Goal: Task Accomplishment & Management: Manage account settings

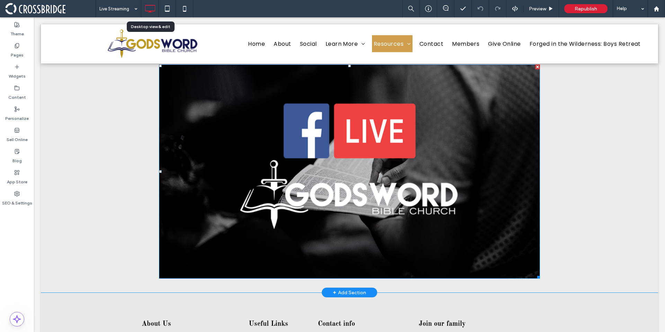
scroll to position [170, 0]
click at [231, 171] on span at bounding box center [349, 172] width 381 height 215
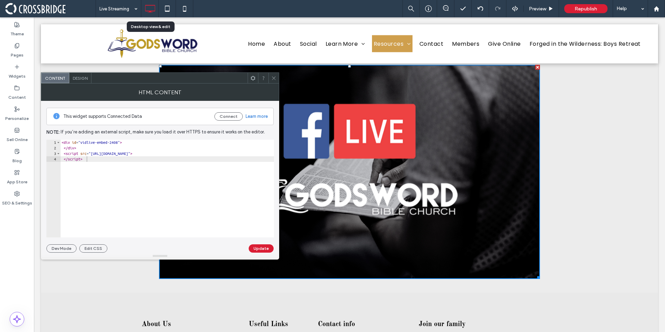
click at [276, 78] on icon at bounding box center [273, 78] width 5 height 5
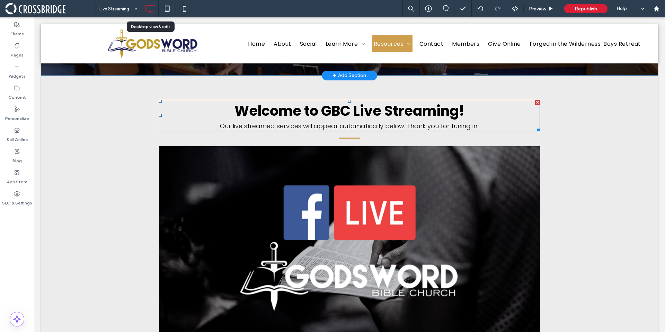
scroll to position [0, 0]
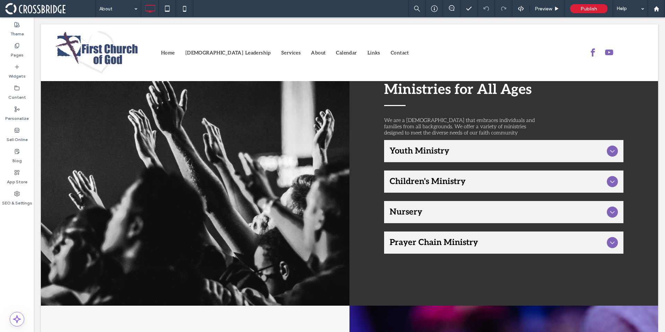
scroll to position [594, 0]
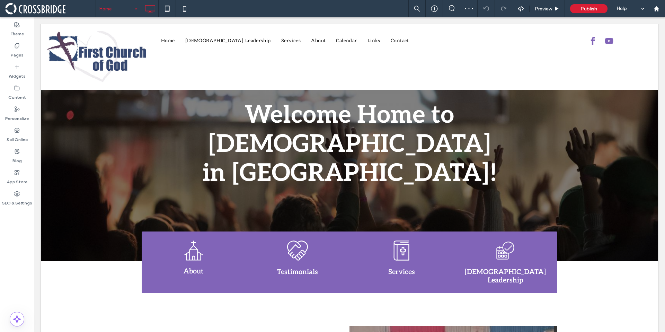
scroll to position [86, 0]
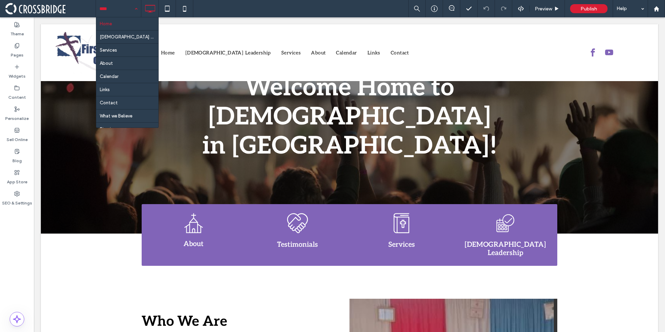
click at [137, 6] on div "Home Church Leadership Services About Calendar Links Contact What we Believe Si…" at bounding box center [118, 8] width 45 height 17
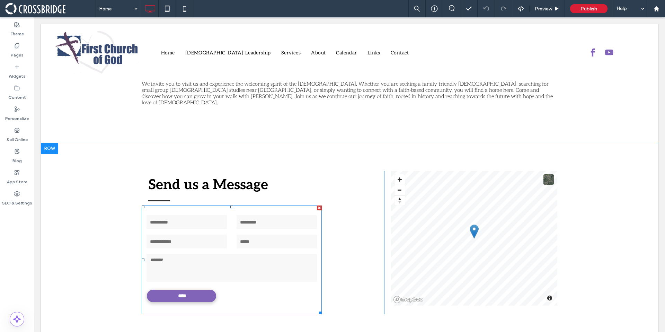
scroll to position [1265, 0]
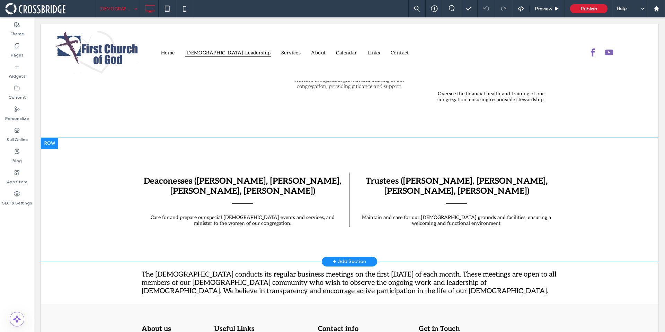
scroll to position [491, 0]
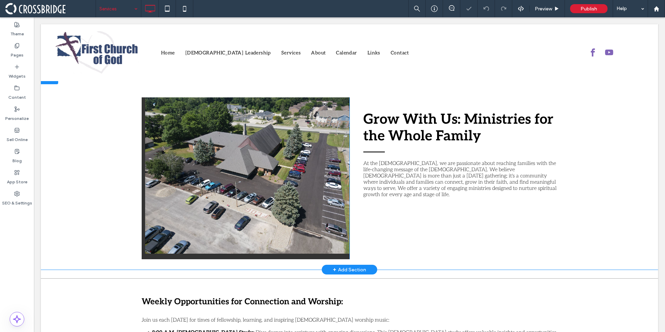
scroll to position [104, 0]
click at [280, 257] on div "Click To Paste" at bounding box center [246, 178] width 208 height 162
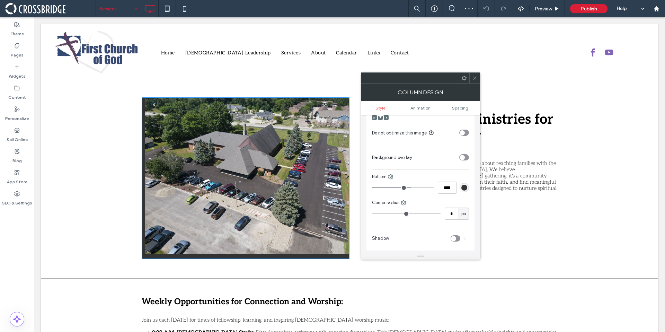
scroll to position [208, 0]
click at [464, 190] on div "rgb(51, 51, 51)" at bounding box center [465, 187] width 6 height 6
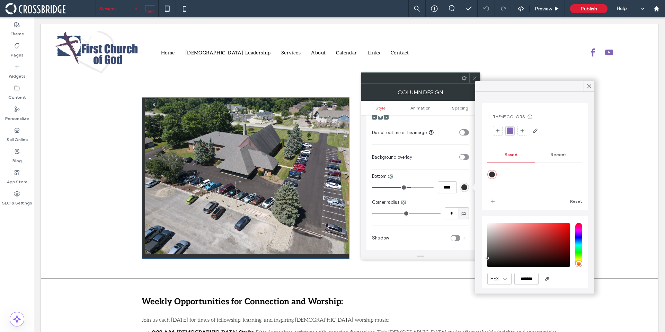
click at [509, 132] on div "rgba(129, 100, 184, 1)" at bounding box center [510, 131] width 7 height 7
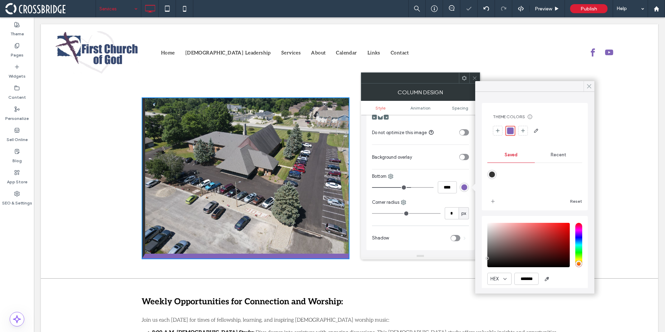
click at [589, 85] on icon at bounding box center [589, 86] width 6 height 6
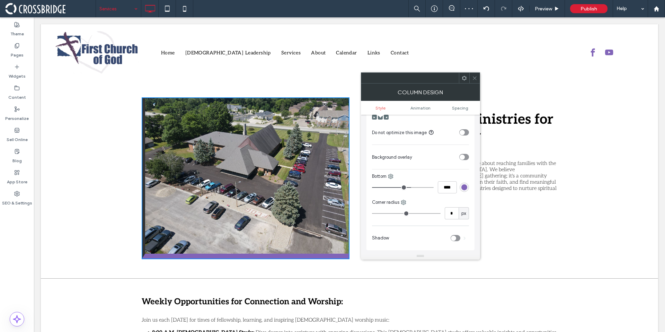
click at [477, 75] on span at bounding box center [474, 78] width 5 height 10
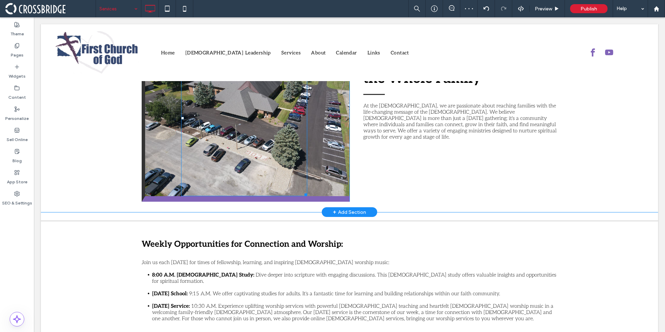
scroll to position [94, 0]
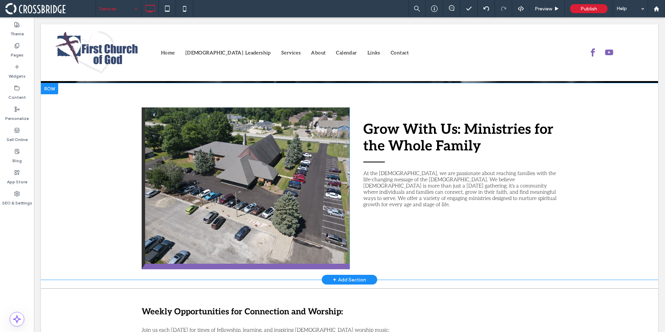
click at [142, 156] on div "Click To Paste" at bounding box center [246, 188] width 208 height 162
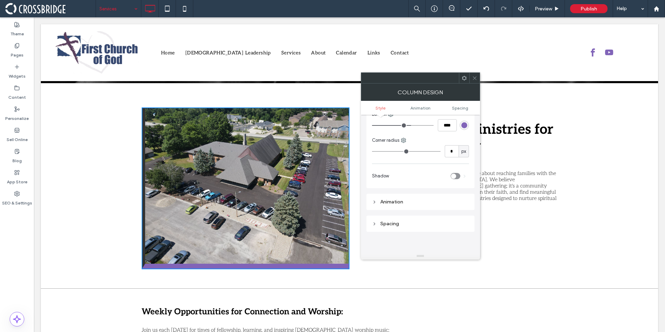
scroll to position [234, 0]
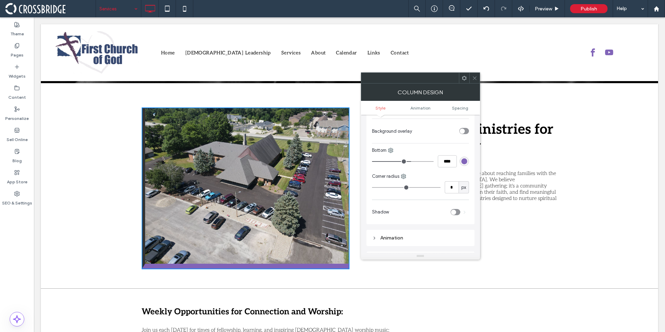
click at [478, 81] on div at bounding box center [475, 78] width 10 height 10
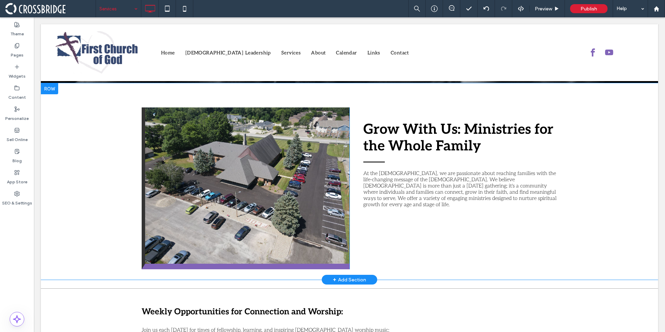
click at [132, 120] on div "Click To Paste Grow With Us: Ministries for the Whole Family At the First Churc…" at bounding box center [350, 181] width 618 height 196
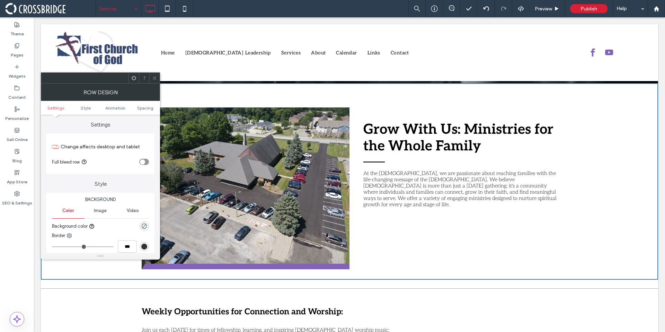
click at [153, 80] on icon at bounding box center [154, 78] width 5 height 5
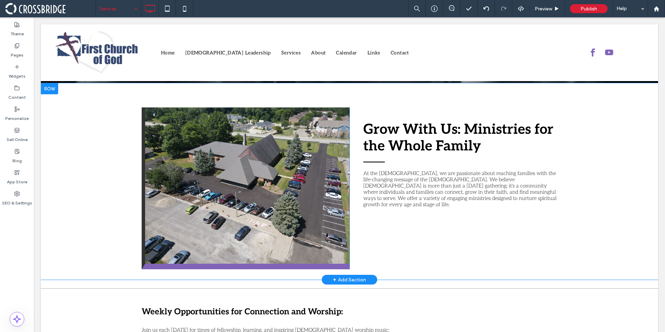
click at [142, 113] on div "Click To Paste" at bounding box center [246, 188] width 208 height 162
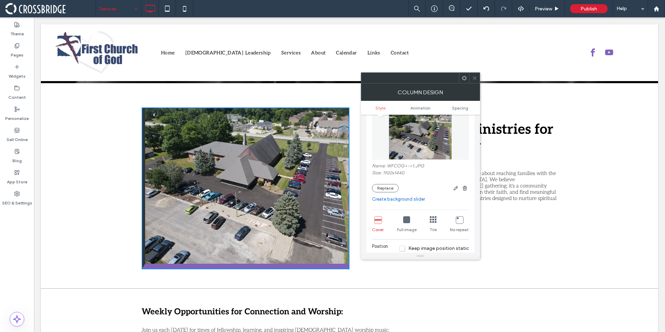
scroll to position [57, 0]
click at [477, 80] on icon at bounding box center [474, 78] width 5 height 5
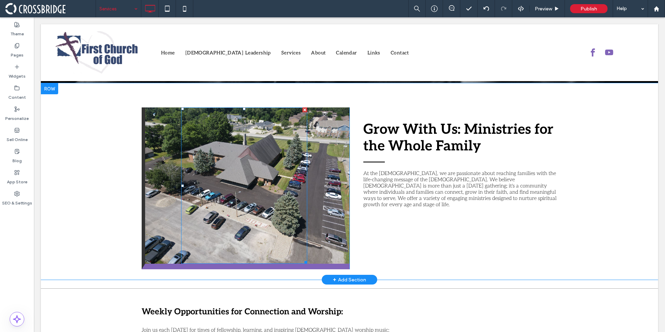
click at [270, 229] on div at bounding box center [244, 185] width 126 height 156
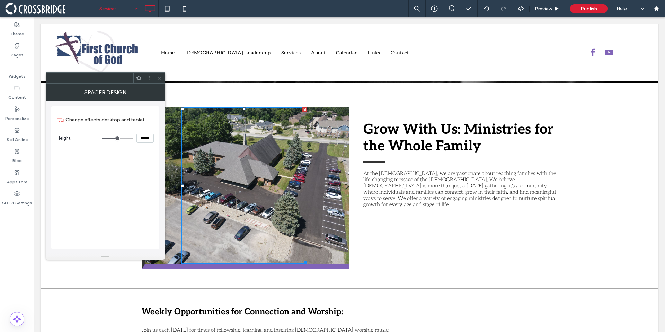
click at [158, 79] on icon at bounding box center [159, 78] width 5 height 5
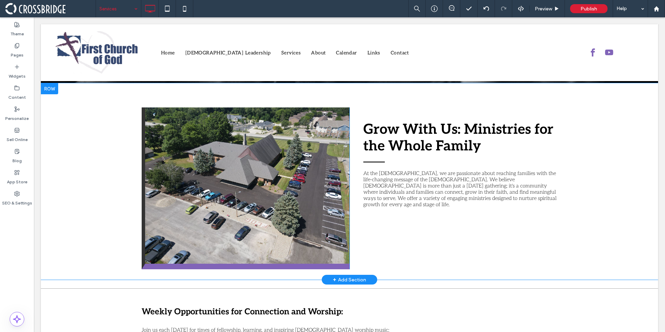
click at [322, 174] on div "Click To Paste" at bounding box center [246, 188] width 208 height 162
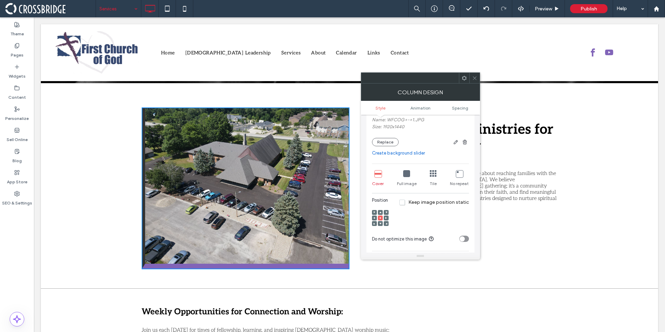
scroll to position [107, 0]
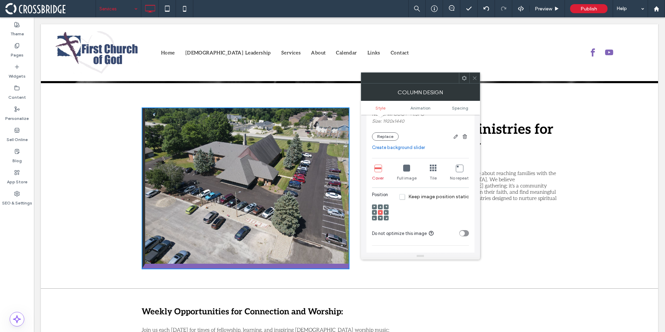
click at [401, 169] on div "Full image" at bounding box center [407, 173] width 20 height 22
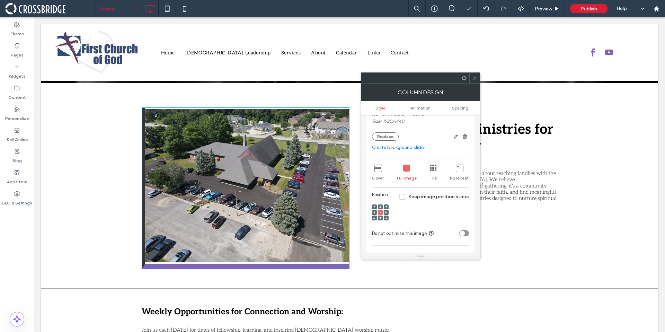
click at [404, 169] on icon at bounding box center [406, 168] width 7 height 7
click at [379, 169] on icon at bounding box center [378, 168] width 7 height 7
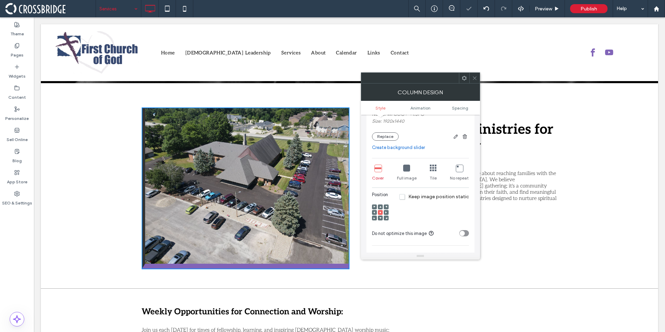
click at [434, 168] on icon at bounding box center [433, 168] width 7 height 7
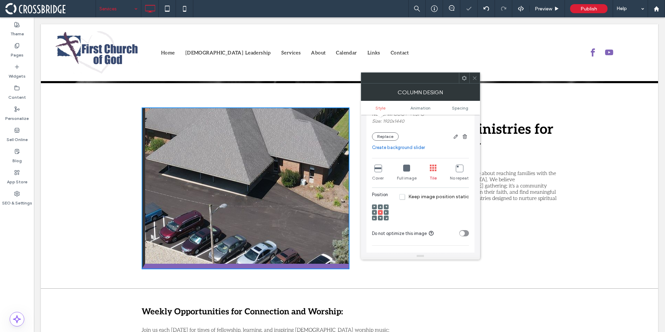
click at [457, 168] on icon at bounding box center [459, 168] width 7 height 7
click at [378, 166] on icon at bounding box center [378, 168] width 7 height 7
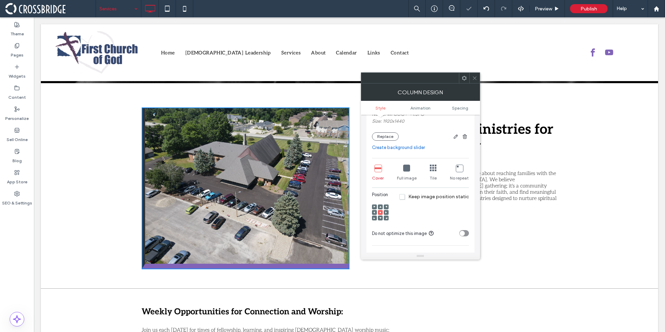
click at [472, 77] on icon at bounding box center [474, 78] width 5 height 5
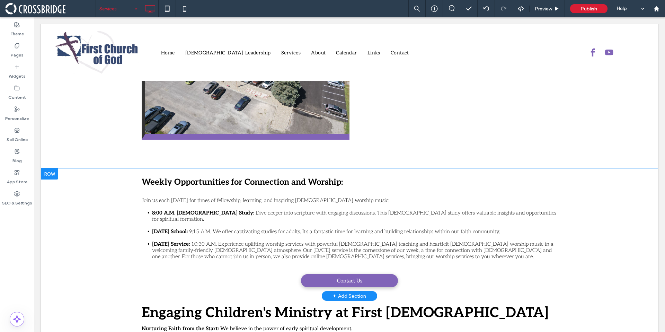
scroll to position [223, 0]
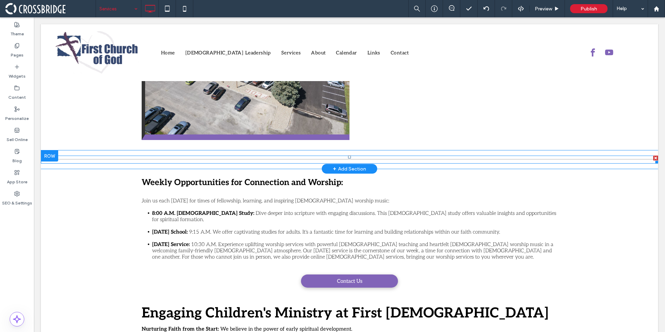
click at [100, 160] on hr at bounding box center [350, 159] width 618 height 1
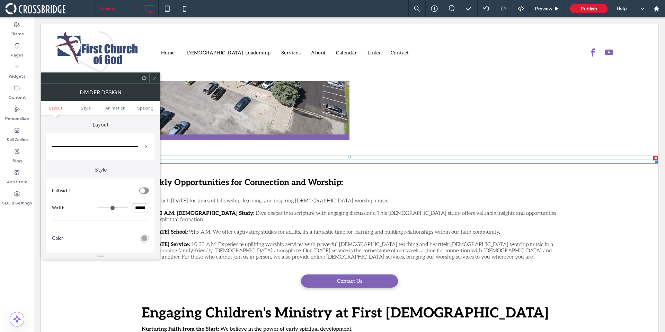
click at [143, 235] on div "rgb(167, 167, 167)" at bounding box center [144, 238] width 9 height 9
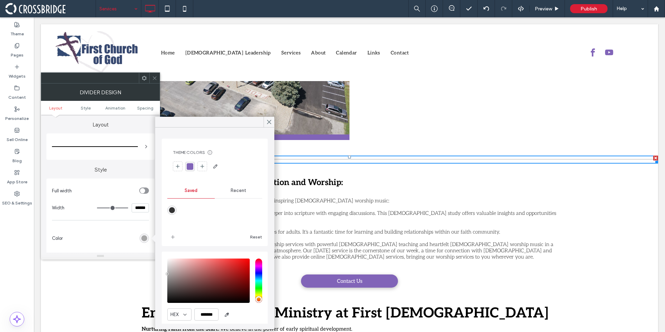
click at [189, 167] on div "rgba(129, 100, 184, 1)" at bounding box center [190, 166] width 7 height 7
click at [270, 124] on icon at bounding box center [269, 122] width 6 height 6
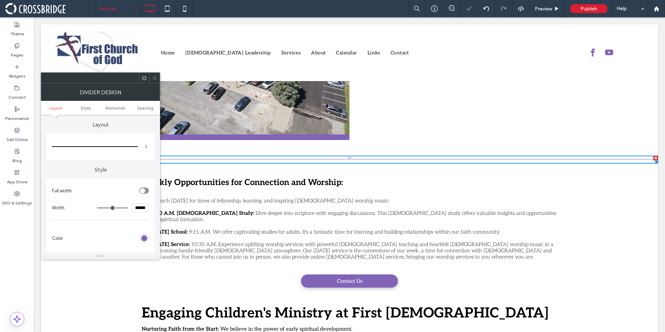
click at [156, 76] on icon at bounding box center [154, 78] width 5 height 5
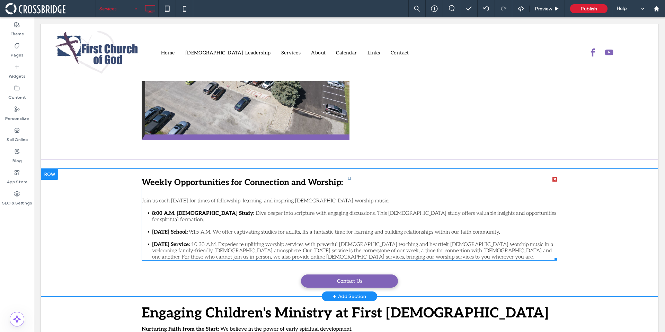
click at [481, 241] on span "10:30 A.M. Experience uplifting worship services with powerful biblical teachin…" at bounding box center [353, 250] width 402 height 19
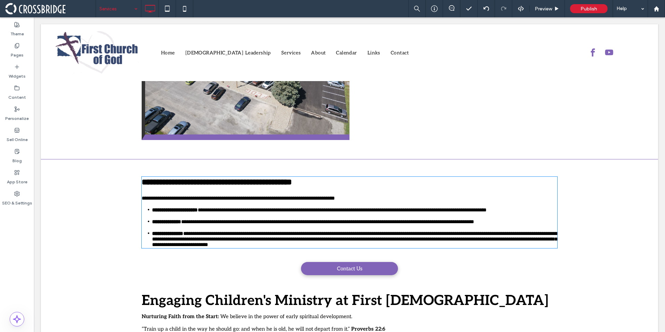
type input "****"
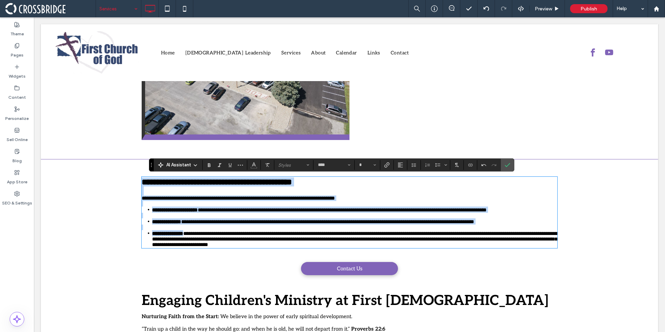
click at [505, 247] on li "**********" at bounding box center [354, 238] width 405 height 17
type input "**"
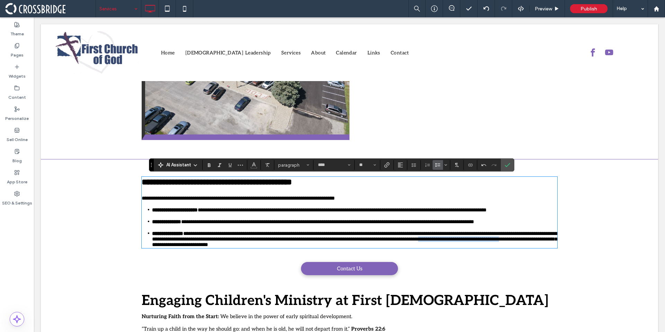
drag, startPoint x: 503, startPoint y: 244, endPoint x: 186, endPoint y: 252, distance: 316.8
click at [186, 247] on span "**********" at bounding box center [356, 239] width 408 height 16
click at [517, 246] on span "**********" at bounding box center [356, 239] width 408 height 16
drag, startPoint x: 503, startPoint y: 244, endPoint x: 185, endPoint y: 252, distance: 317.5
click at [185, 247] on span "**********" at bounding box center [356, 239] width 408 height 16
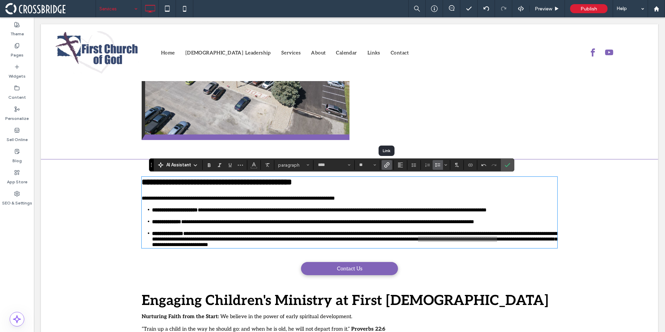
click at [386, 166] on icon "Link" at bounding box center [387, 165] width 6 height 6
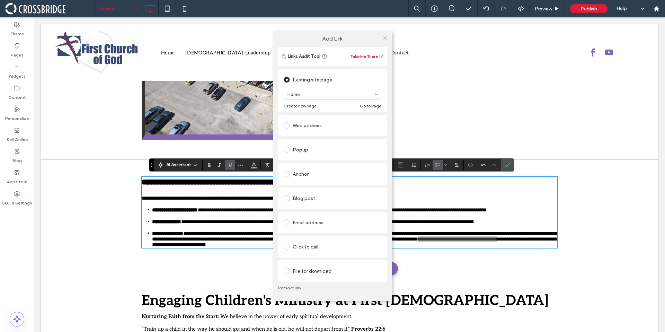
click at [304, 122] on div "Web address" at bounding box center [333, 125] width 98 height 11
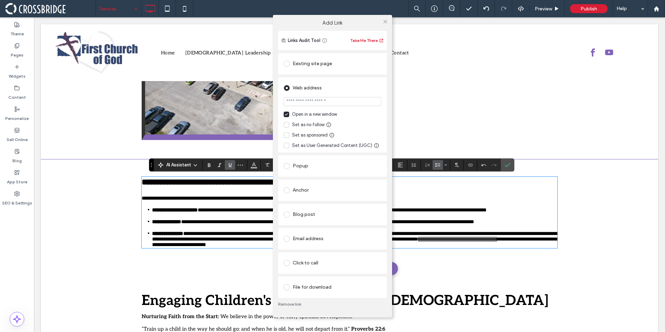
click at [345, 98] on input "url" at bounding box center [333, 101] width 98 height 9
type input "*******"
click at [386, 20] on use at bounding box center [385, 21] width 3 height 3
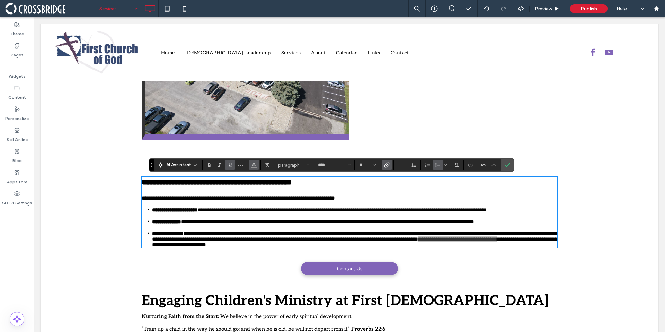
click at [251, 164] on icon "Color" at bounding box center [254, 164] width 6 height 6
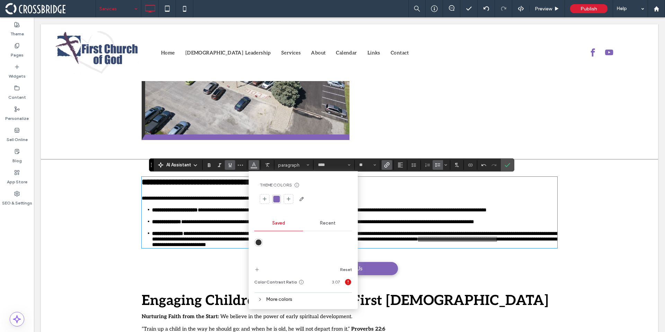
click at [276, 200] on div "rgba(129, 100, 184, 1)" at bounding box center [276, 199] width 7 height 7
click at [210, 164] on icon "Bold" at bounding box center [210, 165] width 6 height 6
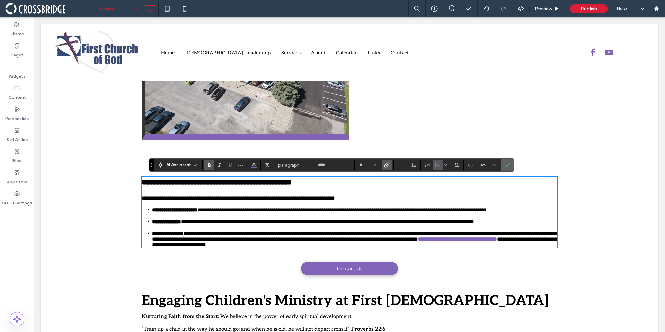
click at [507, 167] on icon "Confirm" at bounding box center [508, 165] width 6 height 6
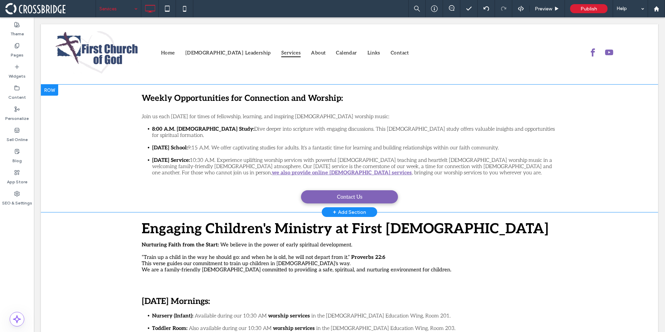
scroll to position [295, 0]
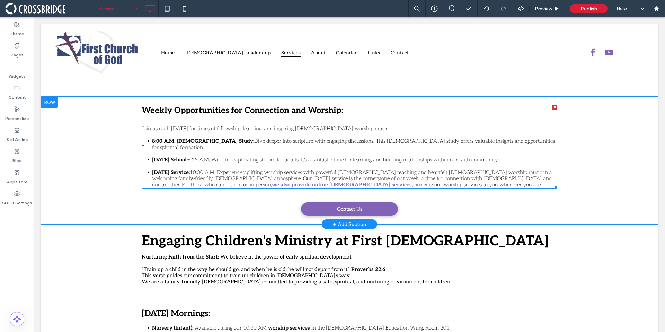
click at [457, 175] on span "10:30 A.M. Experience uplifting worship services with powerful biblical teachin…" at bounding box center [352, 178] width 400 height 19
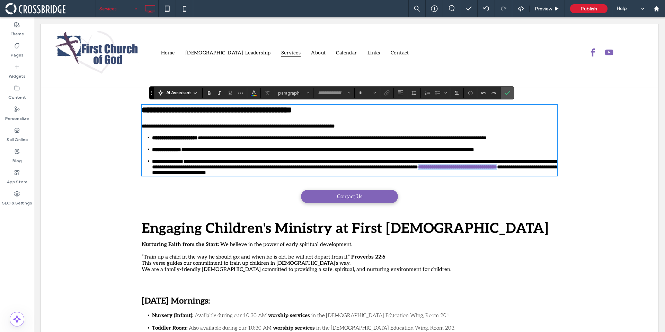
type input "****"
type input "**"
click at [387, 93] on use "Link" at bounding box center [387, 92] width 5 height 5
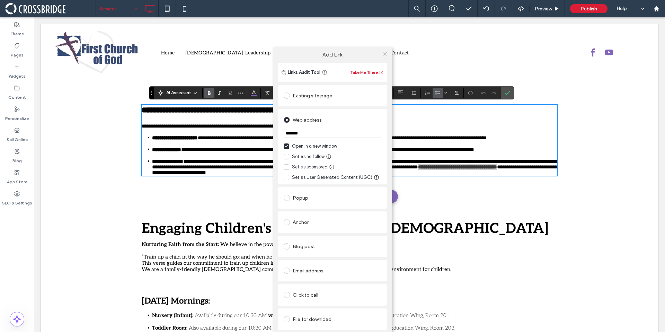
click at [325, 131] on input "*******" at bounding box center [333, 133] width 98 height 9
paste input "**********"
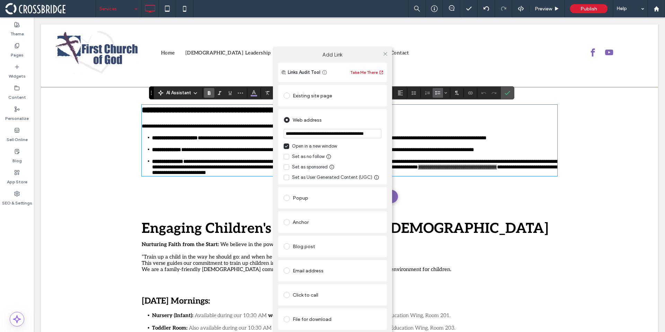
type input "**********"
click at [372, 114] on div "Web address" at bounding box center [333, 119] width 98 height 11
click at [386, 56] on icon at bounding box center [385, 53] width 5 height 5
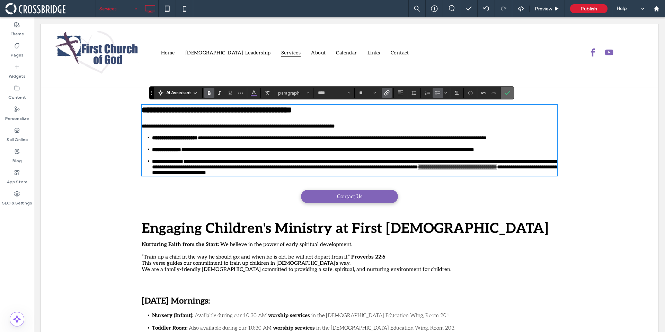
click at [504, 92] on label "Confirm" at bounding box center [508, 93] width 10 height 12
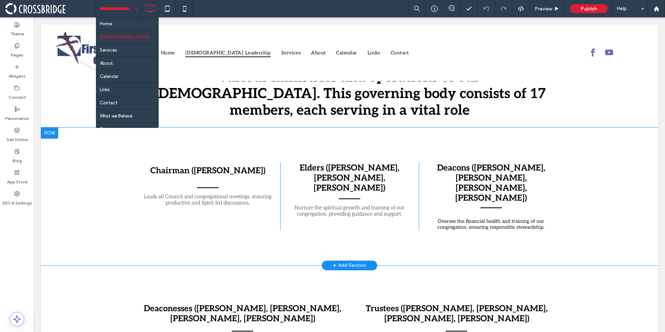
scroll to position [361, 0]
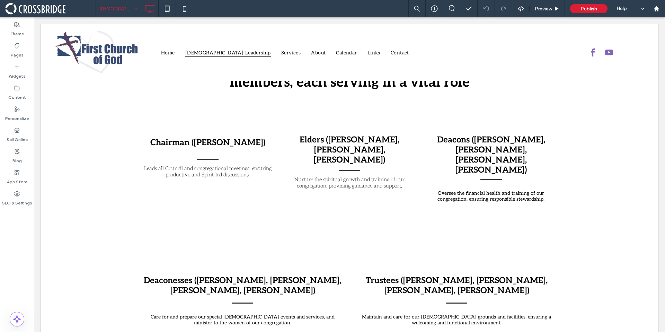
click at [138, 10] on div "Church Leadership" at bounding box center [118, 8] width 45 height 17
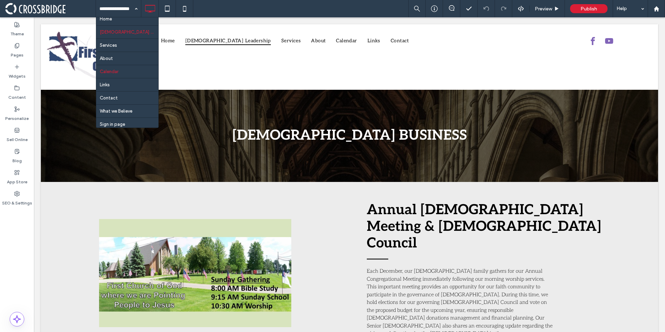
scroll to position [7, 0]
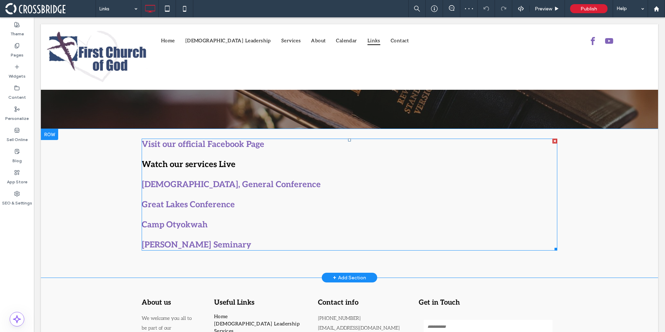
scroll to position [54, 0]
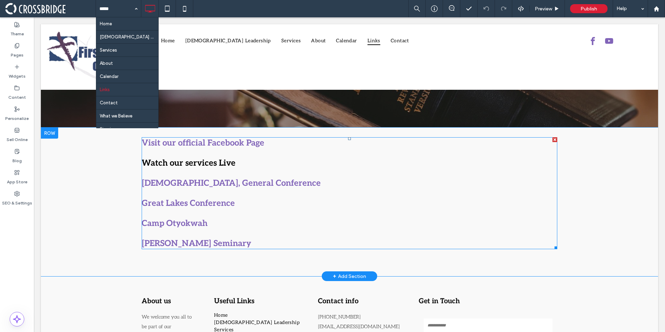
click at [159, 222] on strong "Camp Otyokwah" at bounding box center [175, 223] width 66 height 10
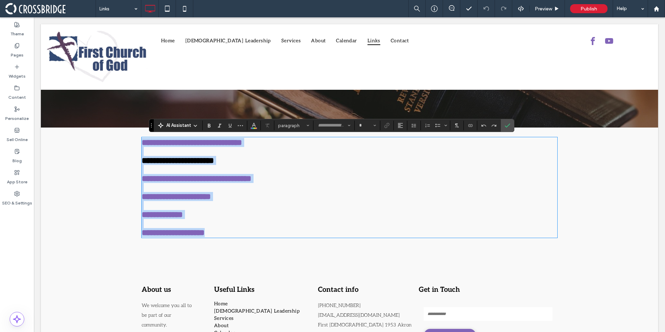
type input "****"
type input "**"
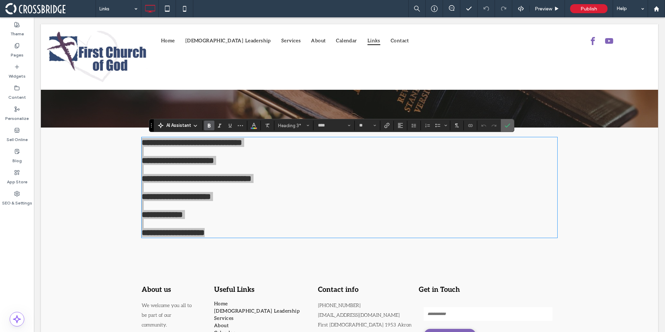
click at [512, 131] on label "Confirm" at bounding box center [508, 125] width 10 height 12
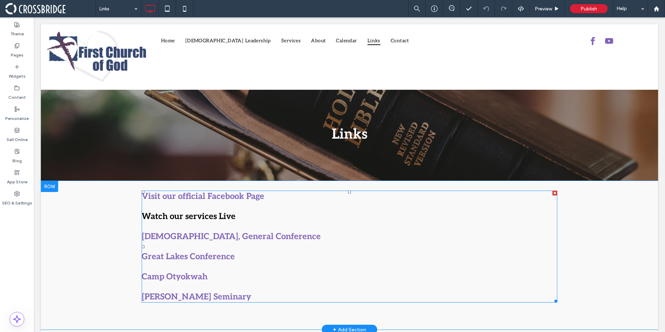
scroll to position [0, 0]
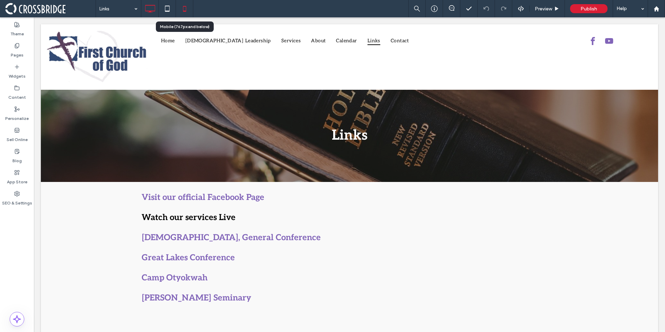
click at [182, 8] on icon at bounding box center [185, 9] width 14 height 14
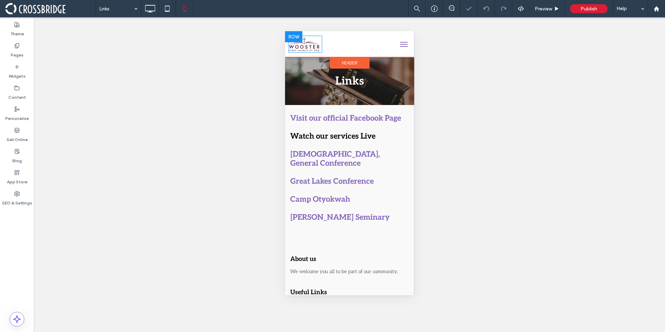
click at [306, 47] on img at bounding box center [305, 44] width 34 height 17
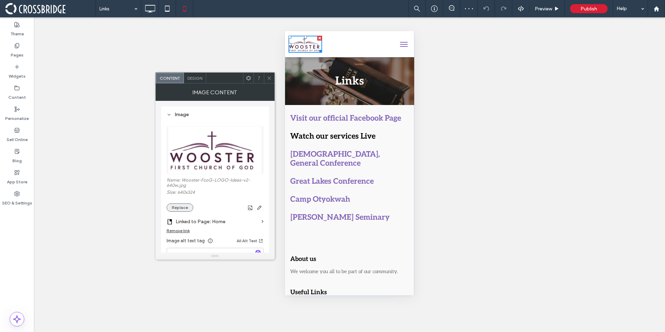
click at [187, 209] on button "Replace" at bounding box center [180, 207] width 27 height 8
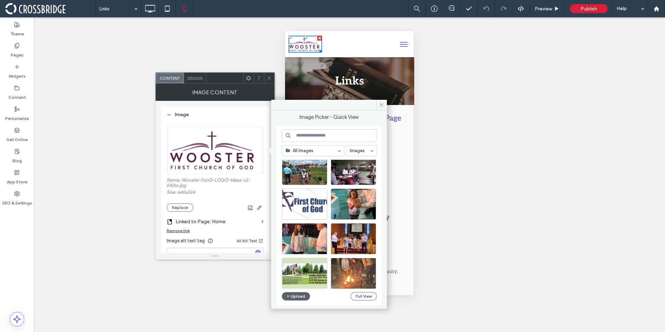
scroll to position [707, 0]
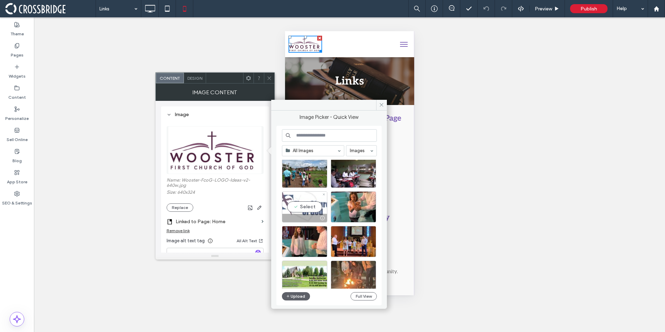
click at [301, 207] on div "Select" at bounding box center [304, 206] width 45 height 31
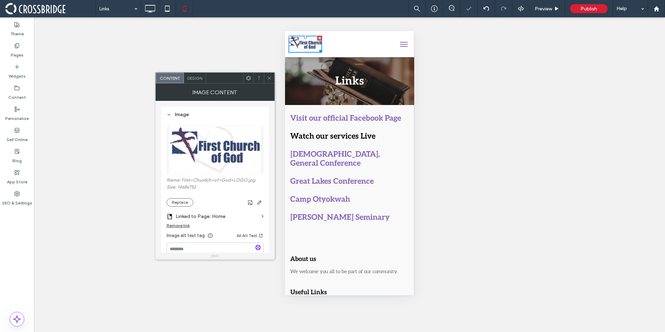
click at [271, 75] on span at bounding box center [269, 78] width 5 height 10
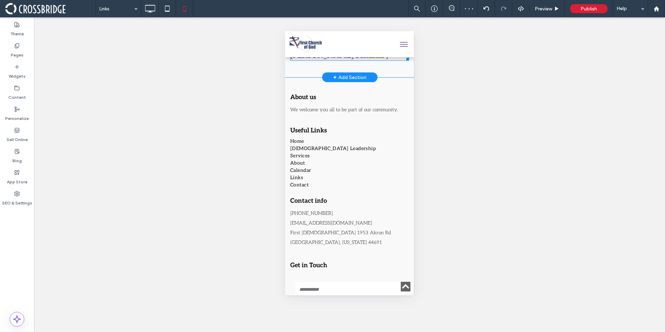
scroll to position [261, 0]
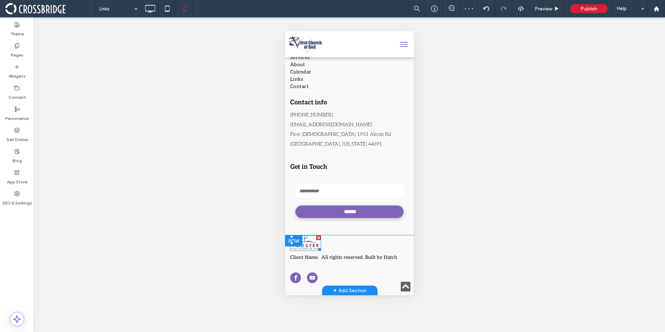
click at [308, 246] on img at bounding box center [305, 243] width 31 height 16
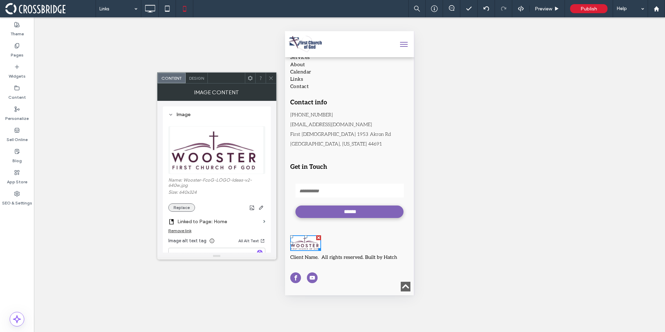
click at [190, 207] on button "Replace" at bounding box center [181, 207] width 27 height 8
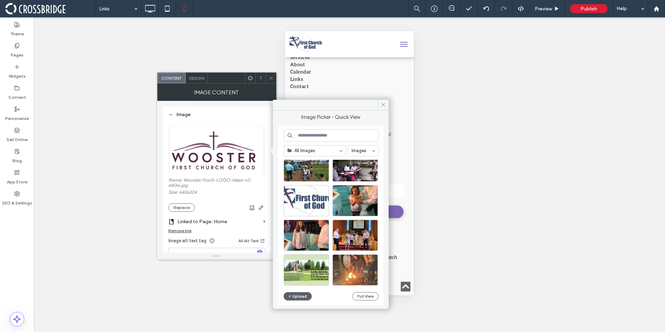
scroll to position [713, 0]
click at [317, 199] on div "Select" at bounding box center [306, 200] width 45 height 31
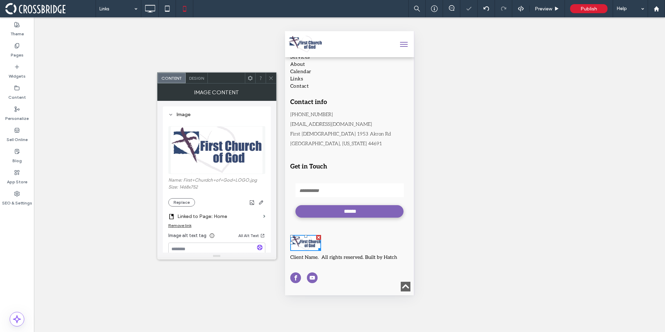
click at [268, 76] on div at bounding box center [271, 78] width 10 height 10
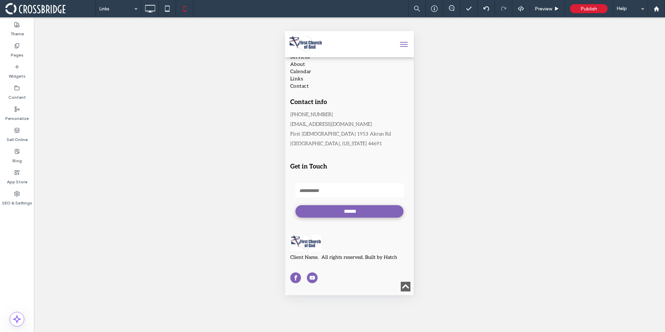
scroll to position [0, 0]
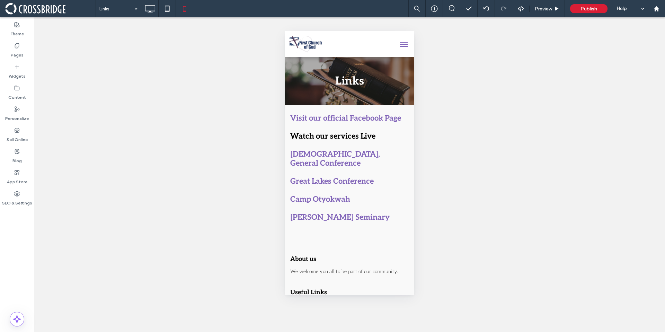
click at [400, 44] on span "menu" at bounding box center [404, 44] width 8 height 1
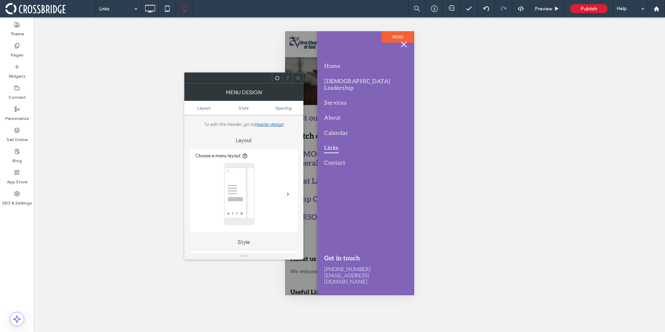
click at [300, 79] on icon at bounding box center [298, 78] width 5 height 5
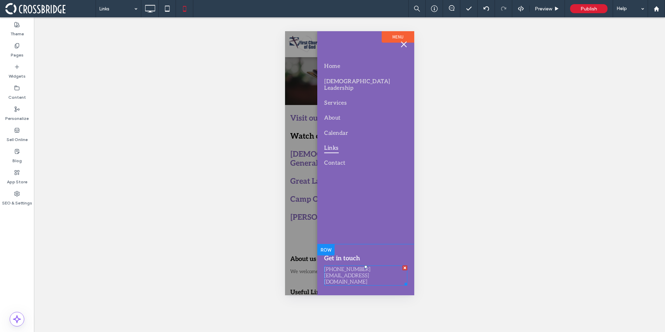
click at [344, 272] on span "555-555-5555" at bounding box center [347, 269] width 46 height 6
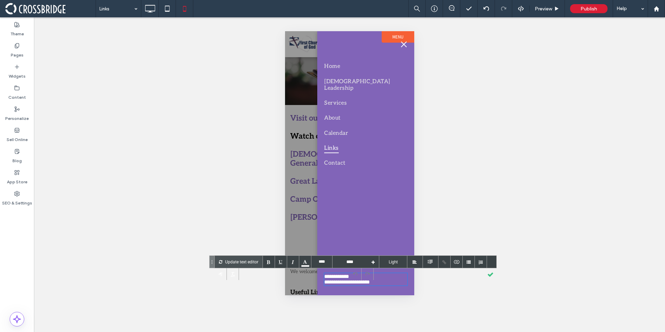
click at [349, 274] on span "**********" at bounding box center [336, 276] width 25 height 5
click at [325, 282] on div "**********" at bounding box center [365, 278] width 83 height 12
click at [487, 274] on div at bounding box center [490, 274] width 12 height 12
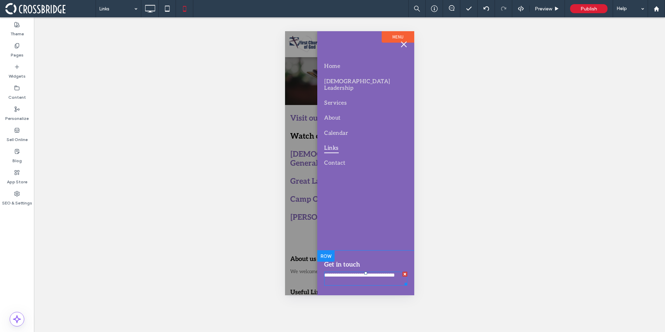
click at [344, 283] on div "**********" at bounding box center [365, 278] width 83 height 12
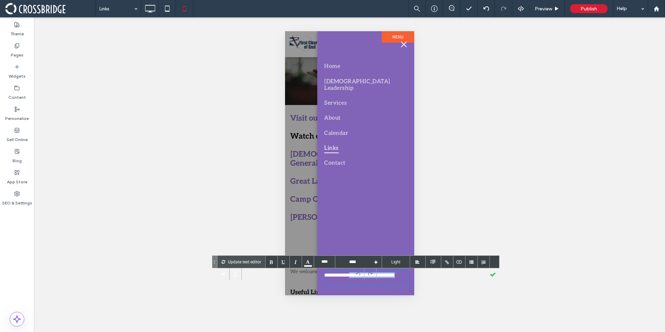
drag, startPoint x: 338, startPoint y: 282, endPoint x: 395, endPoint y: 282, distance: 57.2
click at [395, 282] on div "**********" at bounding box center [365, 278] width 83 height 12
click at [337, 282] on div "**********" at bounding box center [365, 278] width 83 height 12
click at [490, 273] on div at bounding box center [493, 274] width 12 height 12
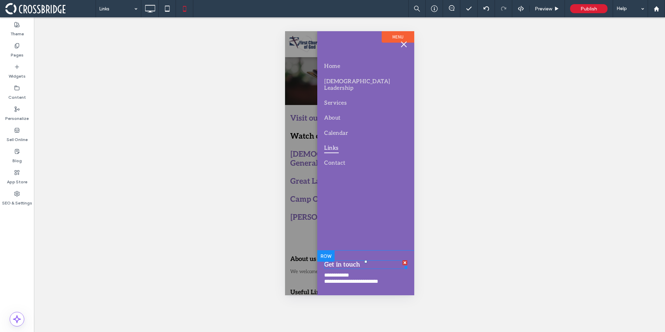
click at [347, 264] on span "Get in touch" at bounding box center [342, 264] width 36 height 7
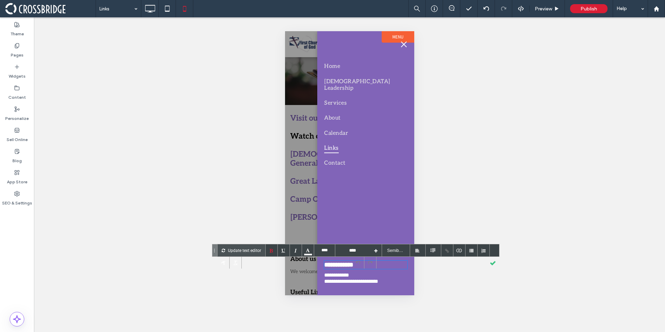
click at [347, 264] on span "**********" at bounding box center [338, 265] width 29 height 6
type input "****"
click at [343, 282] on div "**********" at bounding box center [365, 282] width 83 height 6
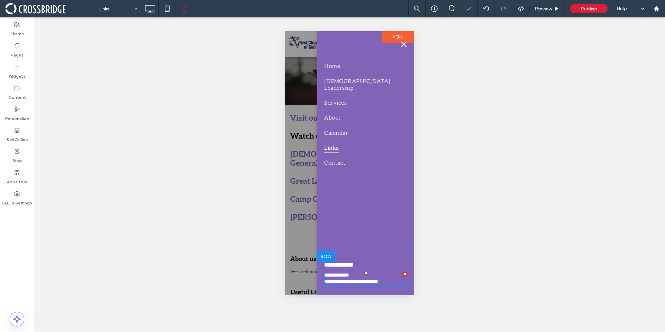
click at [343, 281] on div "**********" at bounding box center [365, 282] width 83 height 6
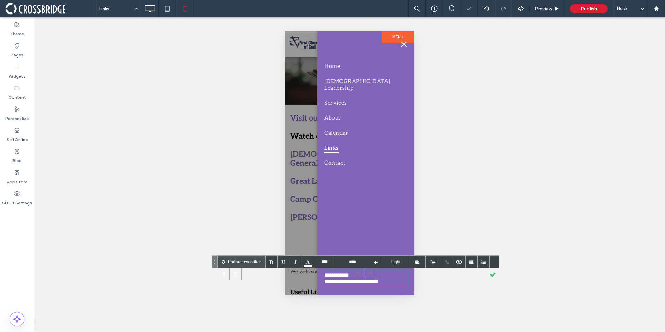
click at [343, 281] on div "**********" at bounding box center [365, 282] width 83 height 6
click at [495, 279] on div at bounding box center [493, 274] width 12 height 12
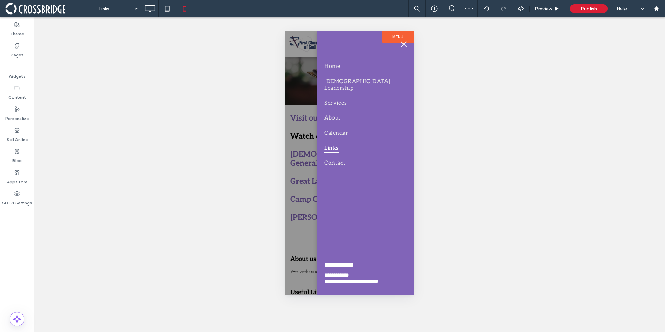
click at [405, 45] on span "menu" at bounding box center [404, 44] width 6 height 6
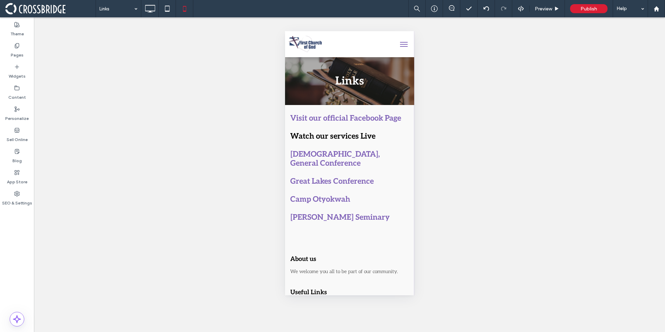
click at [399, 49] on button "menu" at bounding box center [404, 44] width 14 height 14
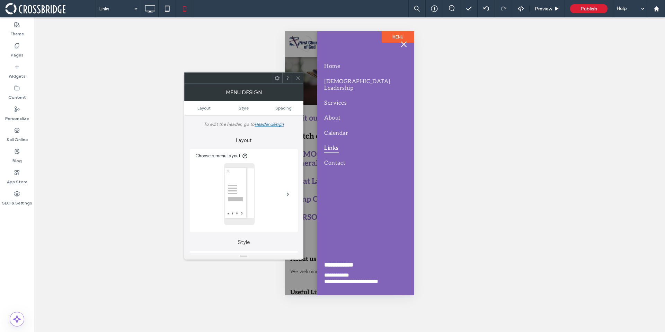
click at [299, 76] on icon at bounding box center [298, 78] width 5 height 5
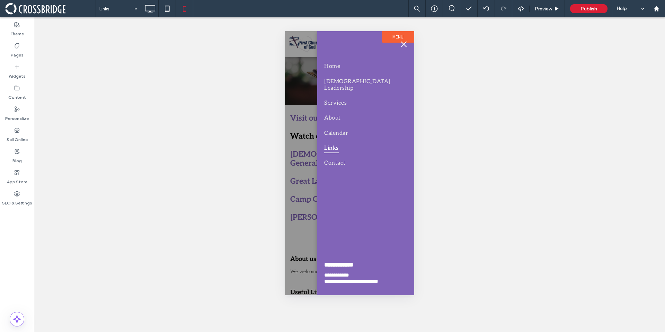
click at [404, 45] on span "menu" at bounding box center [404, 44] width 6 height 6
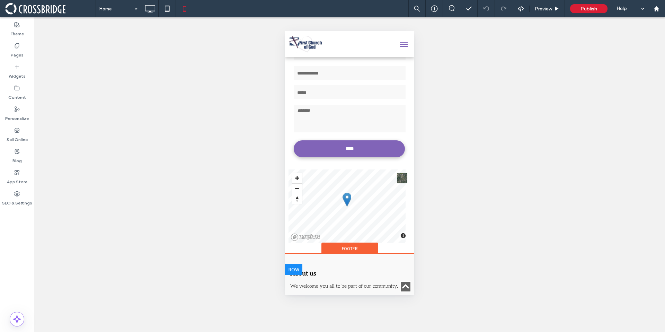
scroll to position [2471, 0]
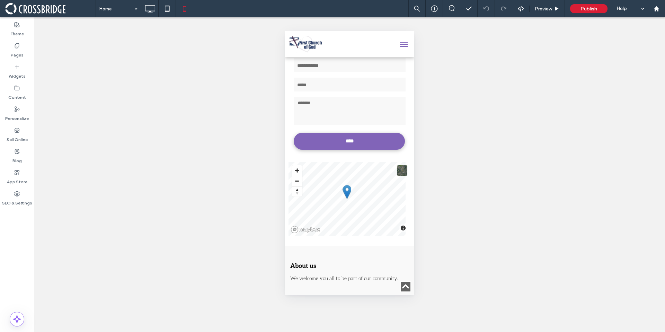
click at [119, 16] on input at bounding box center [116, 8] width 35 height 17
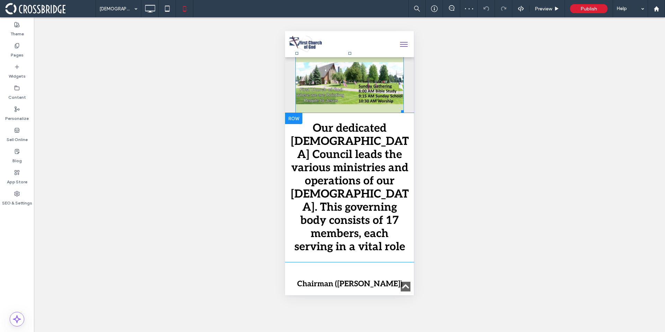
scroll to position [328, 0]
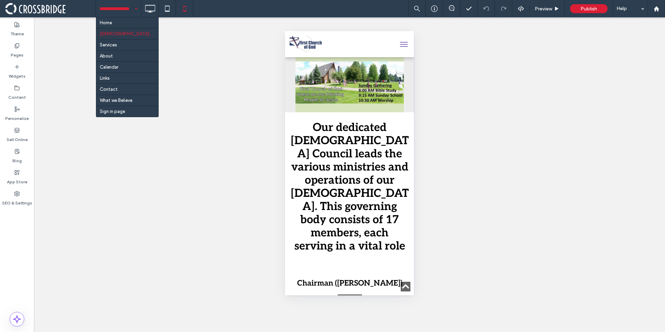
click at [135, 11] on div "Home Church Leadership Services About Calendar Links Contact What we Believe Si…" at bounding box center [118, 8] width 45 height 17
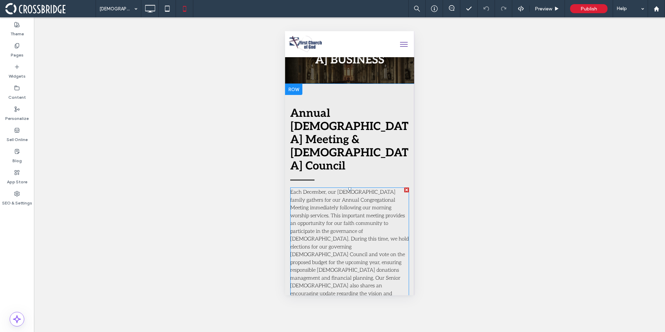
scroll to position [0, 0]
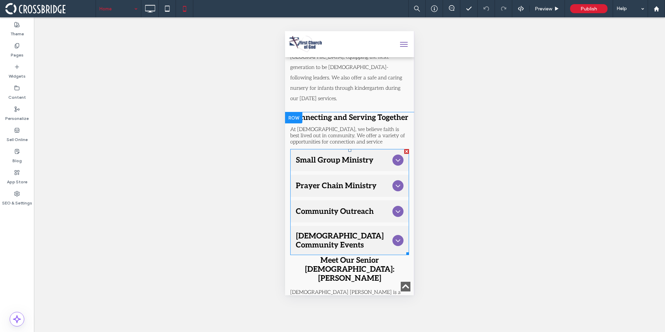
scroll to position [1422, 0]
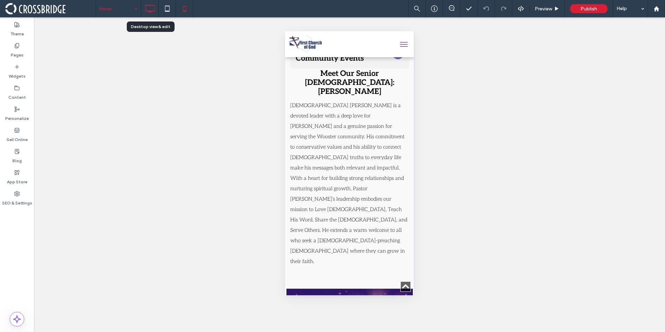
click at [144, 13] on icon at bounding box center [150, 9] width 14 height 14
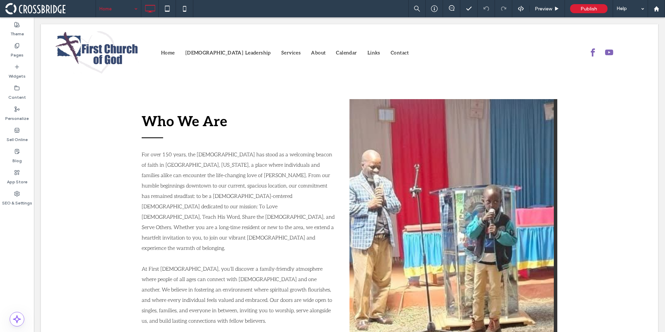
scroll to position [311, 0]
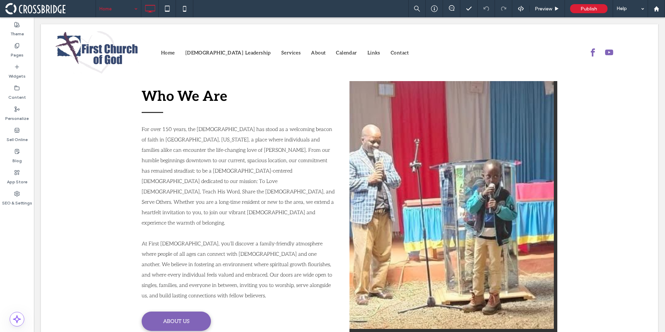
click at [399, 302] on div "Click To Paste" at bounding box center [454, 204] width 208 height 261
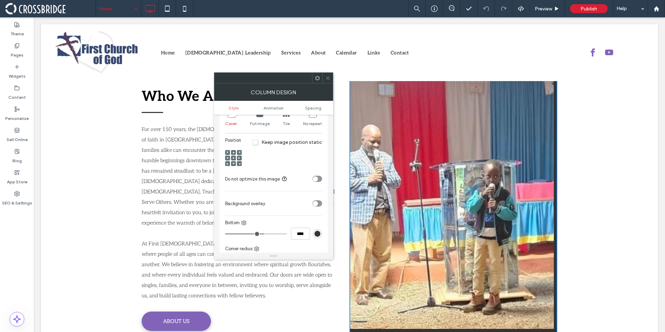
scroll to position [178, 0]
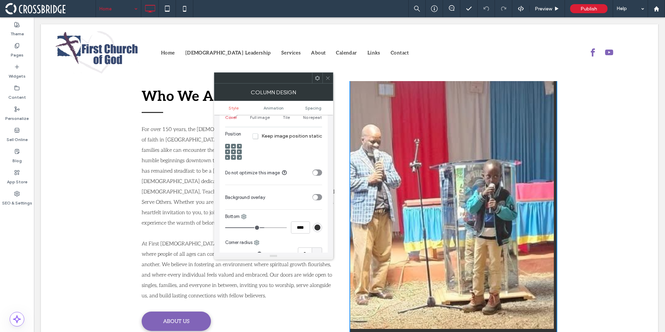
click at [316, 225] on div "rgb(51, 51, 51)" at bounding box center [318, 228] width 6 height 6
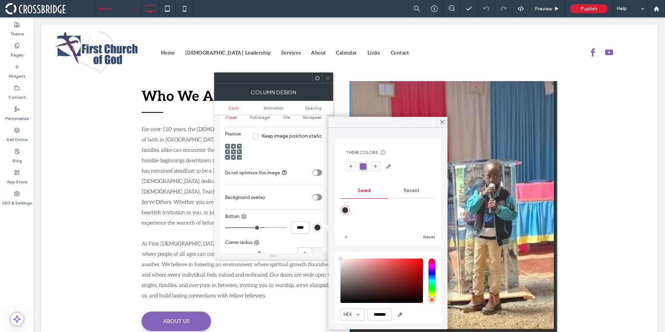
type input "****"
click at [362, 169] on div "rgba(129, 100, 184, 1)" at bounding box center [363, 166] width 7 height 7
click at [445, 120] on icon at bounding box center [442, 122] width 6 height 6
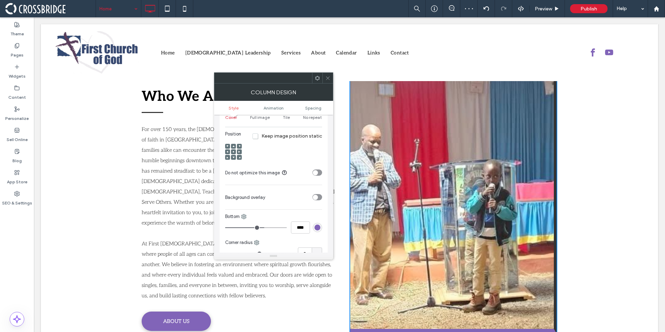
click at [329, 78] on icon at bounding box center [327, 78] width 5 height 5
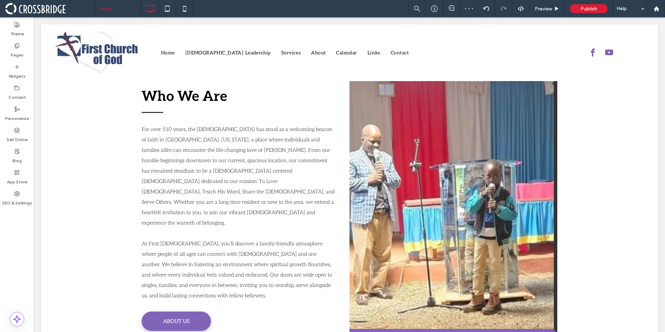
click at [553, 178] on div "Click To Paste" at bounding box center [454, 204] width 208 height 261
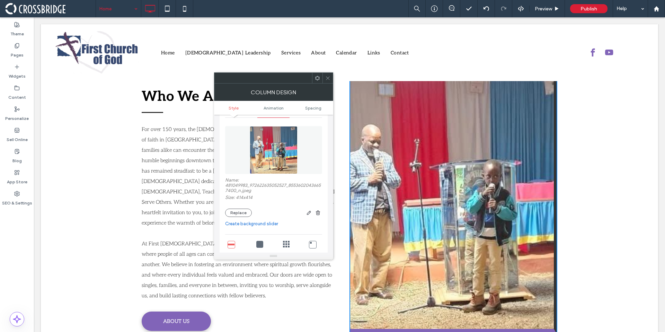
scroll to position [42, 0]
drag, startPoint x: 326, startPoint y: 78, endPoint x: 323, endPoint y: 88, distance: 11.4
click at [326, 78] on icon at bounding box center [327, 78] width 5 height 5
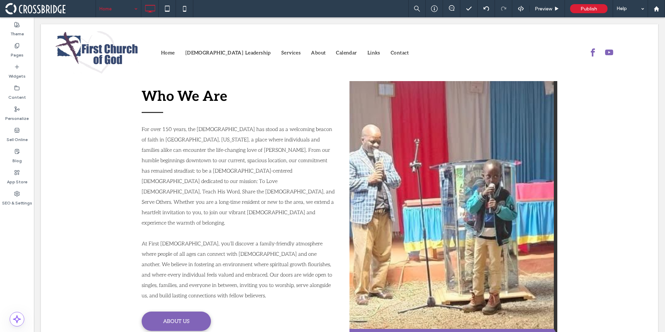
click at [519, 302] on div "Click To Paste" at bounding box center [454, 204] width 208 height 261
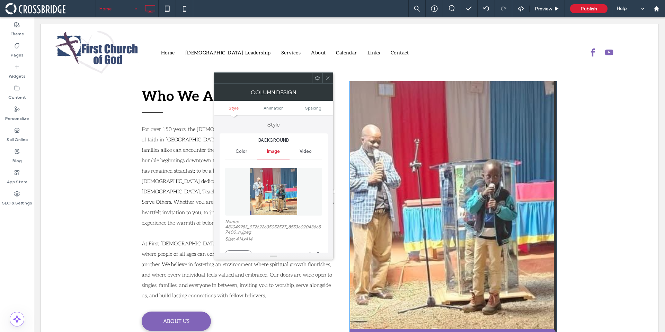
click at [330, 78] on icon at bounding box center [327, 78] width 5 height 5
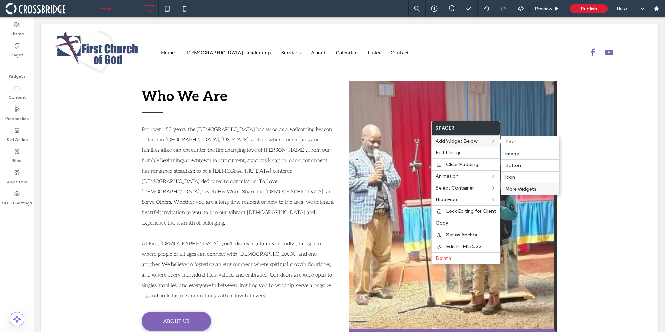
click at [528, 190] on span "More Widgets" at bounding box center [521, 189] width 31 height 6
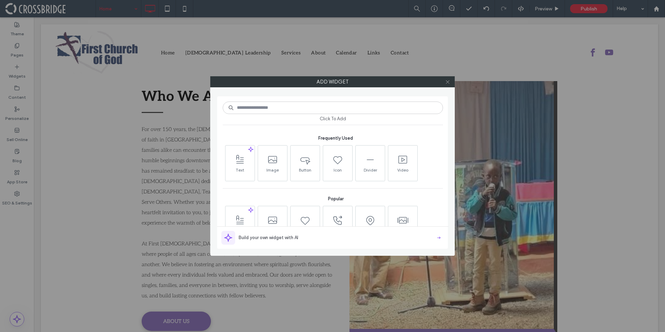
click at [447, 84] on icon at bounding box center [447, 81] width 5 height 5
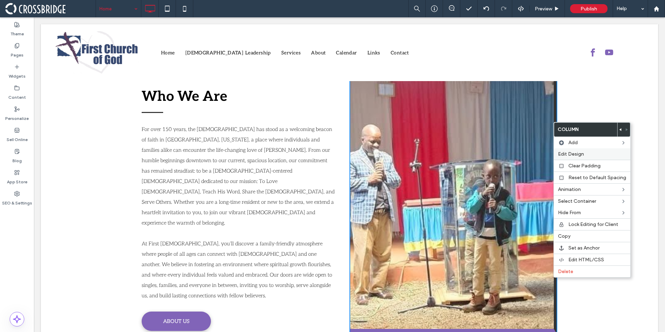
click at [580, 154] on span "Edit Design" at bounding box center [571, 154] width 26 height 6
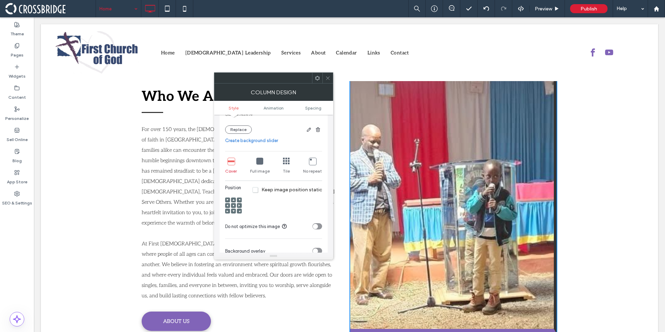
scroll to position [171, 0]
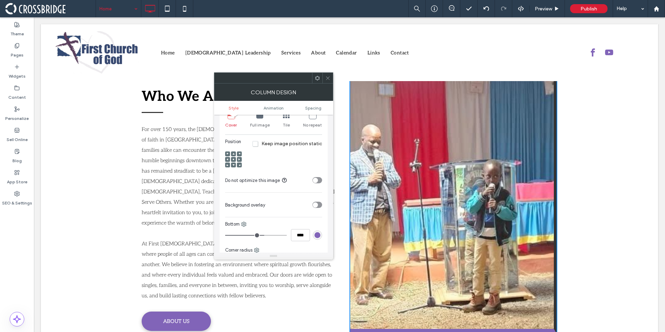
click at [330, 78] on icon at bounding box center [327, 78] width 5 height 5
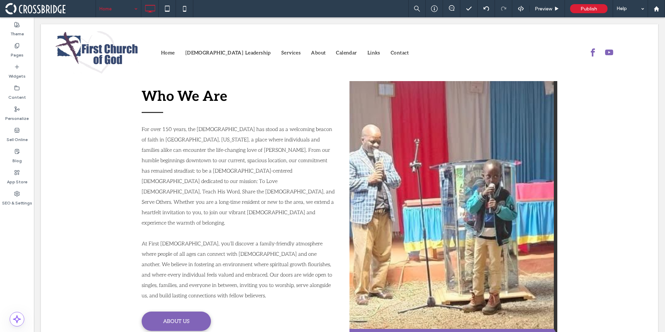
click at [559, 120] on div "Who We Are For over 150 years, the First Church of God has stood as a welcoming…" at bounding box center [350, 204] width 618 height 316
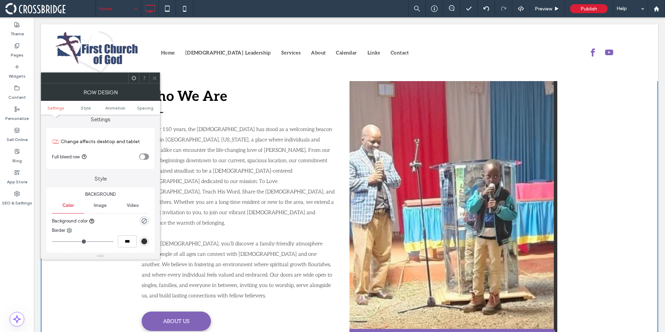
scroll to position [11, 0]
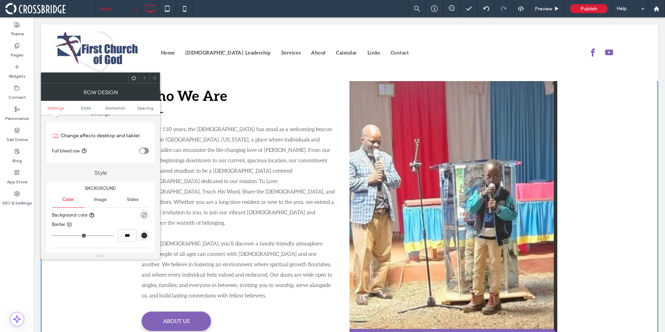
click at [152, 79] on icon at bounding box center [154, 78] width 5 height 5
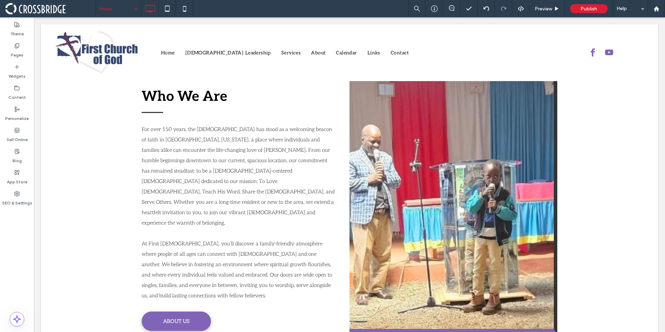
click at [553, 129] on div "Click To Paste" at bounding box center [454, 204] width 208 height 261
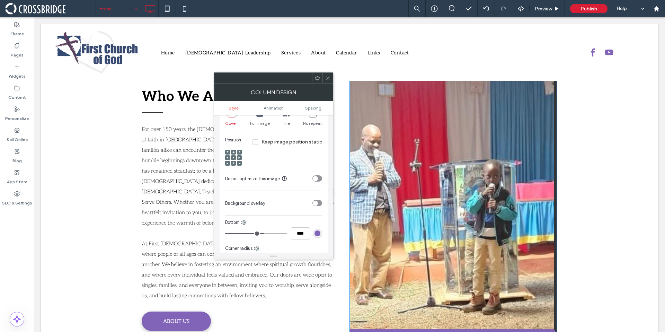
scroll to position [176, 0]
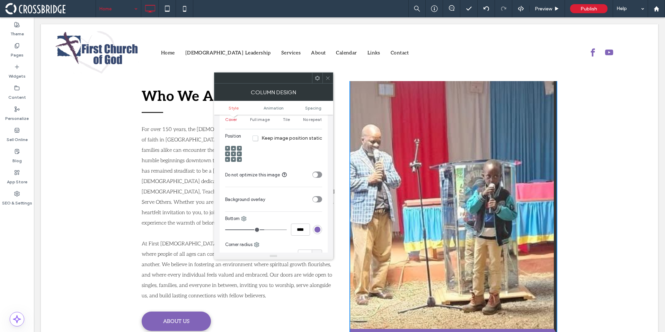
click at [329, 81] on span at bounding box center [327, 78] width 5 height 10
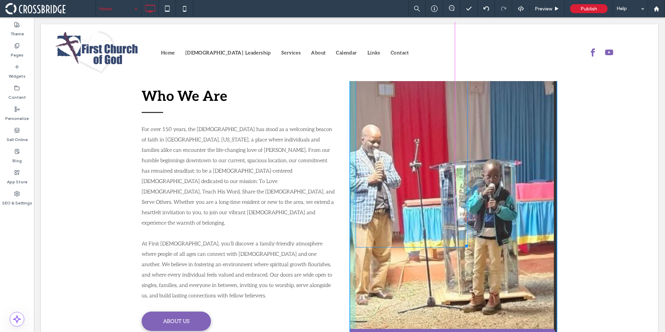
drag, startPoint x: 464, startPoint y: 237, endPoint x: 446, endPoint y: 213, distance: 29.9
click at [463, 242] on div at bounding box center [465, 244] width 5 height 5
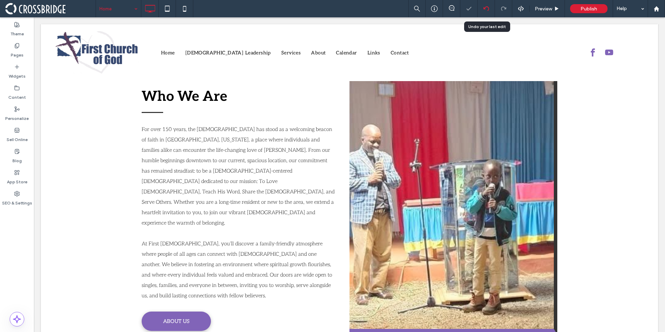
click at [489, 10] on div at bounding box center [486, 9] width 17 height 6
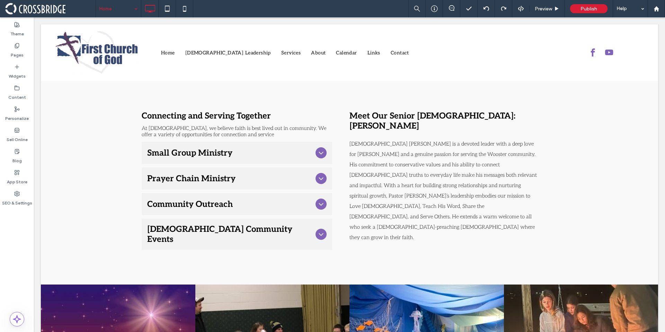
scroll to position [964, 0]
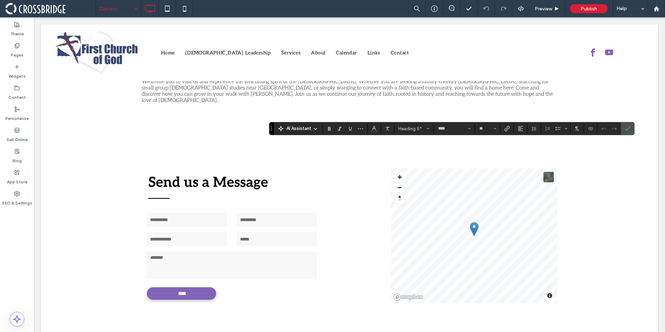
type input "**"
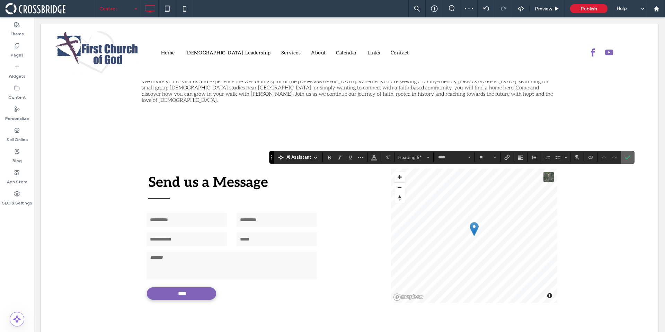
click at [630, 161] on span "Confirm" at bounding box center [628, 157] width 6 height 12
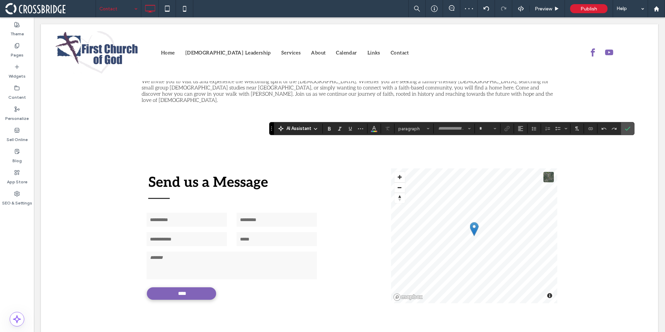
type input "****"
type input "**"
click at [332, 127] on icon "Bold" at bounding box center [330, 129] width 6 height 6
click at [338, 129] on icon "Italic" at bounding box center [340, 129] width 6 height 6
click at [630, 129] on icon "Confirm" at bounding box center [628, 129] width 6 height 6
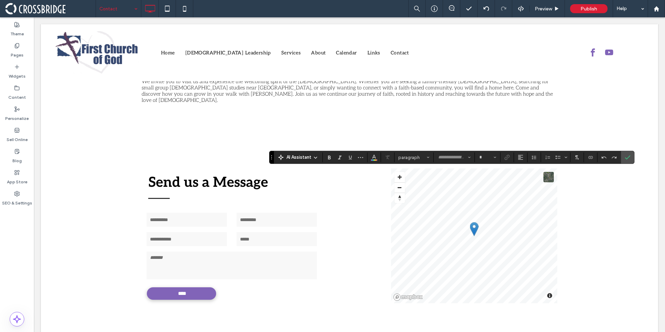
type input "****"
type input "**"
click at [506, 159] on icon "Link" at bounding box center [508, 158] width 6 height 6
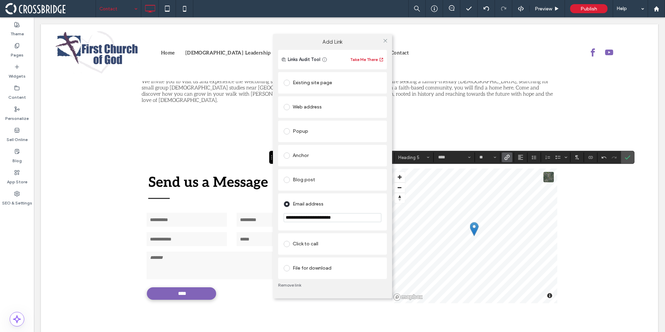
click at [368, 216] on input "**********" at bounding box center [333, 217] width 98 height 9
click at [367, 203] on div "Email address" at bounding box center [333, 204] width 98 height 11
click at [382, 42] on div at bounding box center [385, 41] width 10 height 10
click at [383, 42] on icon at bounding box center [385, 40] width 5 height 5
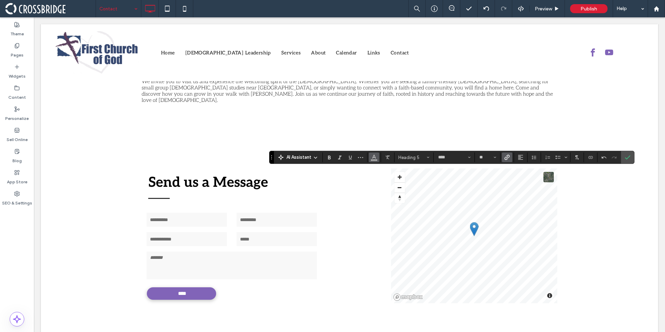
click at [372, 158] on icon "Color" at bounding box center [375, 157] width 6 height 6
click at [393, 188] on div "rgba(129, 100, 184, 1)" at bounding box center [397, 191] width 9 height 9
click at [627, 160] on span "Confirm" at bounding box center [626, 157] width 3 height 12
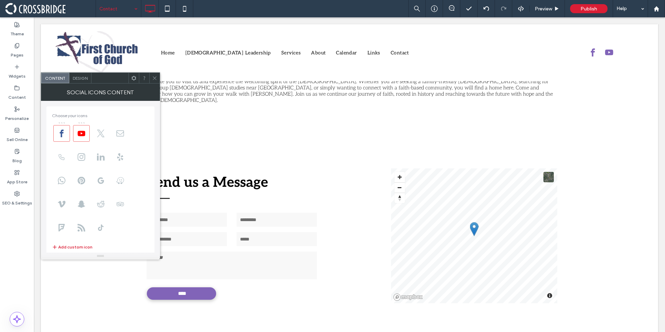
click at [156, 77] on icon at bounding box center [154, 78] width 5 height 5
click at [79, 77] on span "Design" at bounding box center [80, 78] width 15 height 5
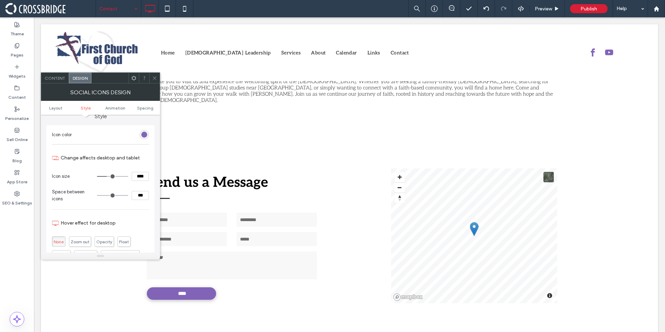
scroll to position [59, 0]
click at [139, 175] on input "****" at bounding box center [140, 176] width 17 height 9
click at [139, 174] on input "****" at bounding box center [140, 176] width 17 height 9
type input "****"
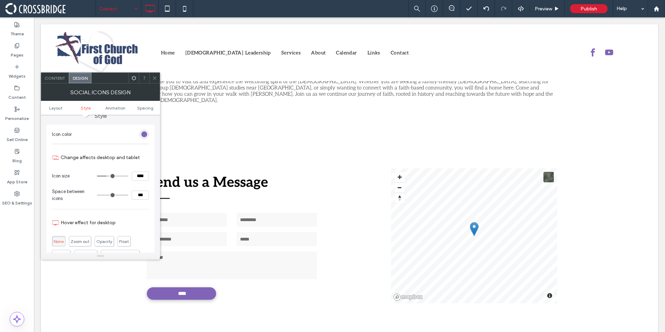
type input "**"
click at [154, 80] on span at bounding box center [154, 78] width 5 height 10
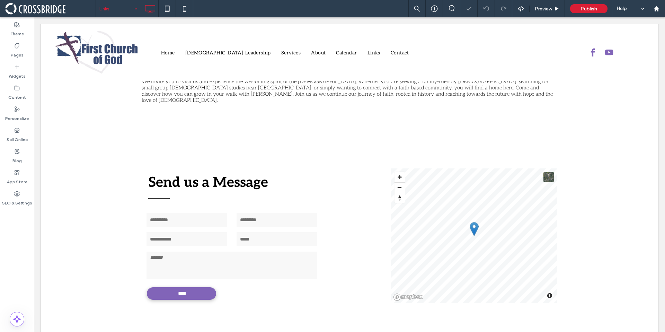
type input "****"
type input "**"
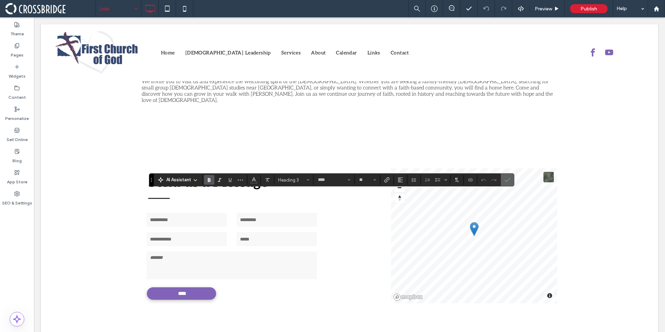
click at [505, 178] on icon "Confirm" at bounding box center [508, 180] width 6 height 6
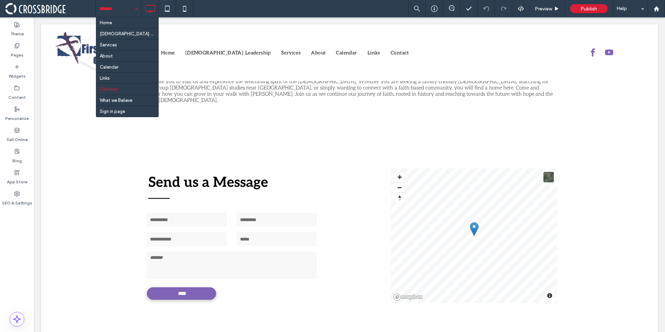
click at [135, 11] on div "Home Church Leadership Services About Calendar Links Contact What we Believe Si…" at bounding box center [118, 8] width 45 height 17
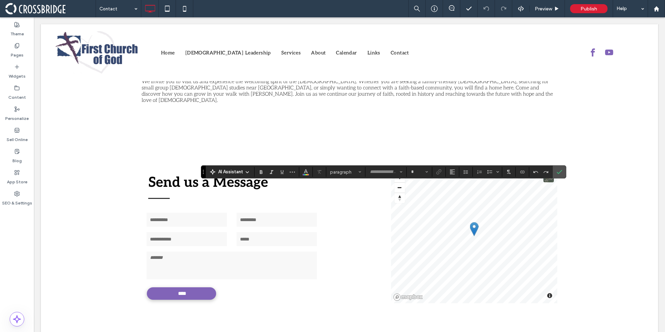
type input "****"
type input "**"
click at [490, 175] on span "Bulleted List" at bounding box center [488, 172] width 3 height 10
click at [486, 175] on label "Bulleted List" at bounding box center [490, 172] width 10 height 10
click at [559, 176] on span "Confirm" at bounding box center [558, 172] width 3 height 12
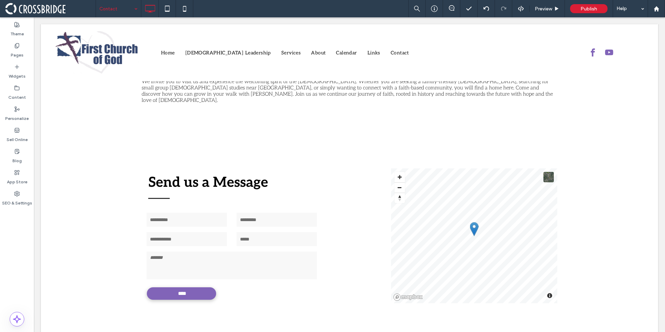
click at [134, 10] on div "Contact" at bounding box center [118, 8] width 45 height 17
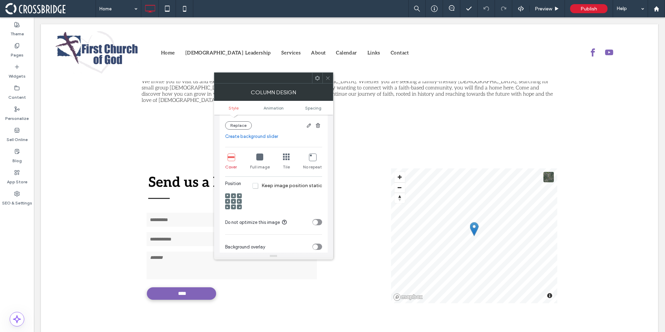
scroll to position [196, 0]
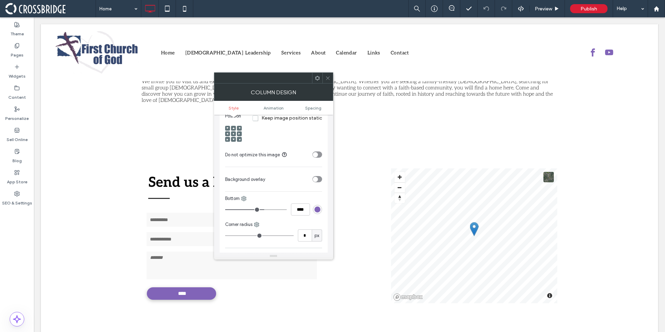
click at [316, 212] on div "rgb(129, 100, 184)" at bounding box center [318, 210] width 6 height 6
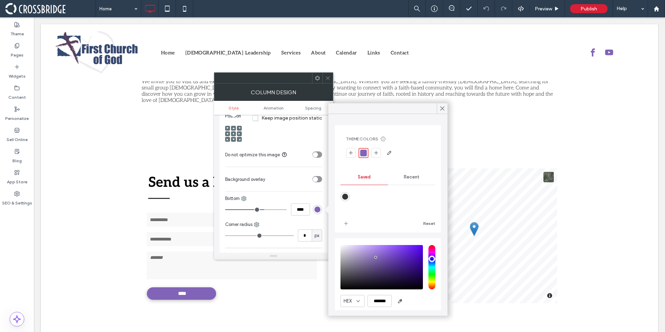
click at [342, 197] on div "rgba(51,51,51,1)" at bounding box center [345, 197] width 6 height 6
type input "*******"
click at [442, 109] on use at bounding box center [442, 109] width 3 height 4
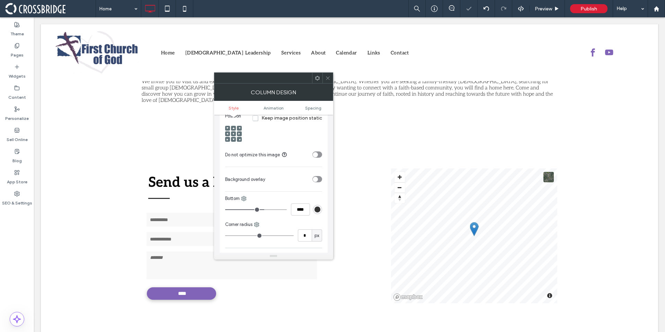
click at [329, 78] on icon at bounding box center [327, 78] width 5 height 5
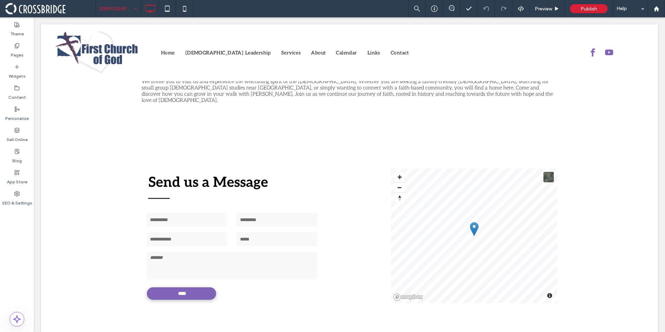
click at [135, 6] on div "Church Leadership" at bounding box center [118, 8] width 45 height 17
click at [134, 8] on div "Church Leadership" at bounding box center [118, 8] width 45 height 17
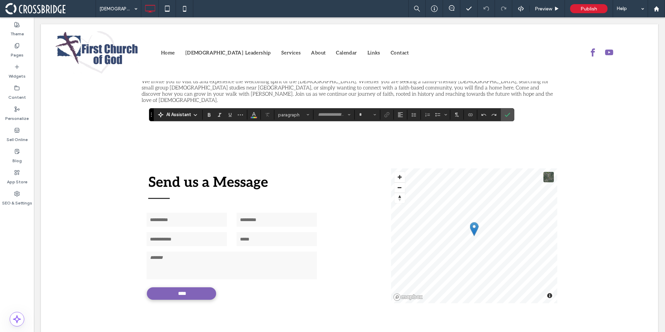
type input "****"
type input "**"
click at [507, 113] on icon "Confirm" at bounding box center [508, 115] width 6 height 6
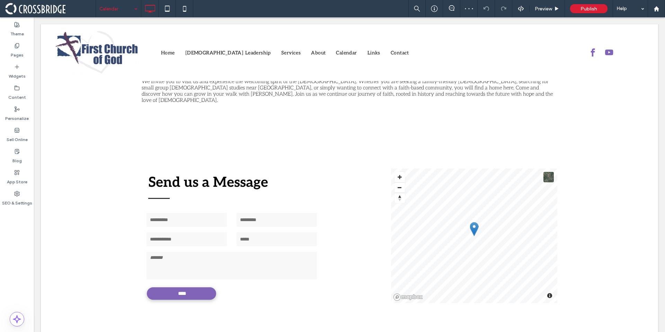
click at [127, 16] on input at bounding box center [116, 8] width 35 height 17
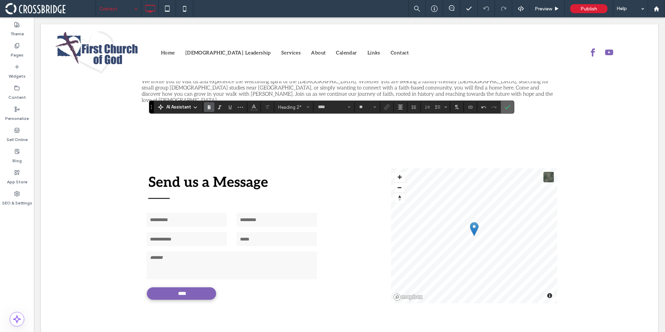
click at [506, 106] on icon "Confirm" at bounding box center [508, 107] width 6 height 6
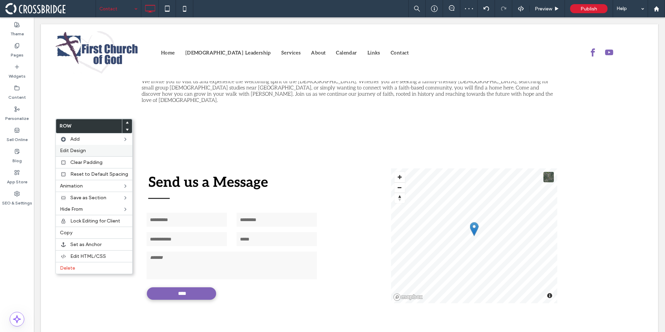
click at [86, 150] on label "Edit Design" at bounding box center [94, 151] width 68 height 6
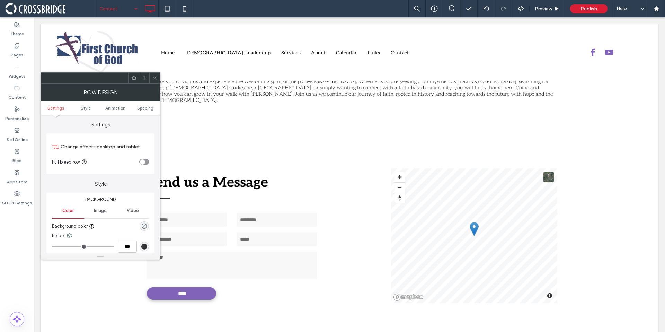
click at [147, 163] on div "toggle" at bounding box center [144, 162] width 10 height 6
click at [157, 79] on div at bounding box center [154, 78] width 10 height 10
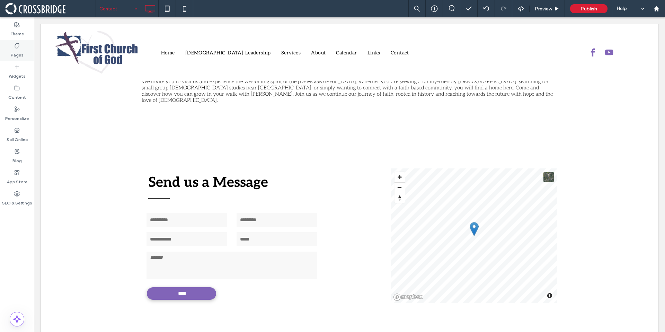
click at [12, 54] on label "Pages" at bounding box center [17, 54] width 13 height 10
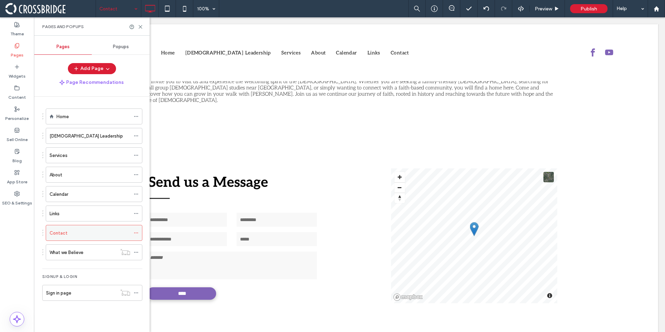
click at [136, 229] on span at bounding box center [136, 233] width 5 height 10
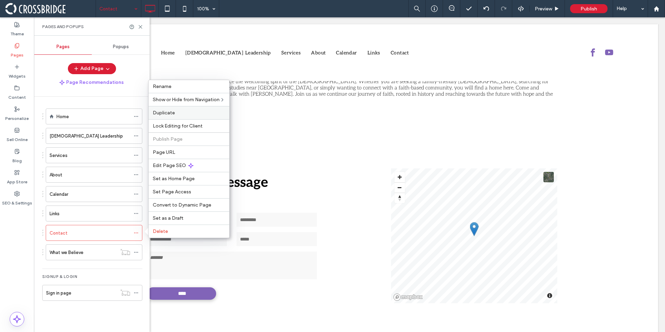
click at [173, 113] on span "Duplicate" at bounding box center [164, 113] width 22 height 6
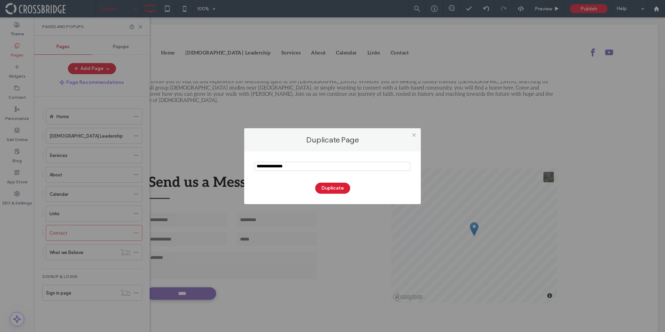
click at [282, 163] on input "notEmpty" at bounding box center [333, 166] width 156 height 9
type input "********"
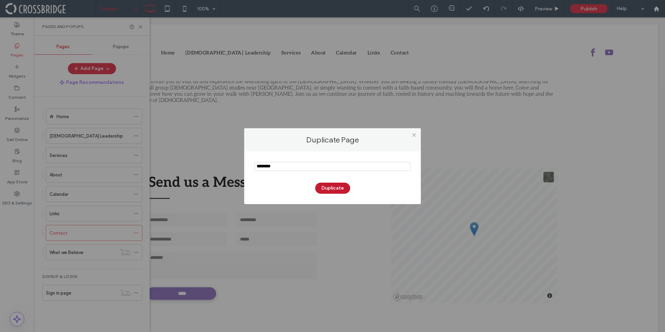
click at [321, 192] on button "Duplicate" at bounding box center [332, 188] width 35 height 11
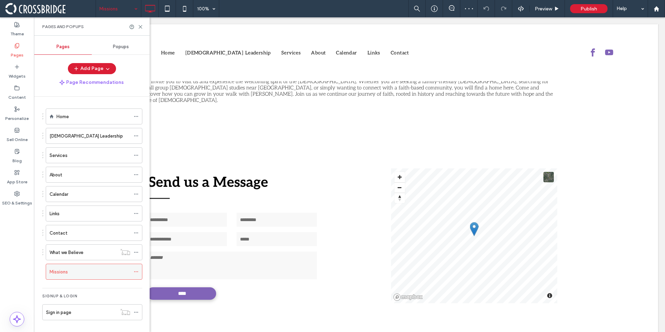
click at [134, 271] on icon at bounding box center [136, 271] width 5 height 5
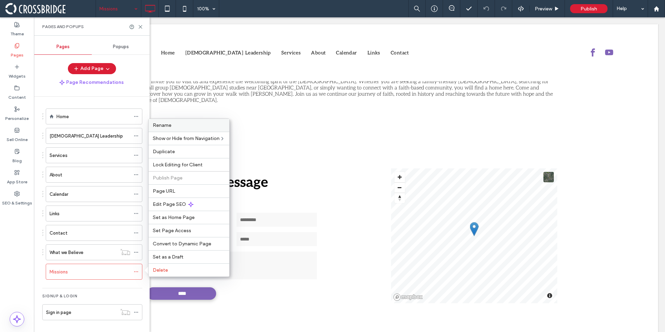
click at [193, 129] on div "Rename" at bounding box center [189, 125] width 81 height 13
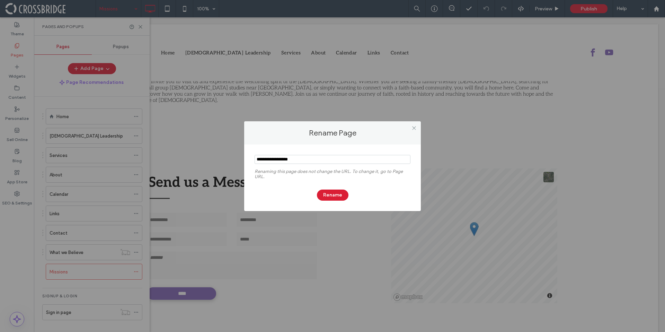
click at [294, 158] on input "notEmpty" at bounding box center [333, 159] width 156 height 9
click at [317, 161] on input "notEmpty" at bounding box center [333, 159] width 156 height 9
type input "**********"
click at [330, 193] on button "Rename" at bounding box center [333, 195] width 32 height 11
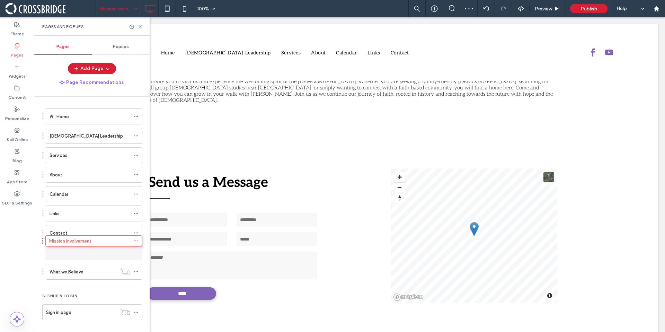
drag, startPoint x: 43, startPoint y: 272, endPoint x: 43, endPoint y: 243, distance: 28.4
click at [112, 248] on div "Mission Involvement" at bounding box center [90, 252] width 81 height 15
click at [141, 27] on icon at bounding box center [140, 26] width 5 height 5
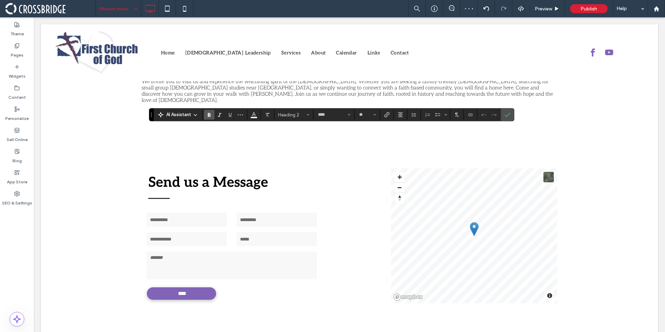
type input "****"
type input "**"
click at [508, 119] on span "Confirm" at bounding box center [508, 115] width 6 height 12
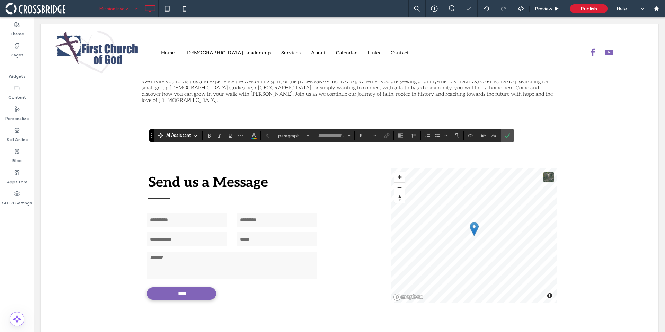
type input "****"
type input "**"
click at [506, 135] on icon "Confirm" at bounding box center [508, 136] width 6 height 6
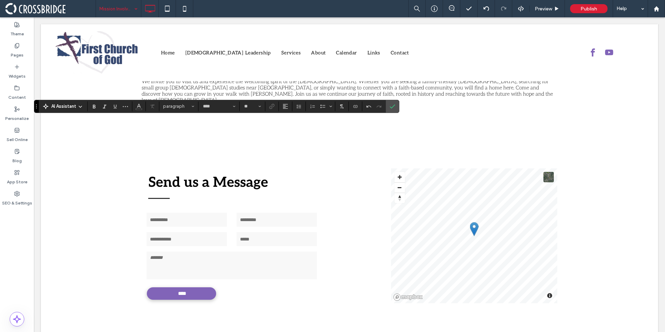
type input "**"
click at [103, 107] on icon "Italic" at bounding box center [105, 107] width 6 height 6
click at [395, 108] on icon "Confirm" at bounding box center [393, 107] width 6 height 6
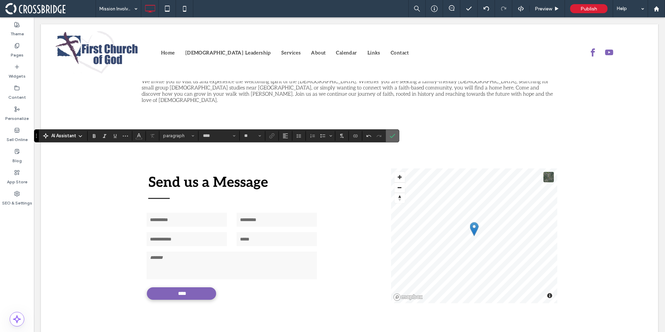
click at [391, 137] on use "Confirm" at bounding box center [393, 136] width 6 height 4
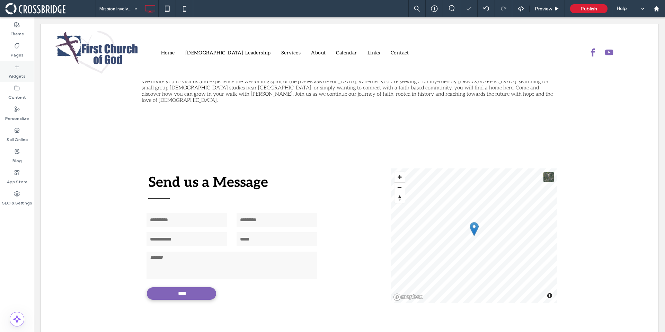
click at [15, 77] on label "Widgets" at bounding box center [17, 75] width 17 height 10
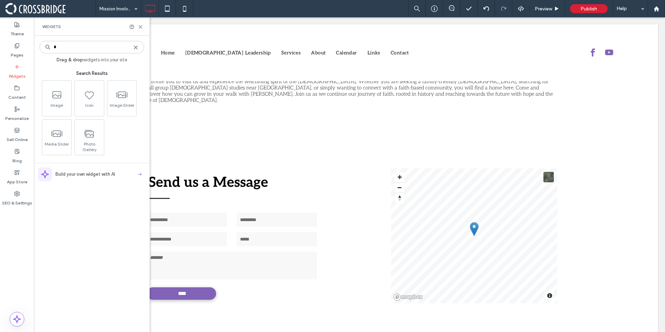
type input "*"
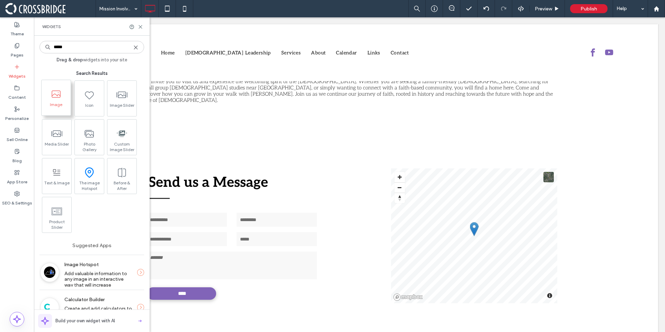
type input "*****"
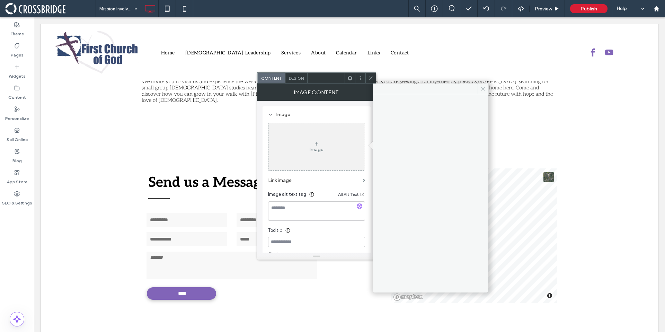
click at [478, 87] on span at bounding box center [483, 89] width 11 height 10
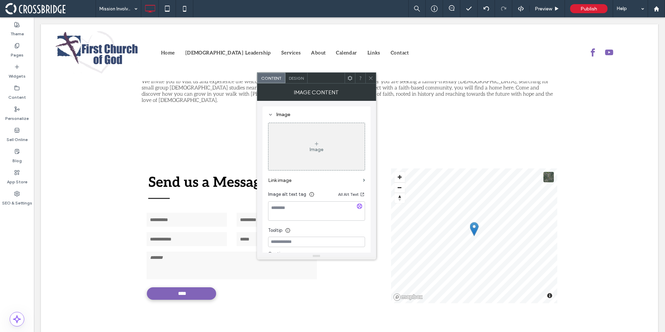
click at [325, 151] on div "Image" at bounding box center [317, 147] width 96 height 46
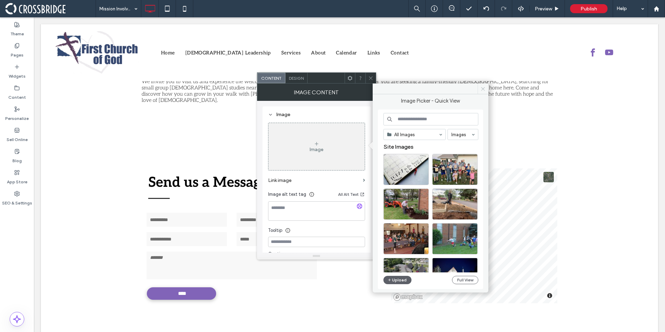
click at [485, 91] on icon at bounding box center [483, 88] width 5 height 5
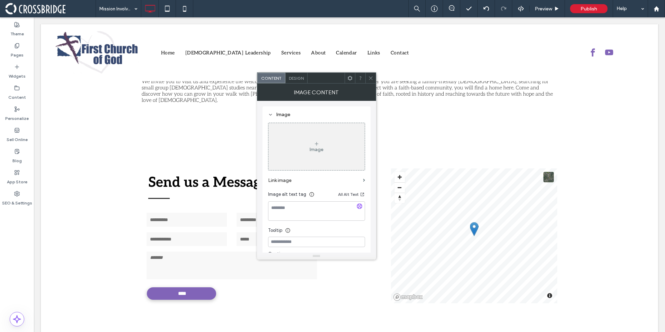
click at [369, 77] on icon at bounding box center [370, 78] width 5 height 5
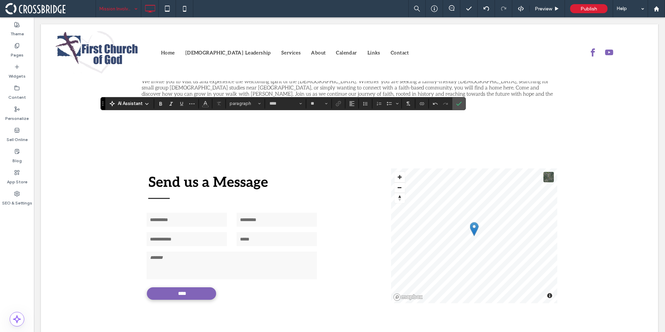
type input "**"
click at [168, 102] on icon "Italic" at bounding box center [171, 104] width 6 height 6
click at [463, 106] on label "Confirm" at bounding box center [459, 103] width 10 height 12
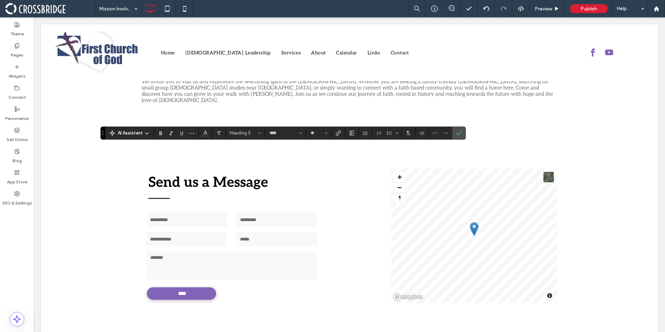
type input "**"
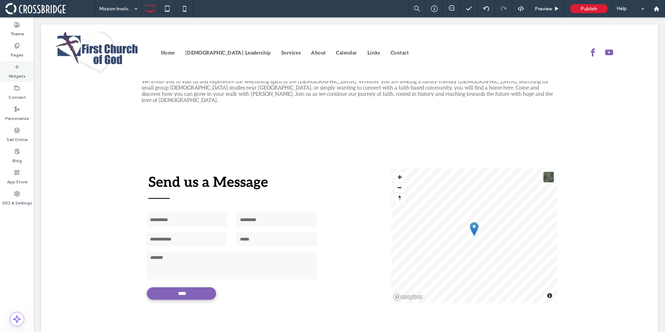
click at [21, 66] on div "Widgets" at bounding box center [17, 71] width 34 height 21
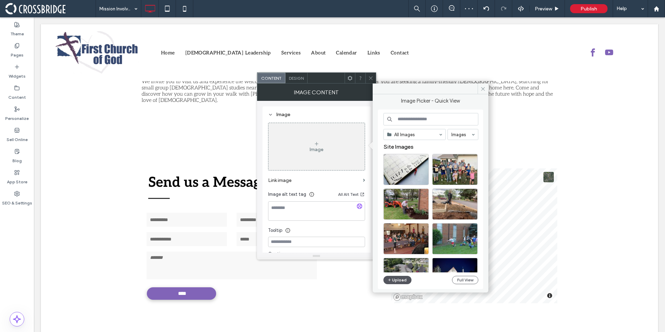
click at [395, 281] on button "Upload" at bounding box center [398, 280] width 28 height 8
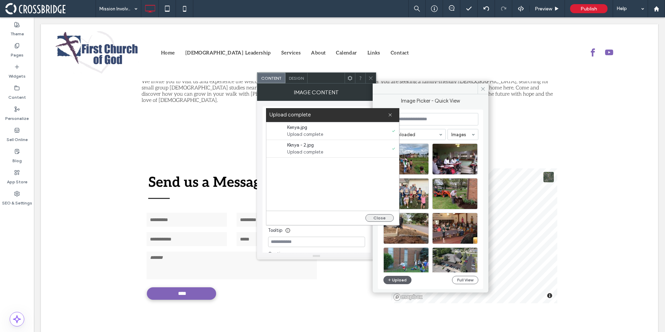
click at [374, 215] on button "Close" at bounding box center [380, 218] width 28 height 8
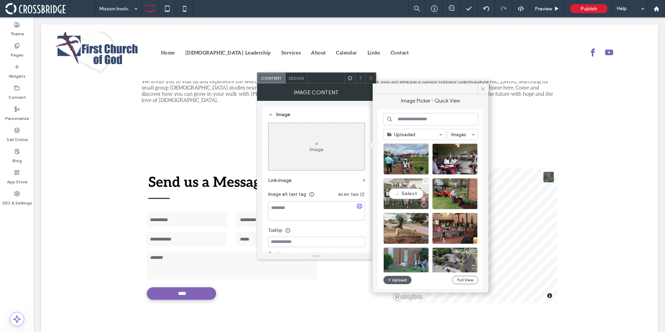
click at [404, 198] on div "Select" at bounding box center [406, 193] width 45 height 31
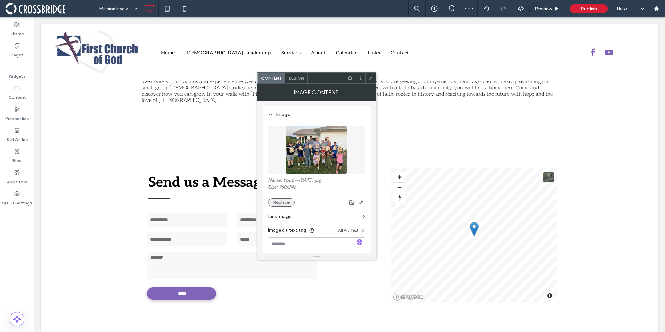
click at [276, 202] on button "Replace" at bounding box center [281, 202] width 27 height 8
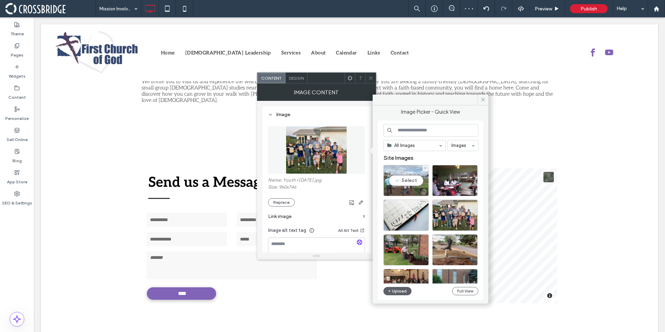
click at [420, 180] on div "Select" at bounding box center [406, 180] width 45 height 31
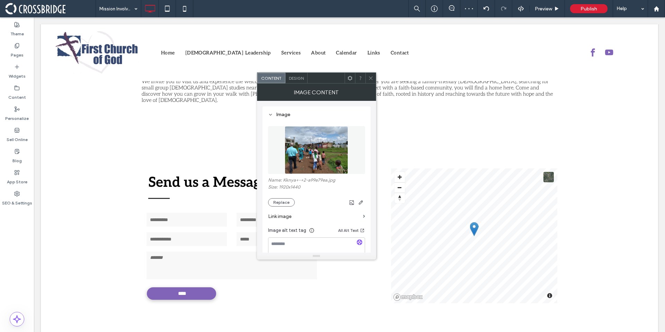
click at [370, 78] on use at bounding box center [370, 77] width 3 height 3
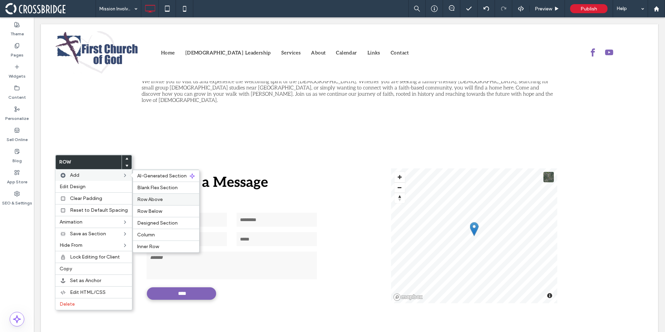
click at [155, 200] on span "Row Above" at bounding box center [150, 199] width 26 height 6
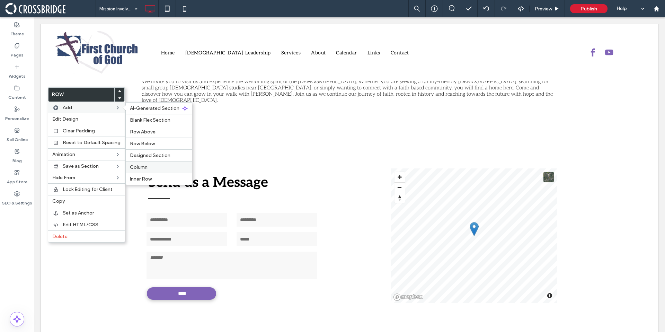
click at [154, 169] on label "Column" at bounding box center [159, 167] width 58 height 6
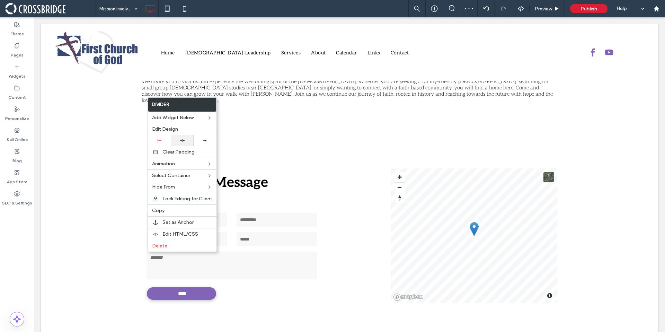
click at [177, 140] on div at bounding box center [182, 140] width 16 height 5
click at [159, 142] on icon at bounding box center [160, 141] width 4 height 4
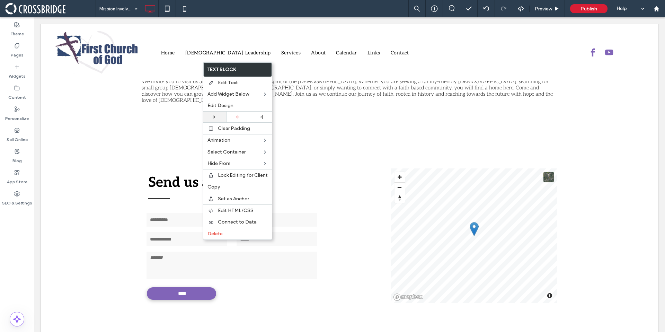
click at [216, 116] on icon at bounding box center [215, 117] width 4 height 4
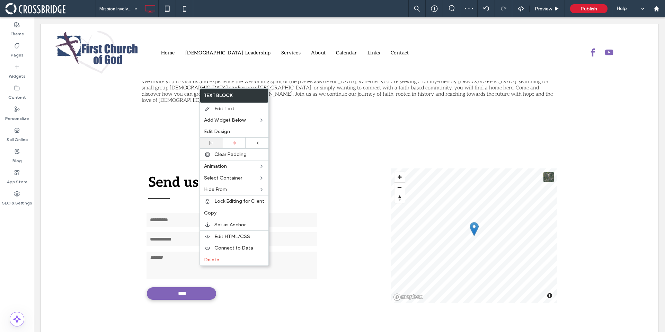
click at [208, 144] on div at bounding box center [211, 143] width 16 height 4
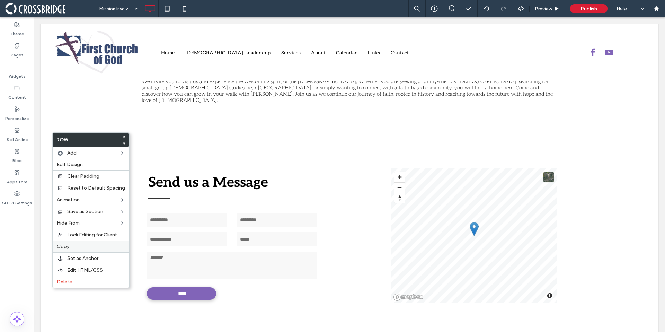
click at [72, 244] on label "Copy" at bounding box center [91, 247] width 68 height 6
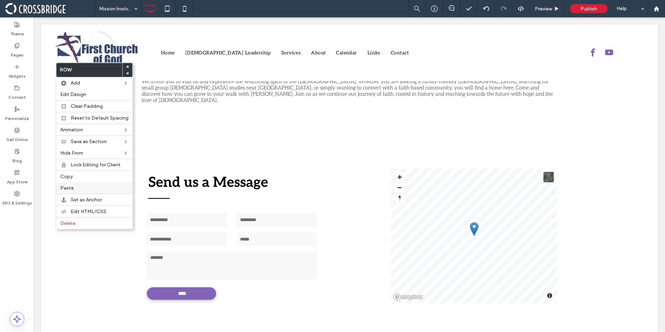
click at [75, 185] on label "Paste" at bounding box center [94, 188] width 68 height 6
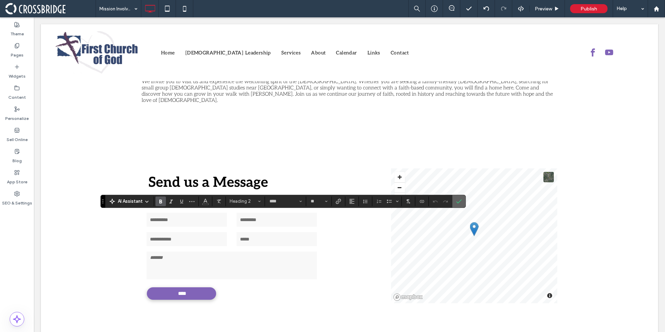
click at [455, 203] on label "Confirm" at bounding box center [459, 201] width 10 height 12
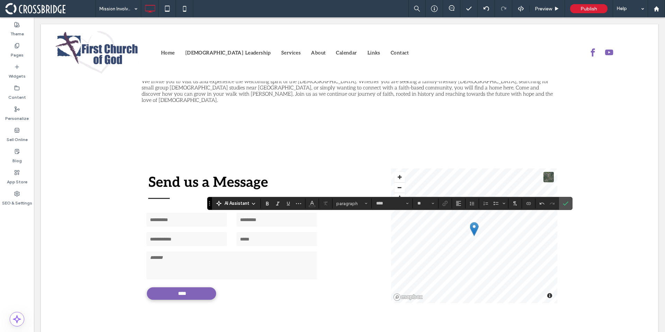
type input "**"
click at [566, 206] on span "Confirm" at bounding box center [564, 203] width 3 height 12
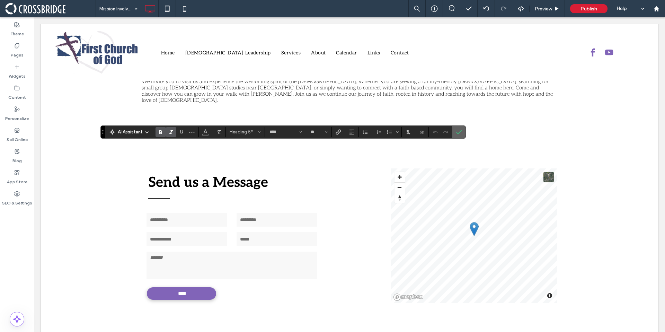
click at [461, 134] on icon "Confirm" at bounding box center [459, 132] width 6 height 6
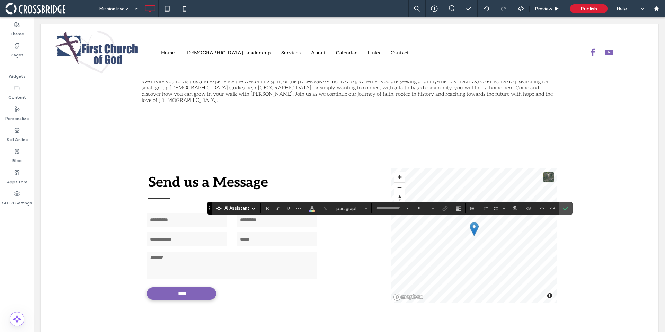
type input "****"
type input "**"
click at [569, 206] on label "Confirm" at bounding box center [566, 208] width 10 height 12
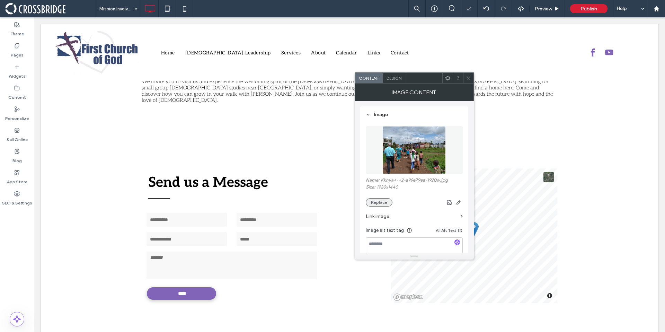
click at [379, 206] on button "Replace" at bounding box center [379, 202] width 27 height 8
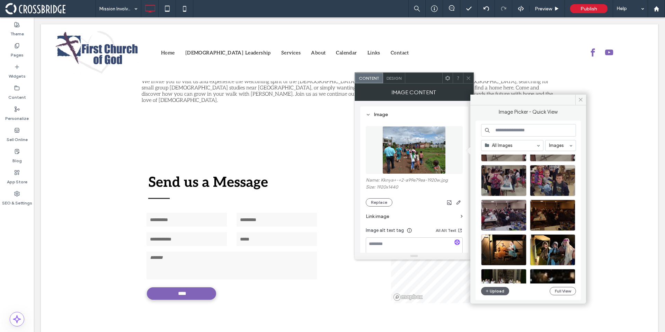
scroll to position [557, 0]
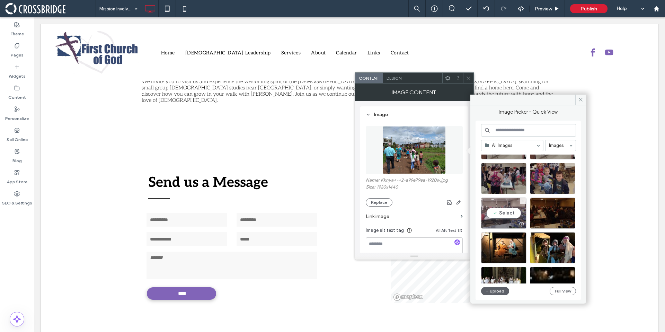
click at [514, 212] on div "Select" at bounding box center [503, 213] width 45 height 31
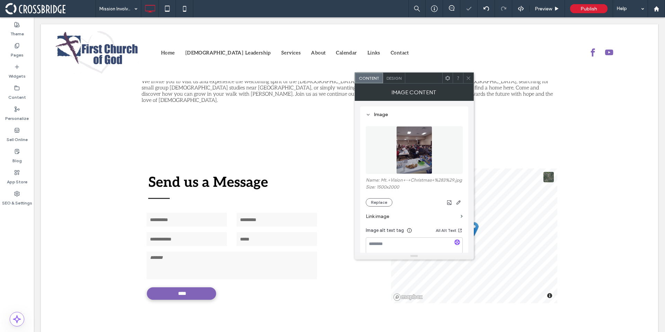
click at [468, 82] on span at bounding box center [468, 78] width 5 height 10
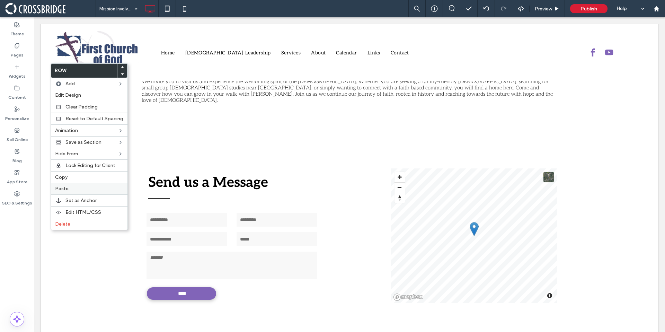
click at [74, 189] on label "Paste" at bounding box center [89, 189] width 68 height 6
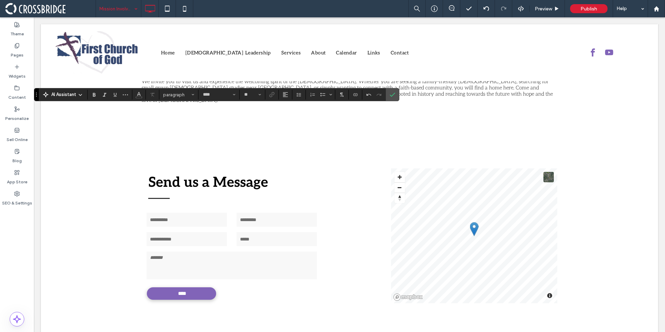
type input "**"
click at [103, 95] on icon "Italic" at bounding box center [105, 95] width 6 height 6
click at [391, 96] on icon "Confirm" at bounding box center [393, 95] width 6 height 6
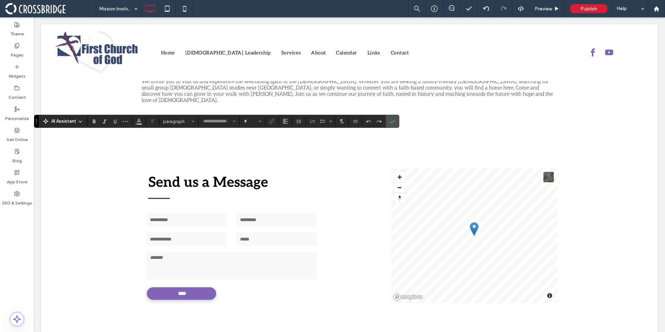
type input "****"
type input "**"
click at [394, 119] on icon "Confirm" at bounding box center [393, 122] width 6 height 6
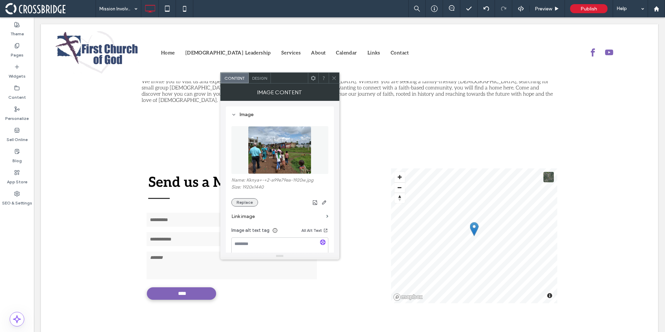
click at [253, 203] on button "Replace" at bounding box center [244, 202] width 27 height 8
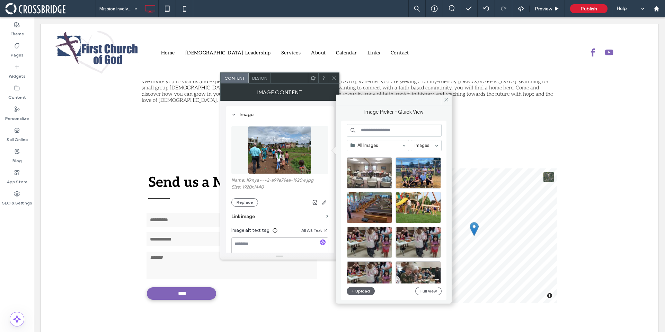
scroll to position [357, 0]
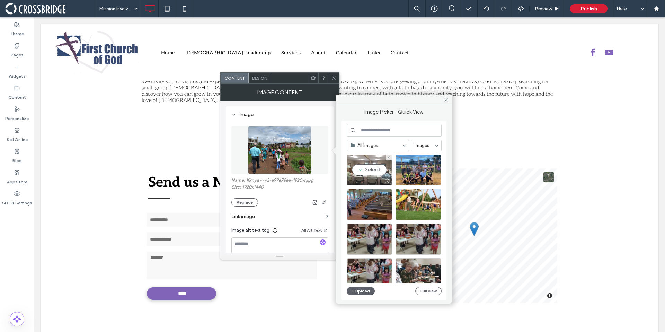
click at [366, 169] on div "Select" at bounding box center [369, 169] width 45 height 31
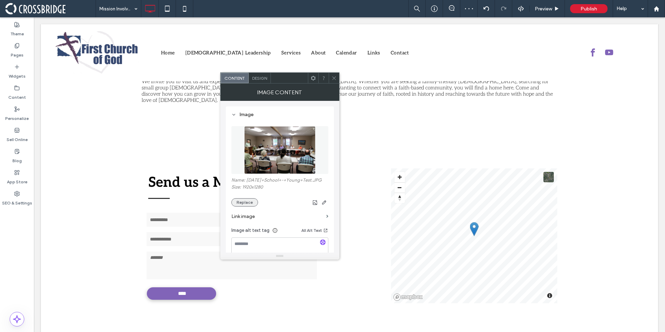
click at [252, 201] on button "Replace" at bounding box center [244, 202] width 27 height 8
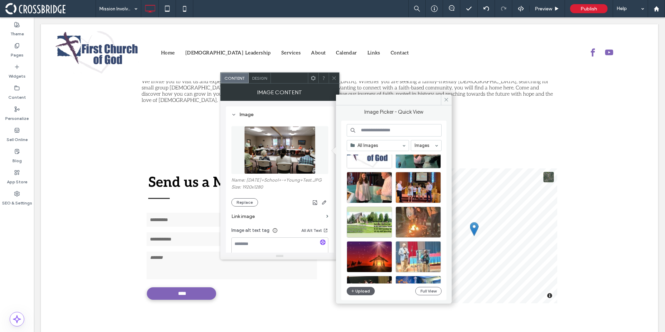
scroll to position [756, 0]
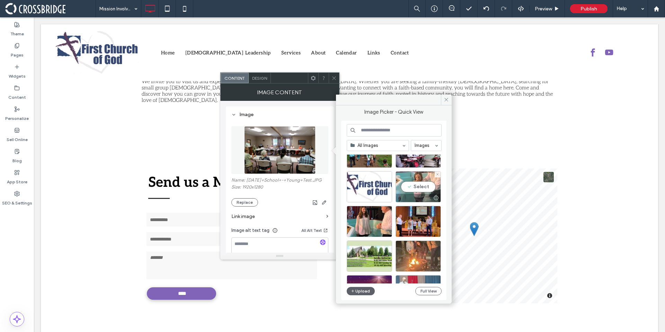
click at [417, 187] on div "Select" at bounding box center [418, 186] width 45 height 31
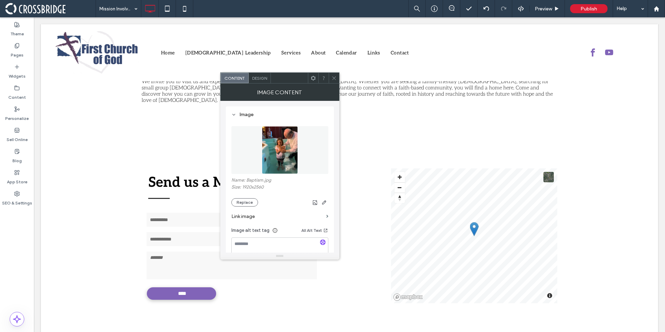
click at [333, 81] on span at bounding box center [334, 78] width 5 height 10
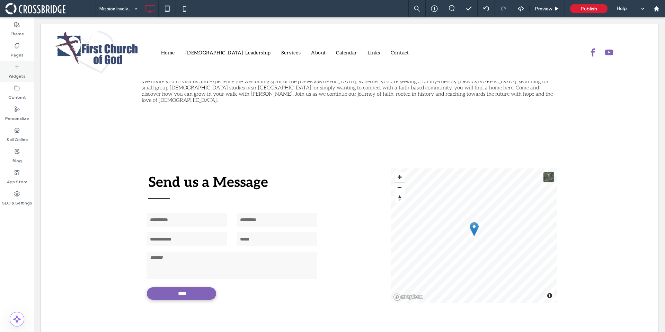
click at [16, 74] on label "Widgets" at bounding box center [17, 75] width 17 height 10
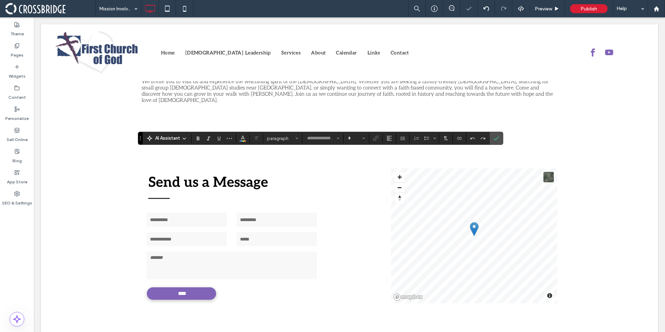
type input "****"
type input "**"
click at [499, 139] on icon "Confirm" at bounding box center [497, 139] width 6 height 6
click at [510, 138] on label "Confirm" at bounding box center [508, 138] width 10 height 12
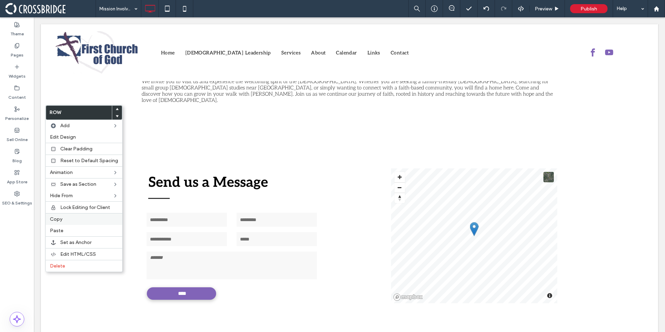
click at [65, 222] on label "Copy" at bounding box center [84, 219] width 68 height 6
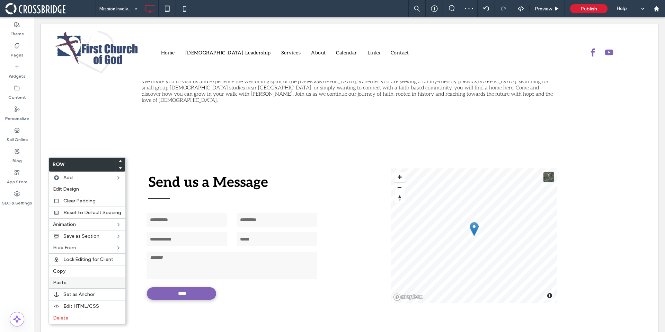
click at [72, 280] on label "Paste" at bounding box center [87, 283] width 68 height 6
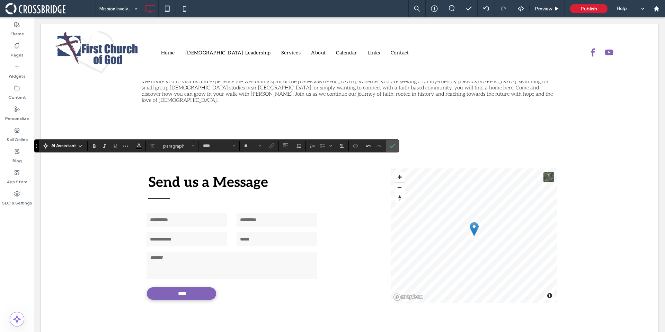
type input "**"
click at [102, 142] on span "Italic" at bounding box center [103, 146] width 3 height 10
click at [394, 147] on icon "Confirm" at bounding box center [393, 146] width 6 height 6
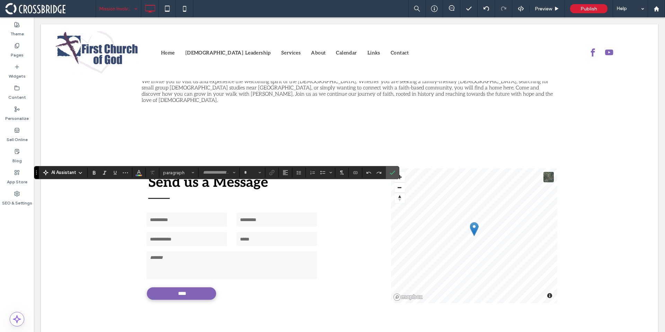
type input "****"
type input "**"
click at [391, 172] on icon "Confirm" at bounding box center [393, 173] width 6 height 6
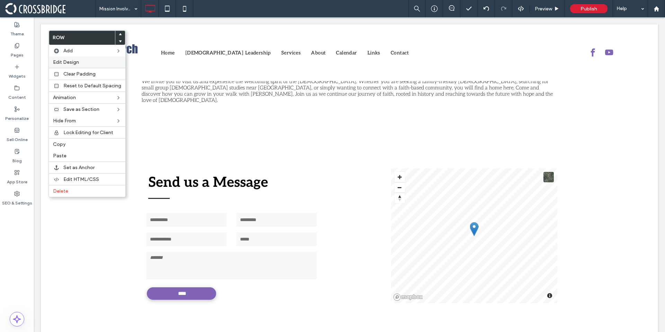
click at [66, 63] on span "Edit Design" at bounding box center [66, 62] width 26 height 6
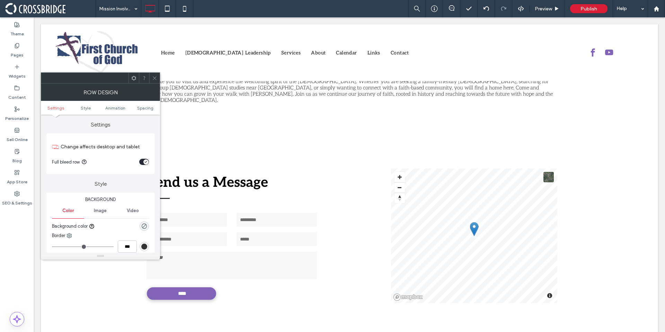
click at [156, 80] on icon at bounding box center [154, 78] width 5 height 5
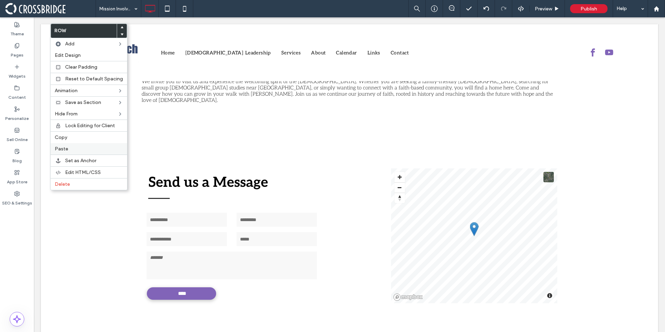
click at [72, 145] on div "Paste" at bounding box center [89, 148] width 77 height 11
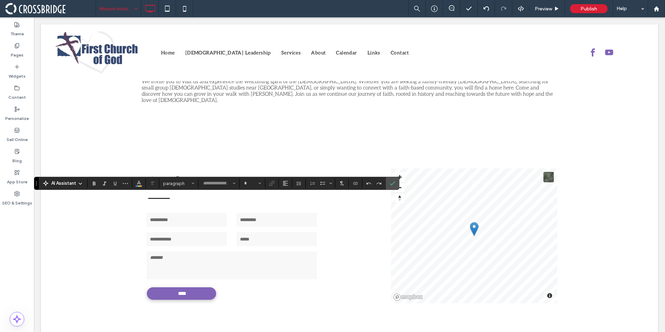
type input "****"
type input "**"
click at [102, 182] on icon "Italic" at bounding box center [105, 184] width 6 height 6
click at [388, 185] on label "Confirm" at bounding box center [392, 183] width 10 height 12
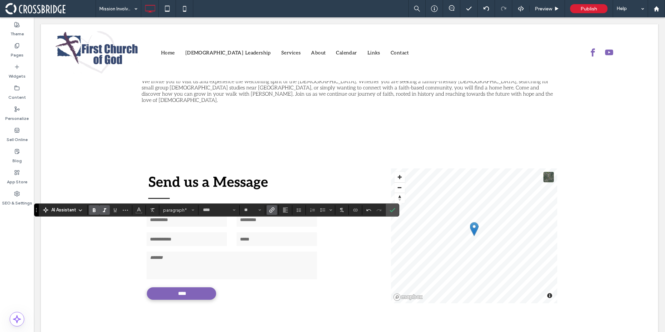
click at [269, 213] on label "Link" at bounding box center [272, 210] width 10 height 10
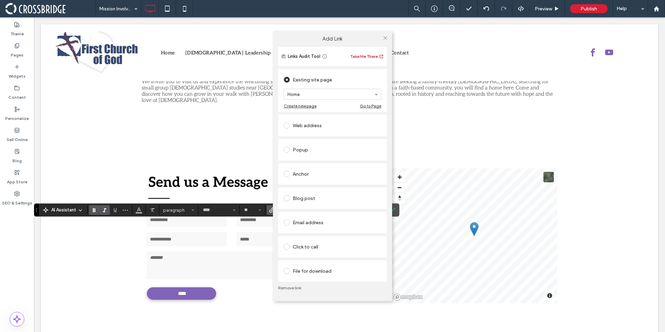
click at [312, 129] on div "Web address" at bounding box center [333, 125] width 98 height 11
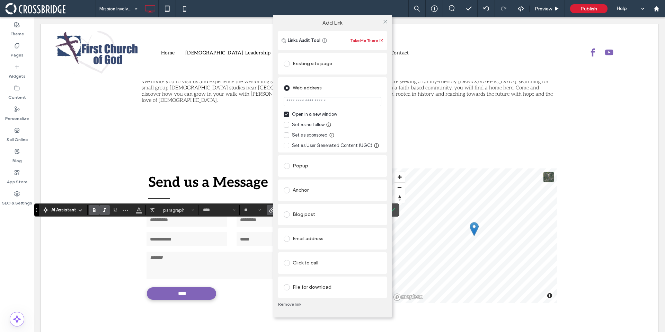
click at [318, 102] on input "url" at bounding box center [333, 101] width 98 height 9
paste input "**********"
type input "**********"
click at [349, 92] on div "Web address" at bounding box center [333, 87] width 98 height 11
click at [386, 18] on span at bounding box center [385, 22] width 5 height 10
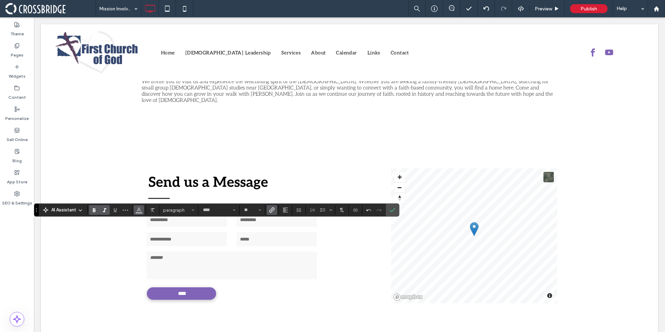
click at [138, 213] on span "Color" at bounding box center [139, 209] width 6 height 9
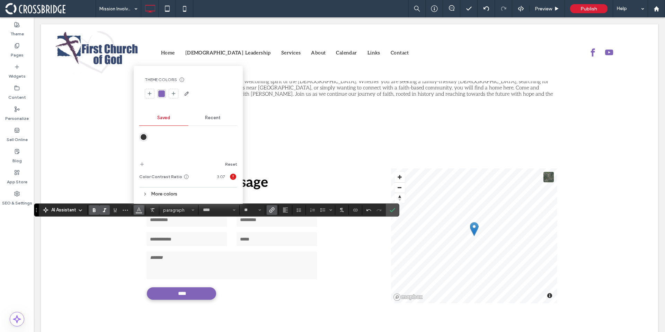
click at [164, 96] on div "rgba(129, 100, 184, 1)" at bounding box center [161, 93] width 7 height 7
click at [394, 212] on icon "Confirm" at bounding box center [393, 210] width 6 height 6
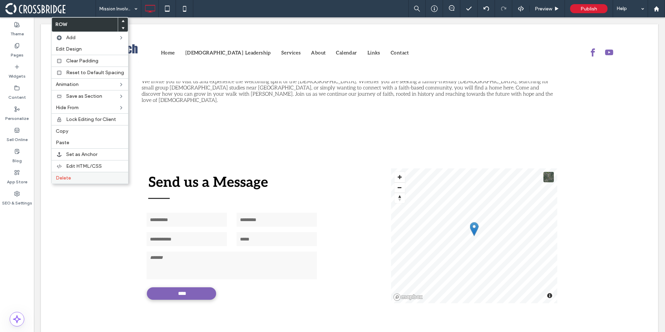
click at [60, 180] on span "Delete" at bounding box center [63, 178] width 15 height 6
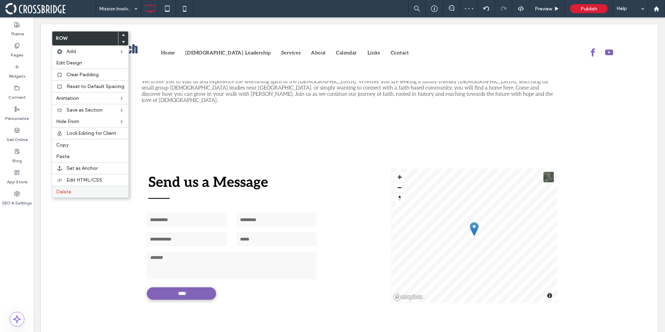
click at [56, 195] on div "Delete" at bounding box center [90, 192] width 77 height 12
click at [59, 196] on span "Delete" at bounding box center [65, 193] width 15 height 6
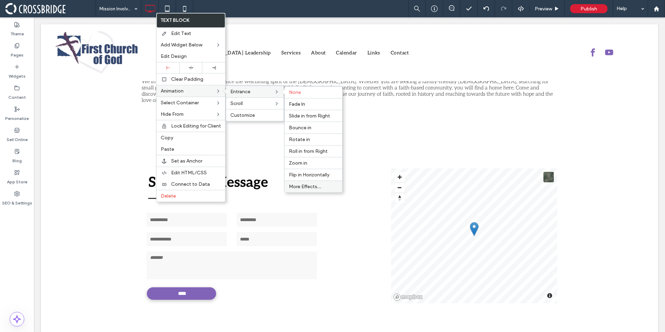
click at [306, 182] on div "More Effects..." at bounding box center [314, 187] width 58 height 12
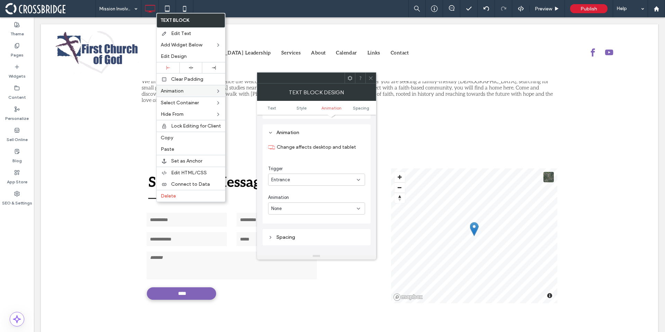
scroll to position [168, 0]
click at [299, 178] on div "Entrance" at bounding box center [314, 179] width 86 height 7
click at [297, 198] on div "Entrance" at bounding box center [317, 200] width 96 height 12
click at [295, 207] on div "None" at bounding box center [314, 208] width 86 height 7
click at [295, 236] on div "Slide In" at bounding box center [317, 241] width 96 height 12
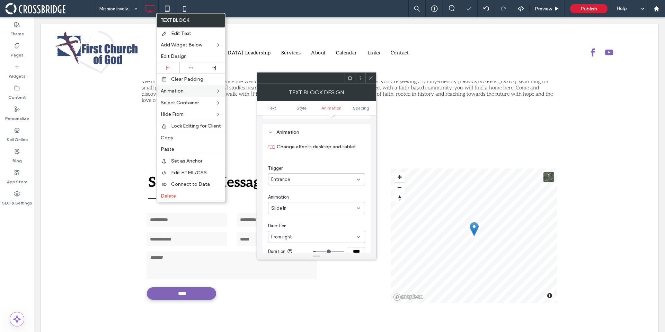
click at [295, 234] on div "From right" at bounding box center [314, 237] width 86 height 7
click at [295, 253] on div "From left" at bounding box center [317, 257] width 96 height 12
click at [370, 81] on span at bounding box center [370, 78] width 5 height 10
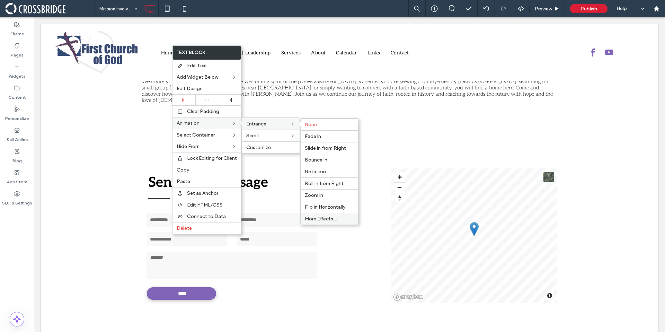
click at [323, 220] on span "More Effects..." at bounding box center [321, 219] width 33 height 6
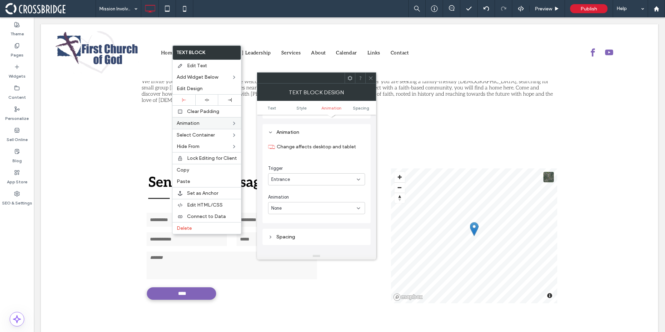
click at [298, 178] on div "Entrance" at bounding box center [314, 179] width 86 height 7
click at [292, 200] on div "Entrance" at bounding box center [317, 200] width 96 height 12
click at [291, 205] on div "None" at bounding box center [314, 208] width 86 height 7
click at [290, 237] on div "Slide In" at bounding box center [317, 241] width 96 height 12
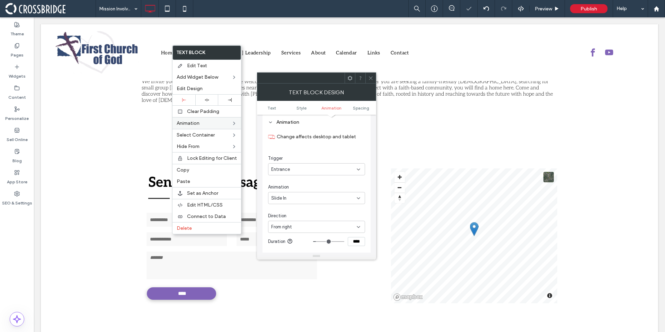
click at [314, 224] on div "From right" at bounding box center [314, 227] width 86 height 7
click at [308, 226] on div "From right" at bounding box center [314, 227] width 86 height 7
click at [304, 225] on div "From right" at bounding box center [314, 227] width 86 height 7
click at [299, 245] on div "From left" at bounding box center [317, 247] width 96 height 12
click at [373, 78] on icon at bounding box center [370, 78] width 5 height 5
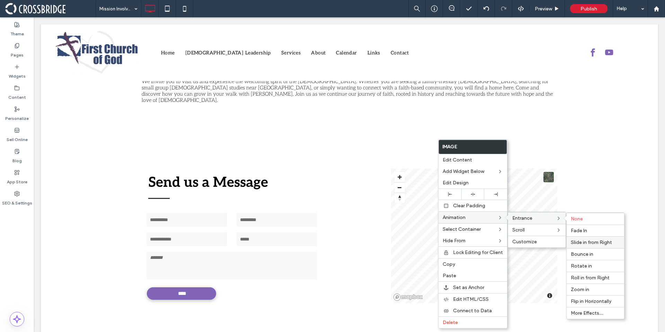
click at [596, 245] on span "Slide in from Right" at bounding box center [591, 242] width 41 height 6
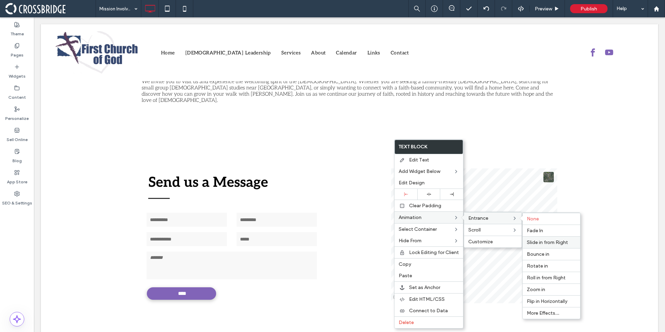
click at [550, 242] on span "Slide in from Right" at bounding box center [547, 242] width 41 height 6
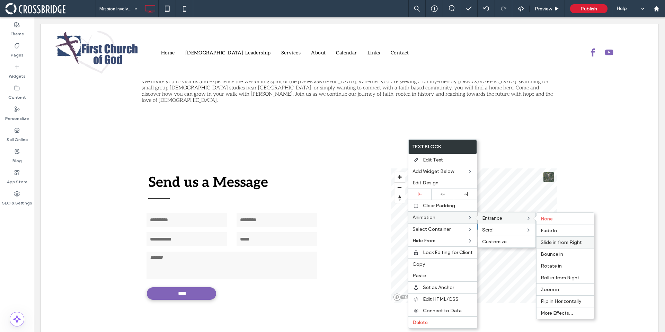
click at [567, 243] on span "Slide in from Right" at bounding box center [561, 242] width 41 height 6
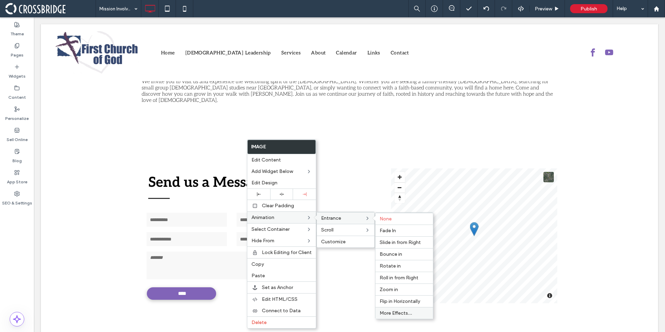
click at [404, 311] on span "More Effects..." at bounding box center [396, 313] width 33 height 6
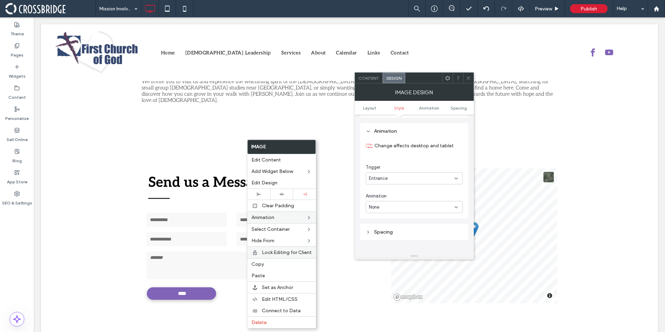
scroll to position [327, 0]
click at [394, 177] on div "Entrance" at bounding box center [412, 175] width 86 height 7
click at [394, 197] on div "Entrance" at bounding box center [414, 200] width 96 height 12
click at [394, 206] on div "None" at bounding box center [412, 204] width 86 height 7
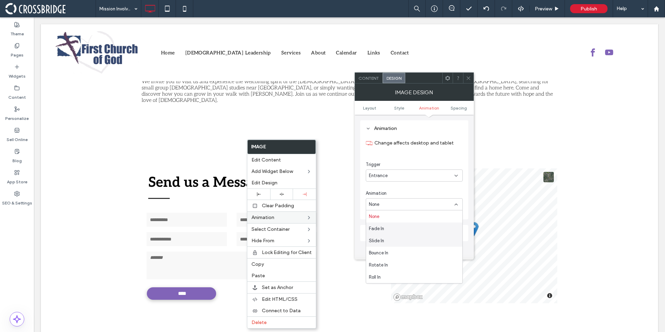
click at [390, 238] on div "Slide In" at bounding box center [414, 241] width 96 height 12
click at [410, 236] on div "From right" at bounding box center [412, 233] width 86 height 7
click at [410, 253] on div "From left" at bounding box center [414, 257] width 96 height 12
click at [469, 84] on div "Image Design" at bounding box center [414, 92] width 119 height 17
click at [471, 76] on icon at bounding box center [468, 78] width 5 height 5
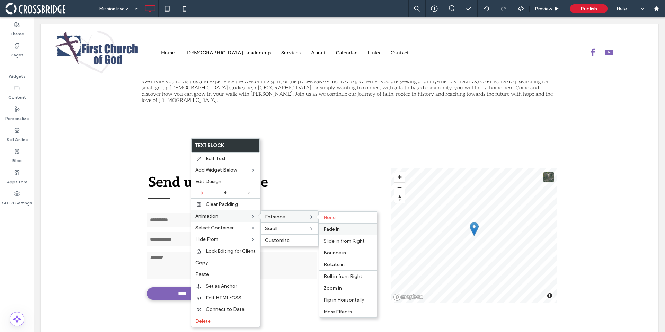
click at [335, 232] on span "Fade In" at bounding box center [332, 229] width 16 height 6
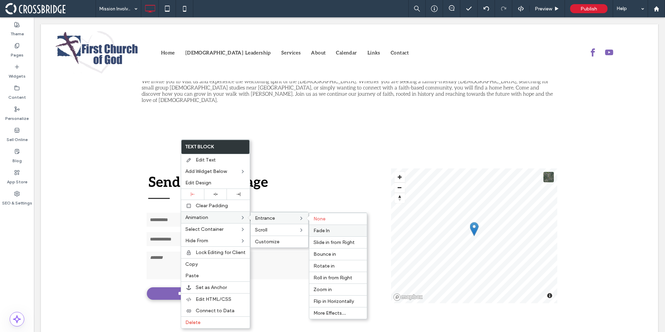
click at [322, 230] on span "Fade In" at bounding box center [322, 231] width 16 height 6
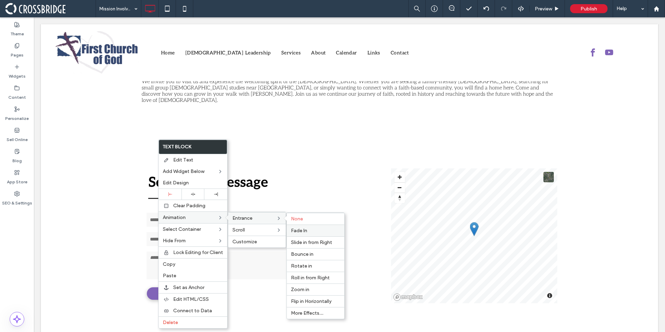
click at [306, 231] on span "Fade In" at bounding box center [299, 231] width 16 height 6
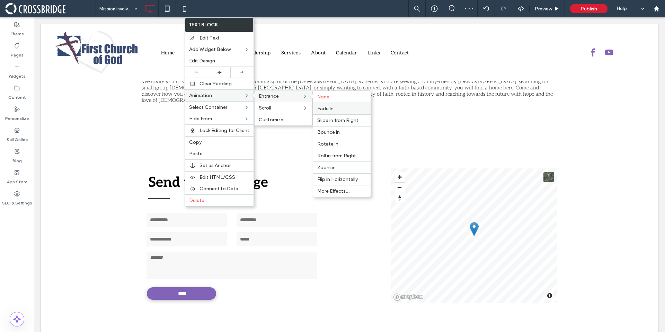
click at [334, 106] on label "Fade In" at bounding box center [341, 109] width 49 height 6
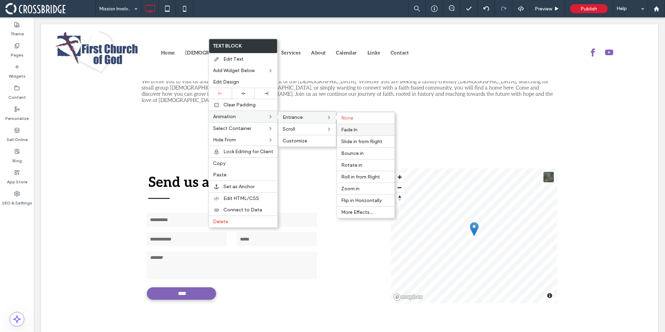
click at [365, 133] on div "Fade In" at bounding box center [366, 130] width 58 height 12
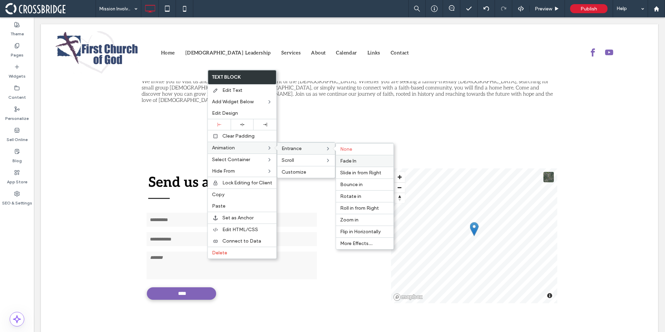
click at [362, 157] on div "Fade In" at bounding box center [365, 161] width 58 height 12
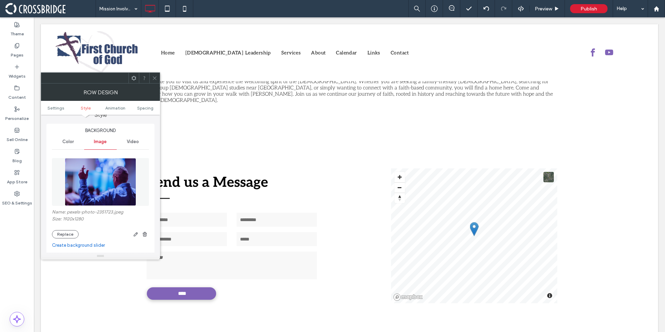
scroll to position [75, 0]
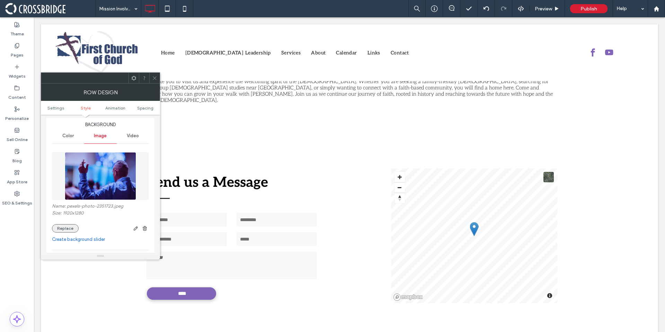
click at [72, 226] on button "Replace" at bounding box center [65, 228] width 27 height 8
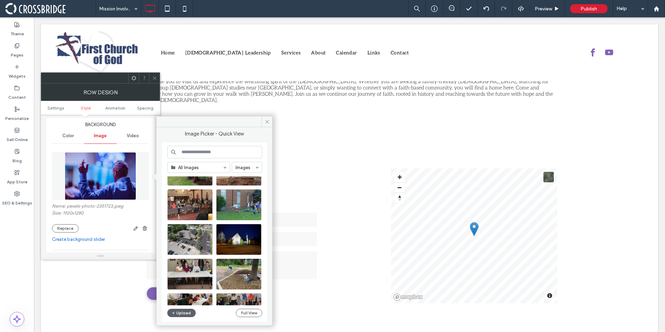
scroll to position [68, 0]
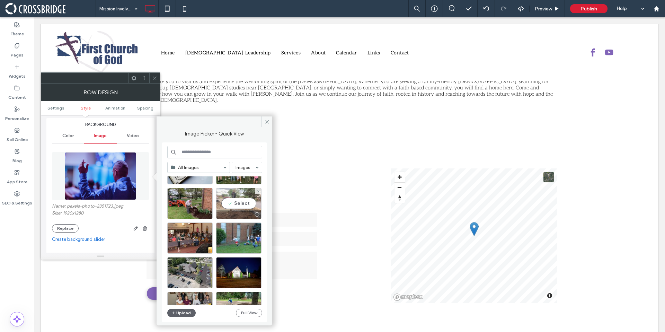
click at [244, 210] on div "Select" at bounding box center [238, 203] width 45 height 31
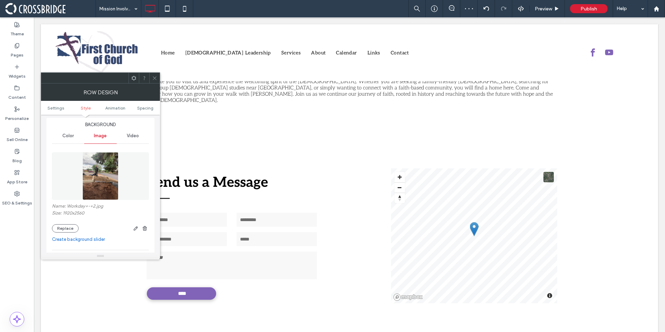
click at [155, 81] on span at bounding box center [154, 78] width 5 height 10
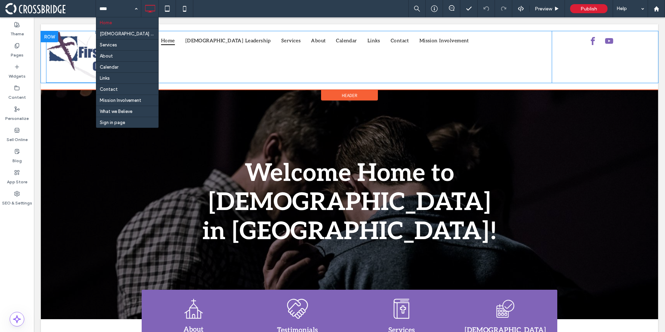
drag, startPoint x: 80, startPoint y: 55, endPoint x: 149, endPoint y: 21, distance: 76.3
click at [80, 55] on img at bounding box center [96, 57] width 101 height 52
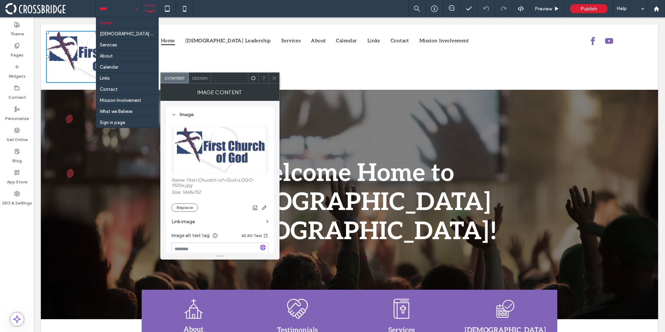
click at [137, 8] on div "Home Church Leadership Services About Calendar Links Contact Mission Involvemen…" at bounding box center [118, 8] width 45 height 17
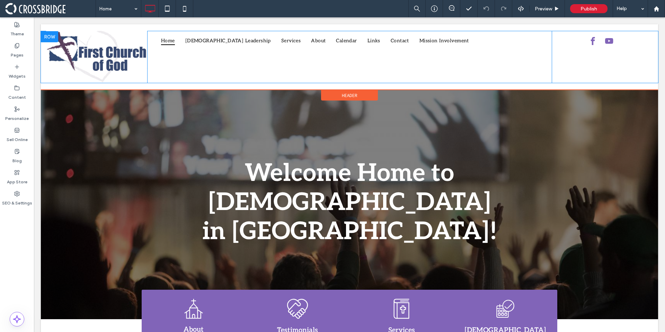
click at [117, 77] on img at bounding box center [96, 57] width 101 height 52
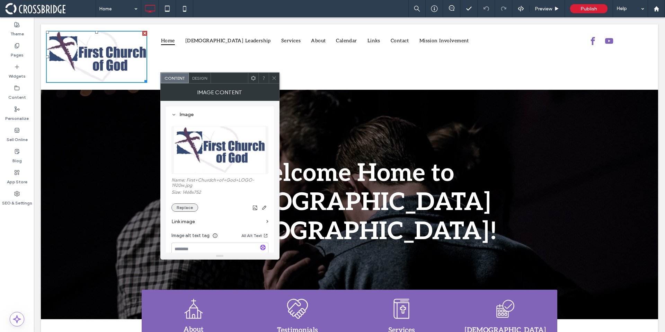
click at [189, 207] on button "Replace" at bounding box center [185, 207] width 27 height 8
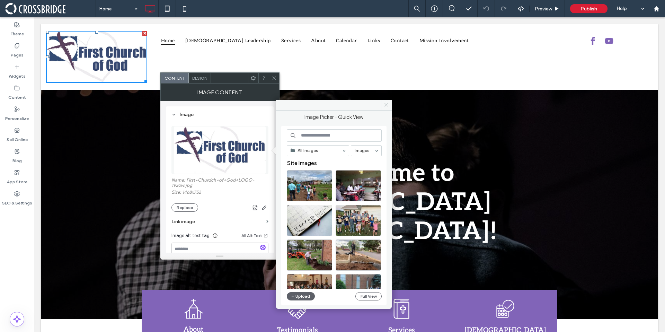
click at [388, 105] on icon at bounding box center [386, 104] width 5 height 5
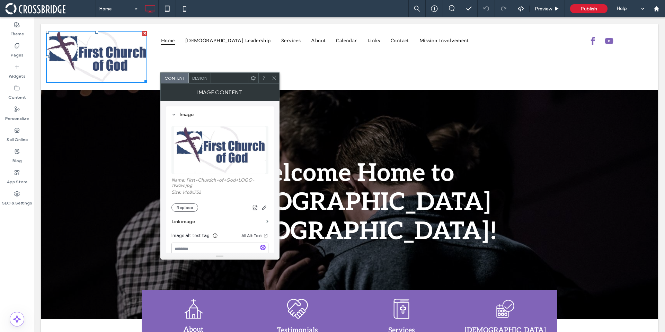
click at [275, 74] on span at bounding box center [274, 78] width 5 height 10
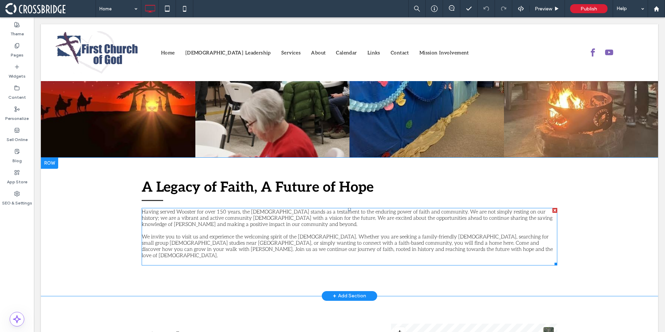
scroll to position [1162, 0]
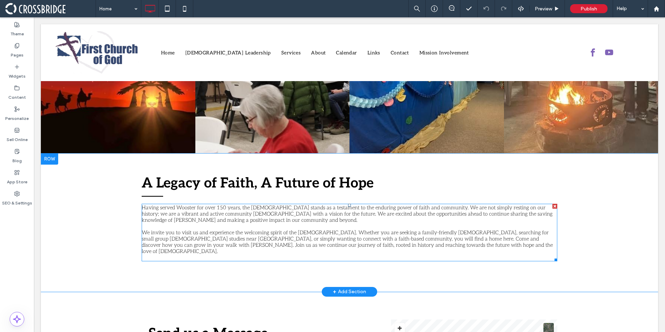
click at [233, 254] on p at bounding box center [350, 257] width 416 height 6
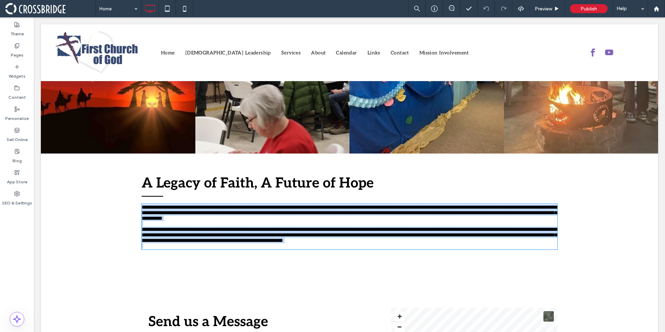
type input "****"
type input "**"
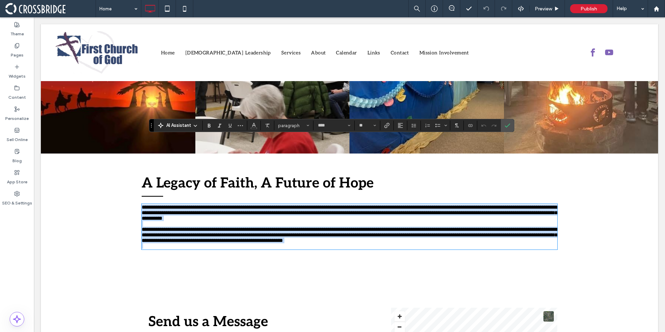
click at [211, 243] on p at bounding box center [350, 246] width 416 height 6
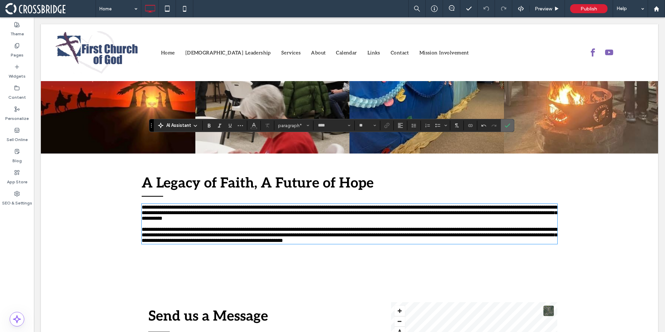
click at [506, 127] on icon "Confirm" at bounding box center [508, 126] width 6 height 6
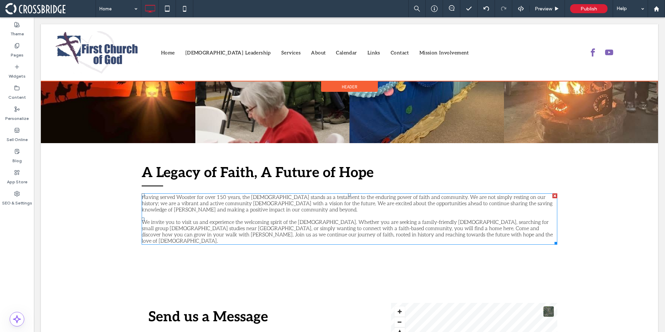
scroll to position [1079, 0]
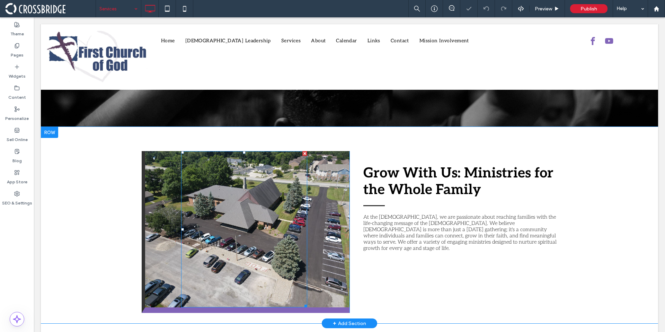
scroll to position [58, 0]
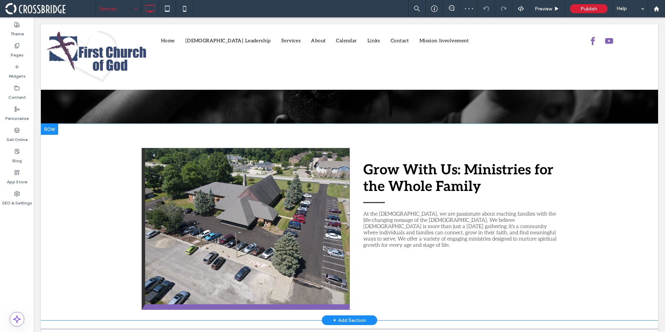
click at [318, 219] on div "Click To Paste" at bounding box center [246, 229] width 208 height 162
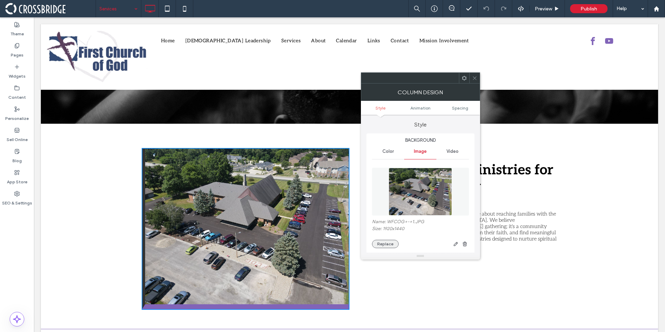
click at [389, 246] on button "Replace" at bounding box center [385, 244] width 27 height 8
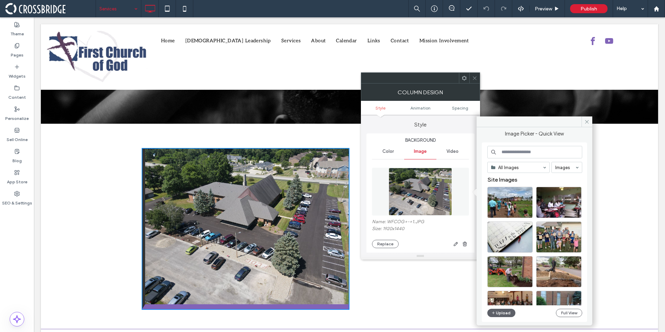
click at [530, 149] on input at bounding box center [535, 152] width 95 height 12
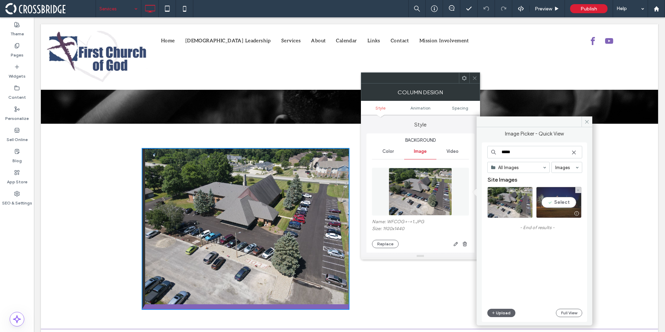
type input "*****"
click at [567, 201] on div "Select" at bounding box center [558, 202] width 45 height 31
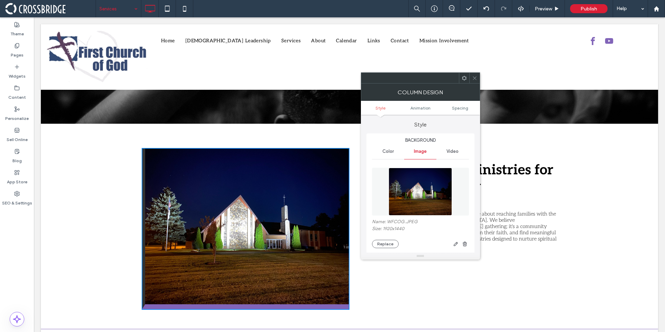
click at [473, 77] on icon at bounding box center [474, 78] width 5 height 5
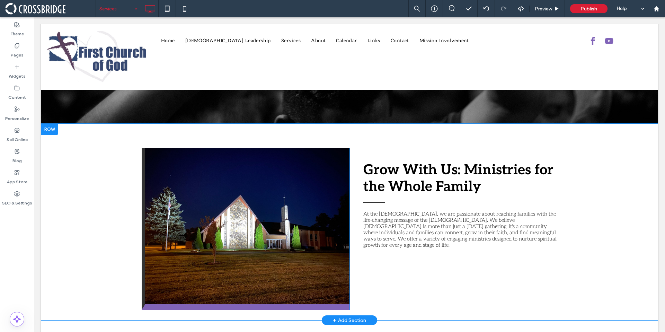
click at [177, 309] on div "Click To Paste" at bounding box center [246, 229] width 208 height 162
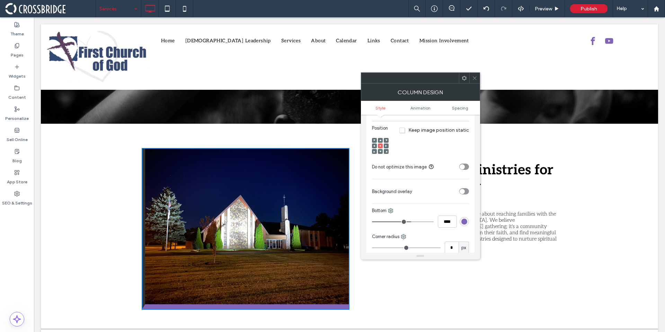
scroll to position [269, 0]
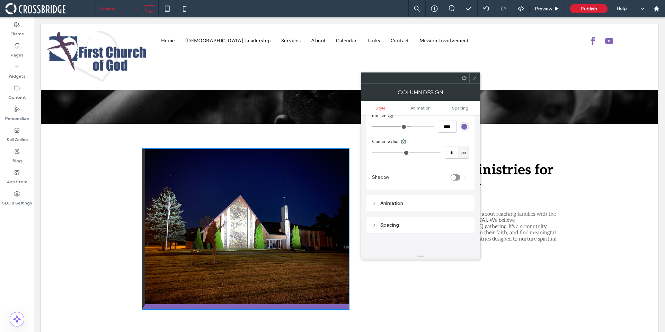
click at [464, 130] on div "rgb(129, 100, 184)" at bounding box center [464, 126] width 9 height 9
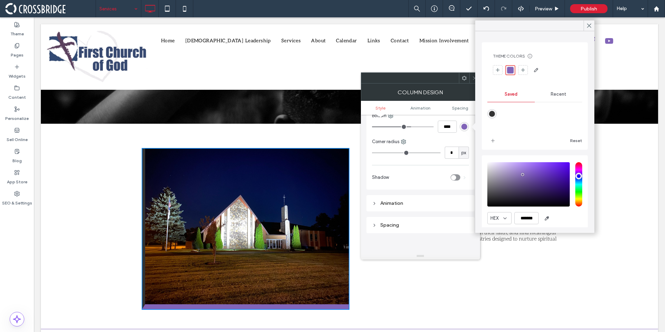
click at [492, 114] on div "rgba(51,51,51,1)" at bounding box center [492, 114] width 6 height 6
type input "*******"
click at [588, 23] on icon at bounding box center [589, 26] width 6 height 6
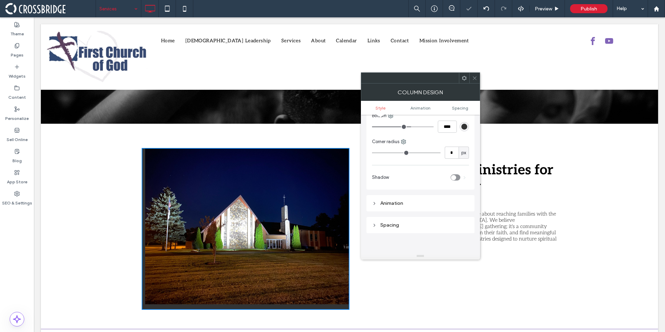
click at [477, 78] on icon at bounding box center [474, 78] width 5 height 5
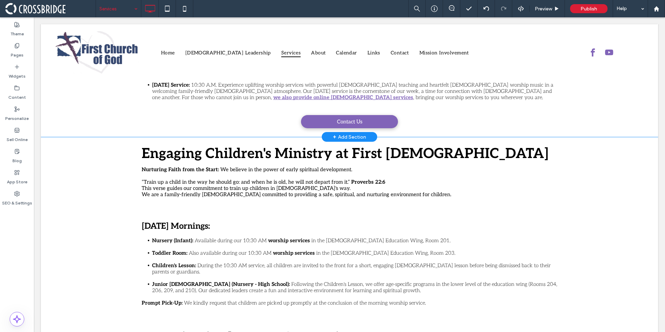
scroll to position [394, 0]
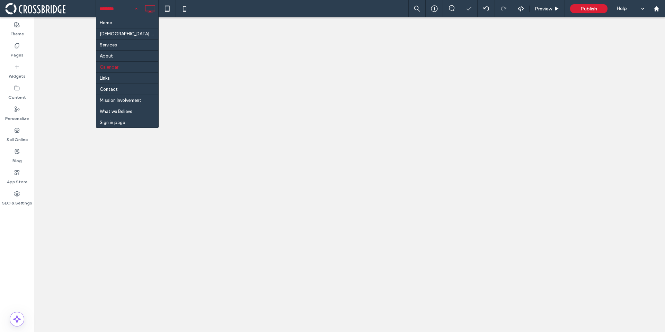
click at [117, 7] on input at bounding box center [116, 8] width 35 height 17
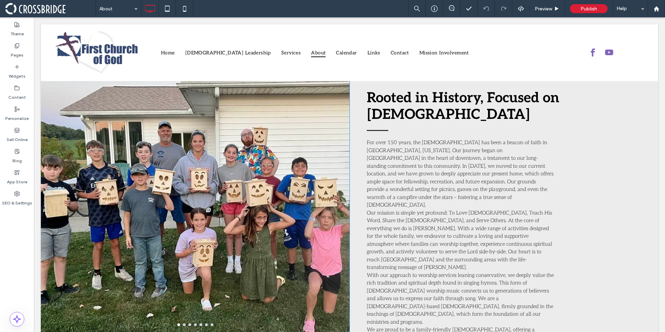
scroll to position [105, 0]
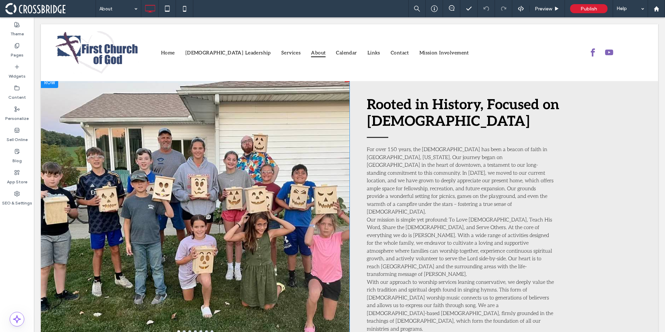
click at [325, 164] on div at bounding box center [195, 213] width 309 height 231
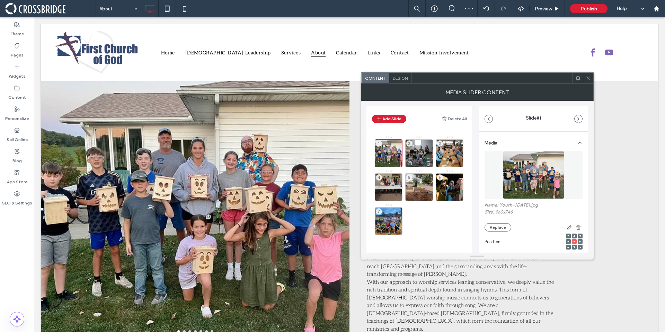
click at [416, 156] on div "2" at bounding box center [419, 153] width 28 height 28
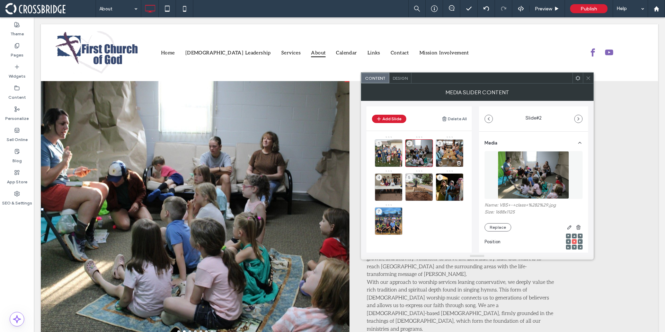
click at [450, 158] on div "3" at bounding box center [450, 153] width 28 height 28
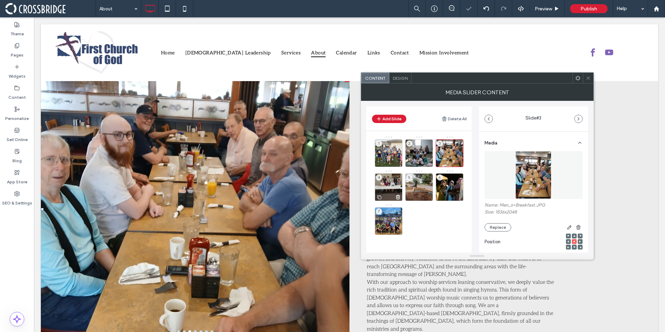
click at [388, 190] on div "4" at bounding box center [389, 187] width 28 height 28
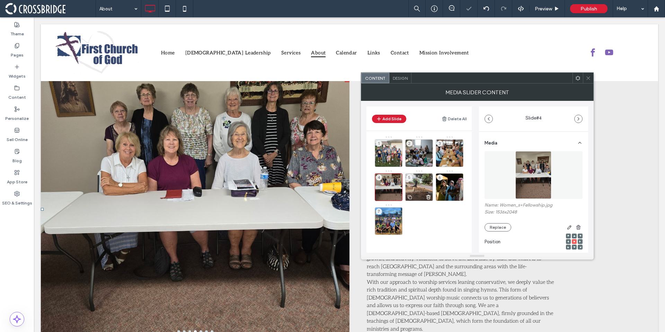
click at [418, 184] on div "5" at bounding box center [419, 187] width 28 height 28
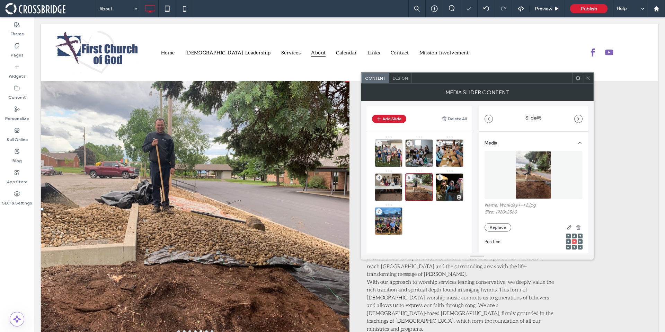
click at [449, 184] on div "6" at bounding box center [450, 187] width 28 height 28
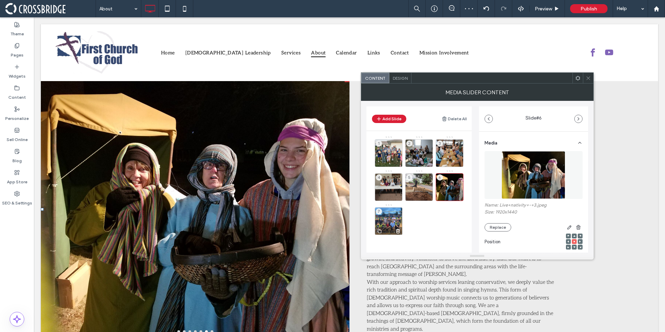
click at [391, 213] on div "7" at bounding box center [389, 221] width 28 height 28
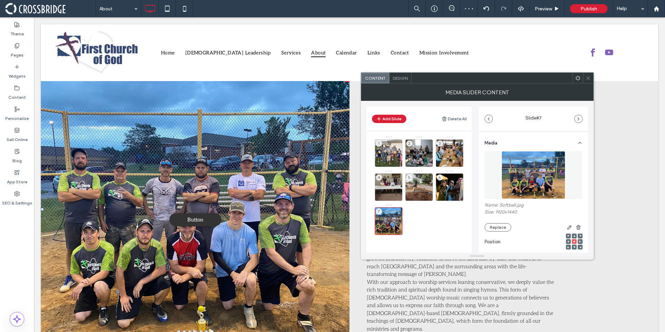
scroll to position [98, 0]
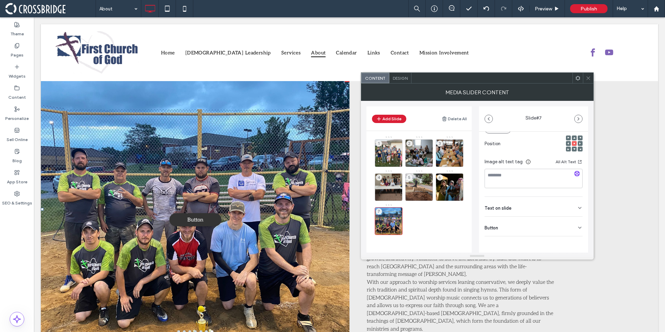
click at [550, 219] on div "Button" at bounding box center [534, 226] width 98 height 19
click at [576, 228] on button at bounding box center [576, 229] width 12 height 12
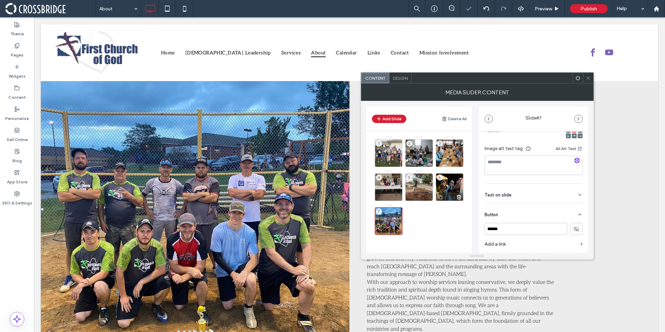
click at [456, 193] on div at bounding box center [449, 197] width 27 height 8
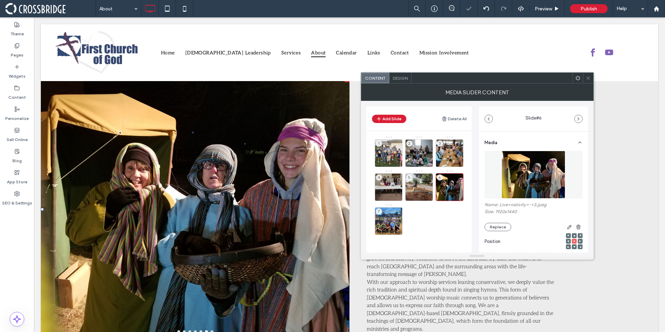
scroll to position [0, 0]
click at [393, 147] on div "1" at bounding box center [389, 153] width 28 height 28
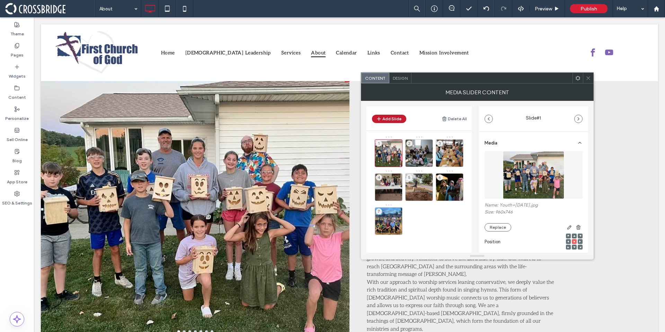
click at [386, 120] on button "Add Slide" at bounding box center [389, 119] width 34 height 8
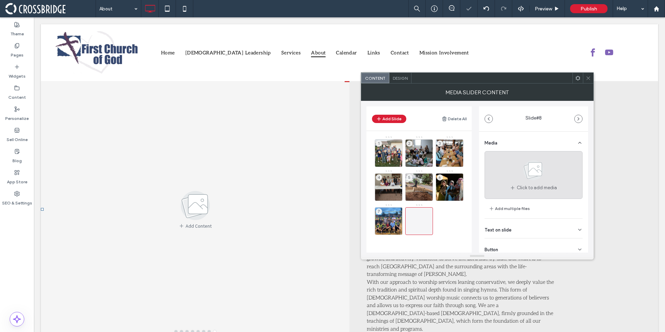
click at [524, 176] on use at bounding box center [534, 170] width 20 height 20
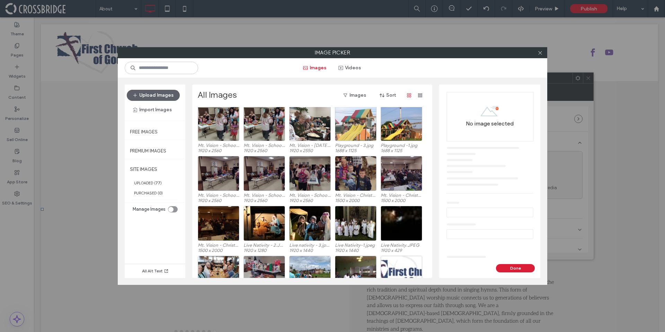
scroll to position [264, 0]
click at [358, 122] on div "Select" at bounding box center [356, 123] width 42 height 35
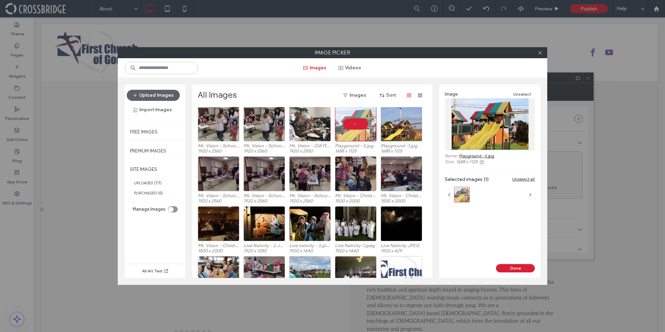
click at [518, 273] on div "Done" at bounding box center [489, 271] width 101 height 14
click at [517, 271] on button "Done" at bounding box center [515, 268] width 39 height 8
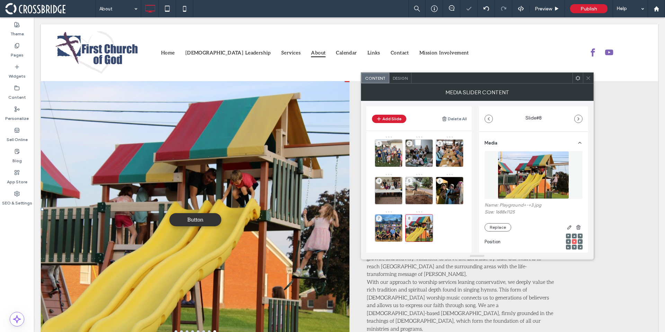
scroll to position [98, 0]
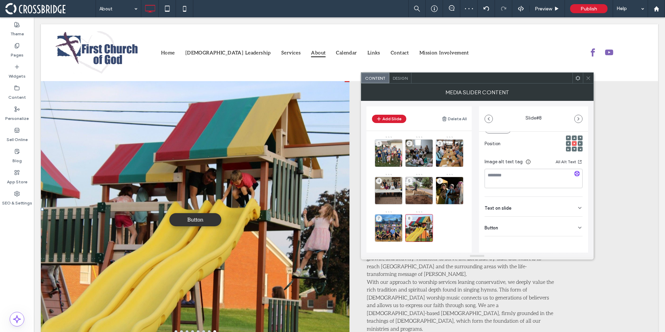
click at [524, 206] on div "Text on slide" at bounding box center [534, 206] width 98 height 19
click at [526, 205] on div "Text on slide" at bounding box center [534, 206] width 98 height 19
click at [540, 221] on div "Button" at bounding box center [534, 226] width 98 height 19
click at [574, 234] on icon at bounding box center [577, 233] width 6 height 6
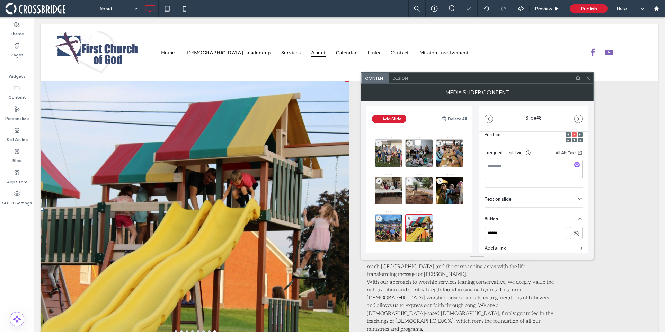
click at [574, 222] on div "Button" at bounding box center [534, 217] width 98 height 19
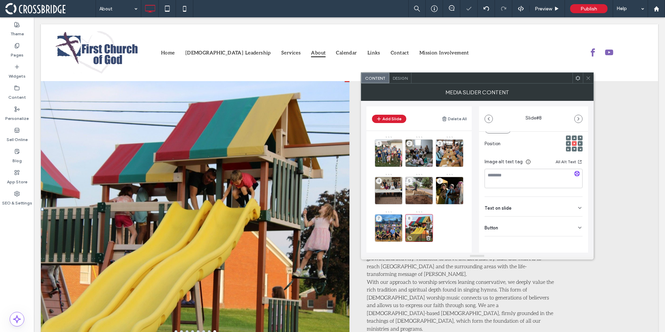
scroll to position [98, 0]
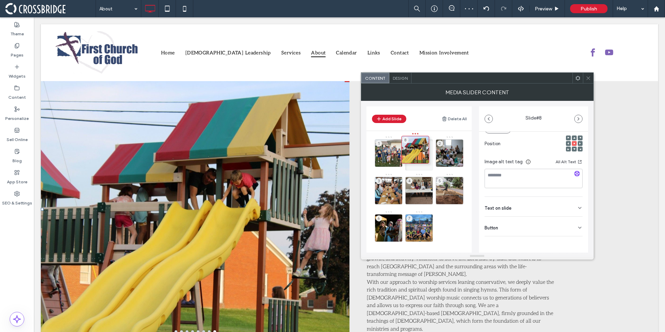
drag, startPoint x: 419, startPoint y: 213, endPoint x: 413, endPoint y: 129, distance: 84.4
click at [413, 129] on div "Add Slide Delete All 1 8 2 3 4 5 6 7 8" at bounding box center [419, 179] width 105 height 146
click at [394, 151] on div "1" at bounding box center [389, 153] width 28 height 28
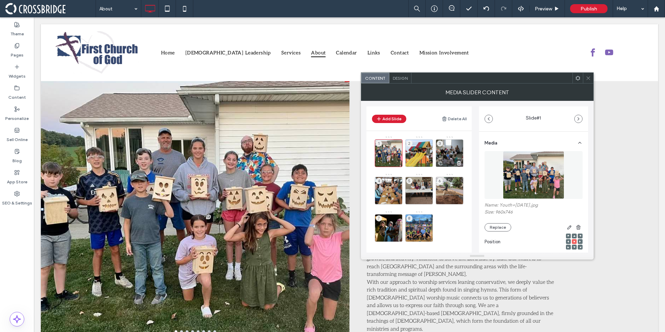
click at [450, 148] on div "3" at bounding box center [450, 153] width 28 height 28
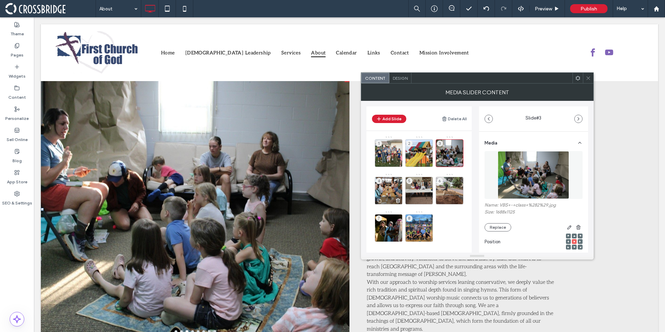
click at [389, 186] on div "4" at bounding box center [389, 191] width 28 height 28
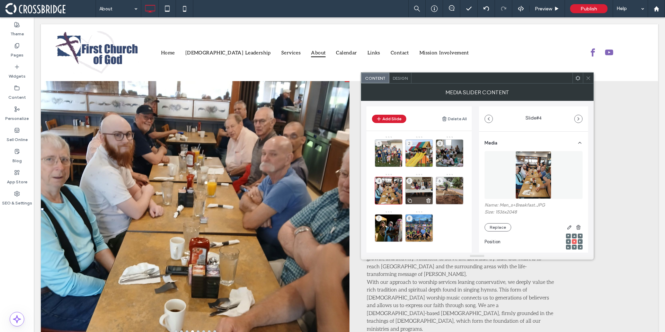
click at [417, 193] on div "5" at bounding box center [419, 191] width 28 height 28
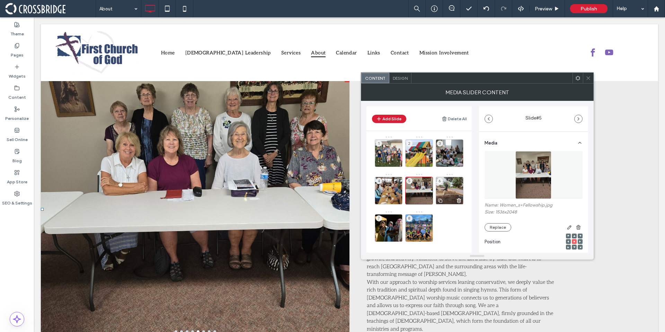
click at [452, 189] on div "6" at bounding box center [450, 191] width 28 height 28
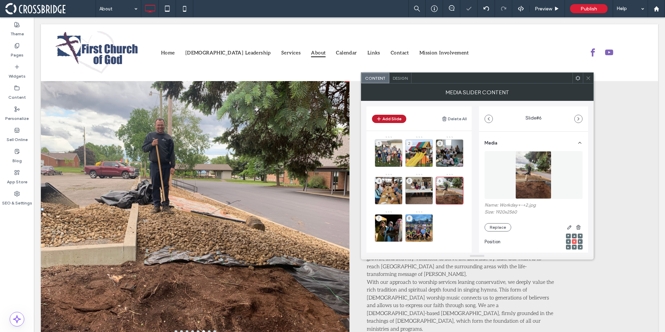
click at [379, 121] on icon "button" at bounding box center [379, 119] width 6 height 6
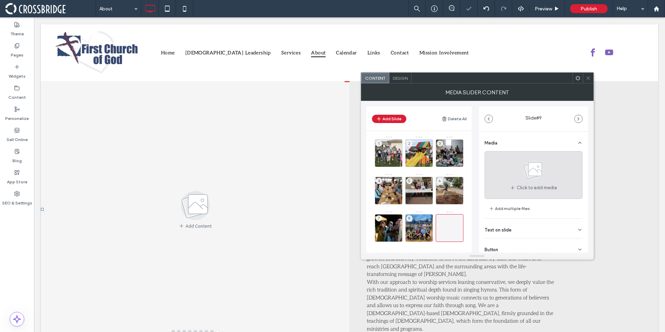
click at [528, 179] on use at bounding box center [534, 170] width 20 height 20
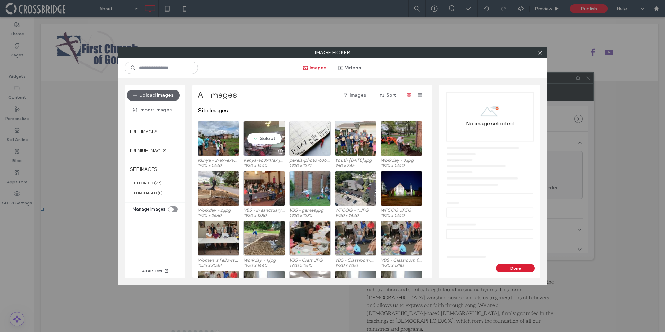
click at [261, 135] on div "Select" at bounding box center [265, 138] width 42 height 35
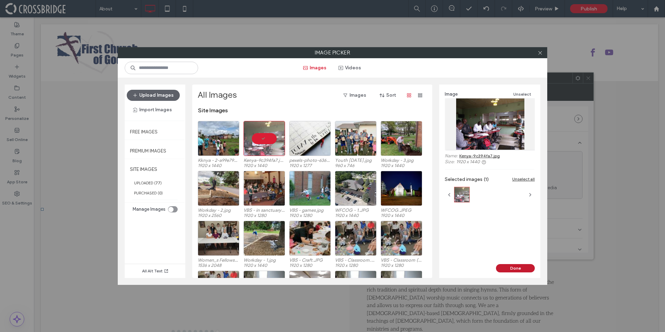
click at [518, 265] on button "Done" at bounding box center [515, 268] width 39 height 8
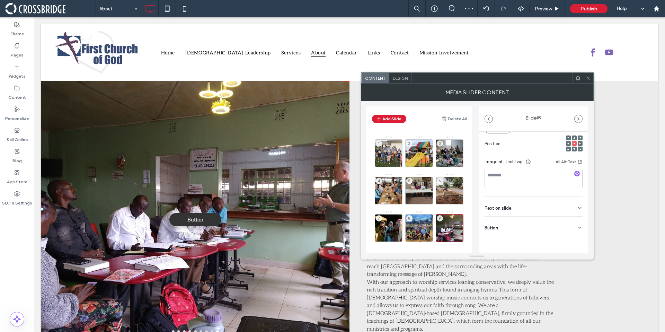
click at [549, 222] on div "Button" at bounding box center [534, 226] width 98 height 19
click at [574, 210] on use at bounding box center [577, 209] width 6 height 4
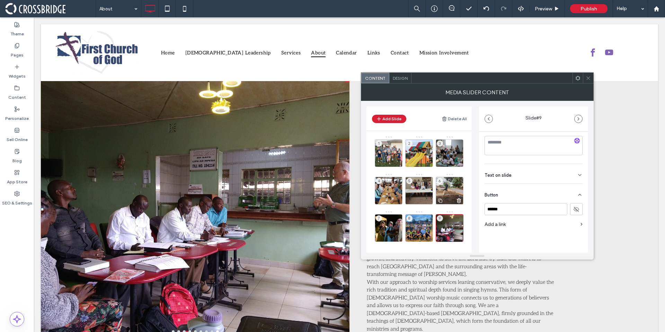
click at [450, 198] on div at bounding box center [449, 200] width 27 height 8
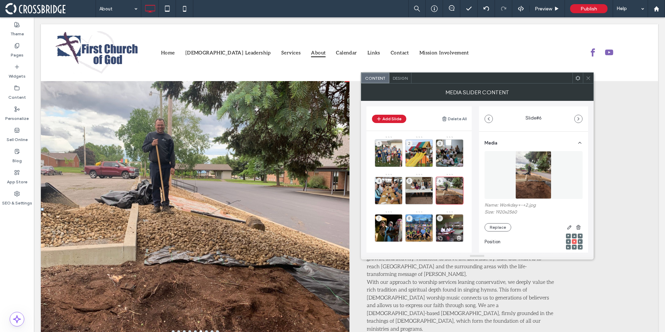
click at [460, 237] on use at bounding box center [459, 238] width 4 height 4
click at [392, 222] on div "7" at bounding box center [389, 228] width 28 height 28
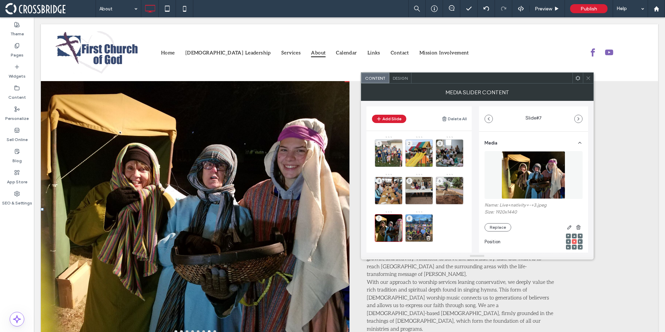
click at [426, 224] on div "8" at bounding box center [419, 228] width 28 height 28
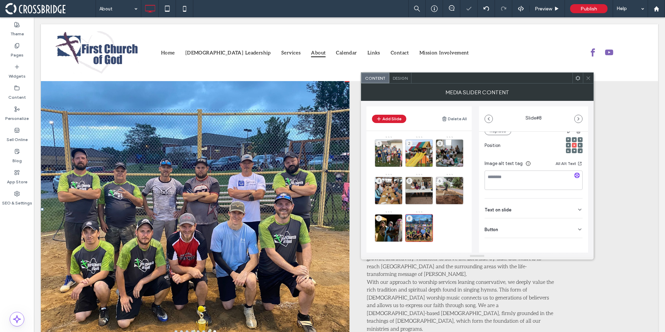
scroll to position [98, 0]
click at [384, 119] on button "Add Slide" at bounding box center [389, 119] width 34 height 8
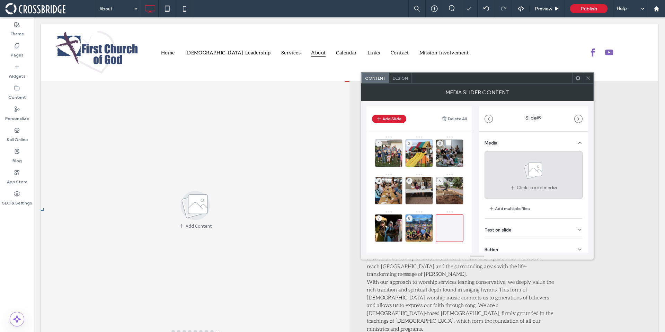
click at [500, 169] on div "Click to add media" at bounding box center [534, 175] width 98 height 48
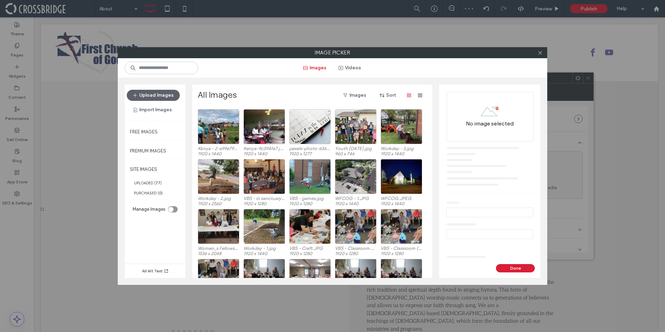
scroll to position [12, 0]
click at [160, 72] on input at bounding box center [161, 68] width 73 height 12
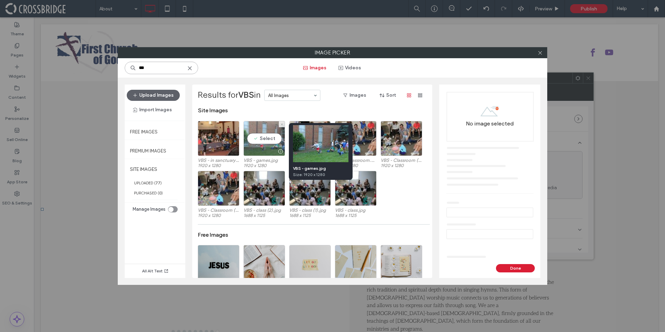
type input "***"
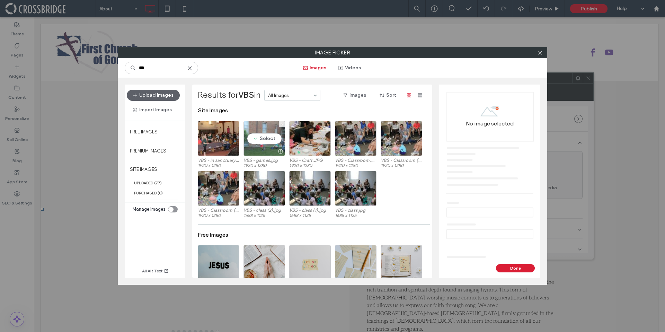
click at [272, 141] on div "Select" at bounding box center [265, 138] width 42 height 35
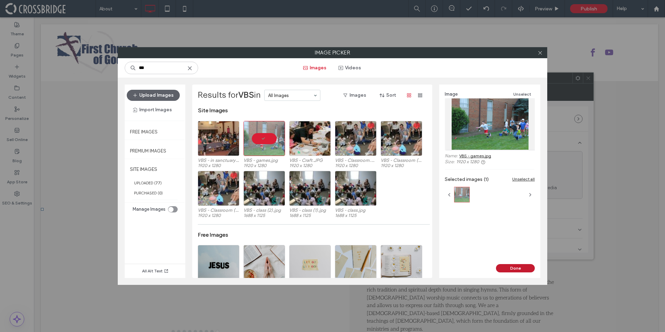
drag, startPoint x: 510, startPoint y: 266, endPoint x: 474, endPoint y: 245, distance: 42.4
click at [510, 266] on button "Done" at bounding box center [515, 268] width 39 height 8
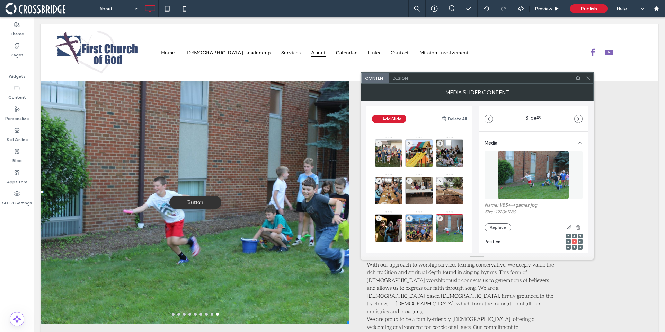
scroll to position [126, 0]
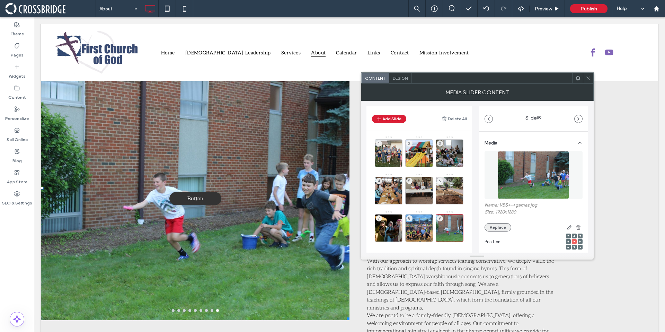
click at [500, 230] on button "Replace" at bounding box center [498, 227] width 27 height 8
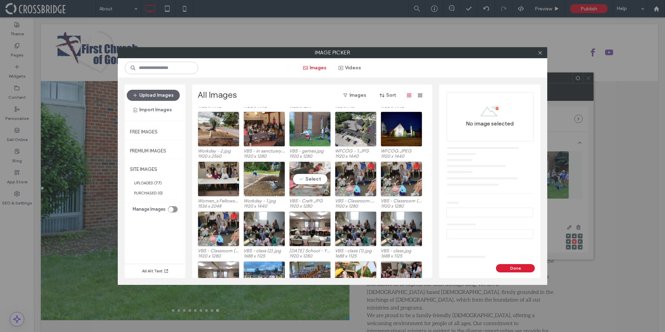
scroll to position [66, 0]
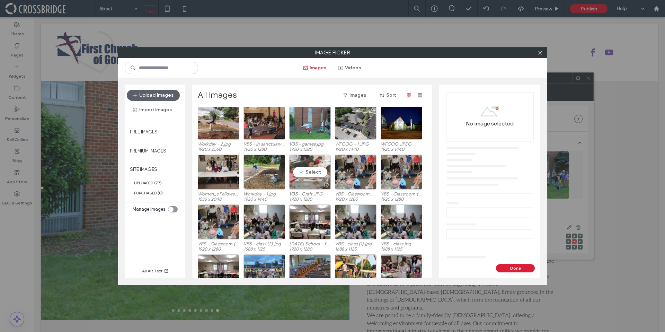
click at [311, 170] on div "Select" at bounding box center [310, 172] width 42 height 35
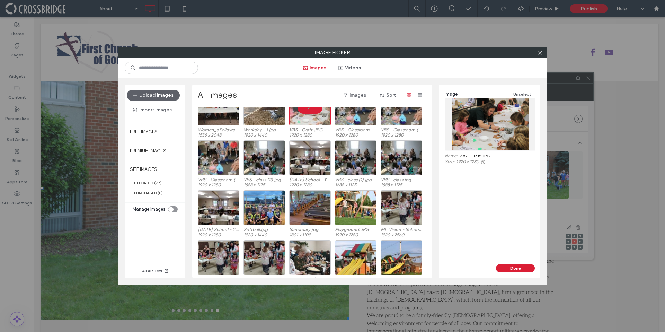
scroll to position [130, 0]
click at [538, 52] on icon at bounding box center [540, 52] width 5 height 5
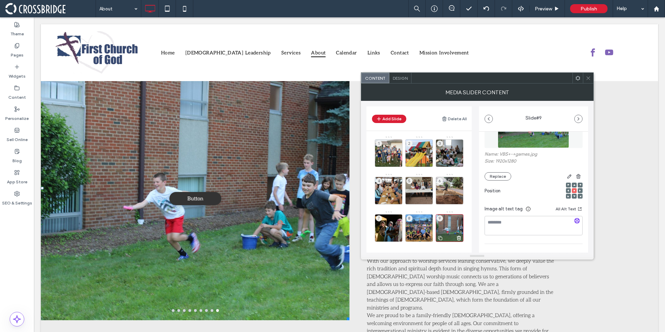
scroll to position [1, 0]
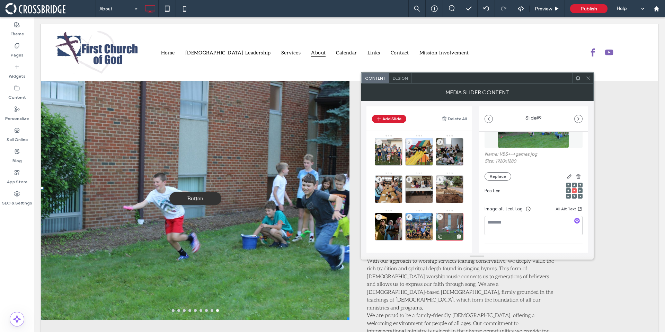
click at [451, 221] on div "9" at bounding box center [450, 227] width 28 height 28
click at [458, 234] on icon at bounding box center [459, 237] width 6 height 6
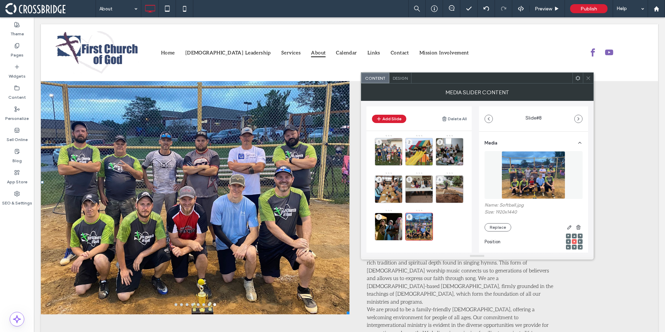
scroll to position [138, 0]
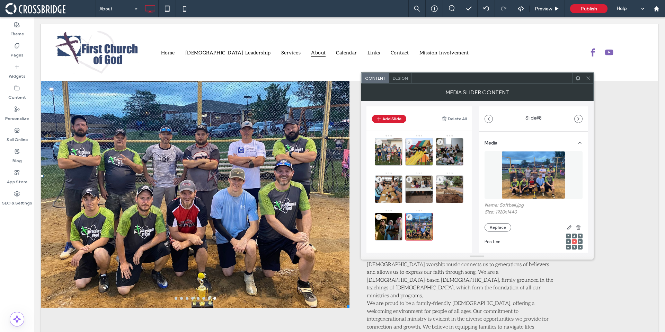
drag, startPoint x: 296, startPoint y: 125, endPoint x: 590, endPoint y: 79, distance: 297.1
click at [590, 79] on icon at bounding box center [588, 78] width 5 height 5
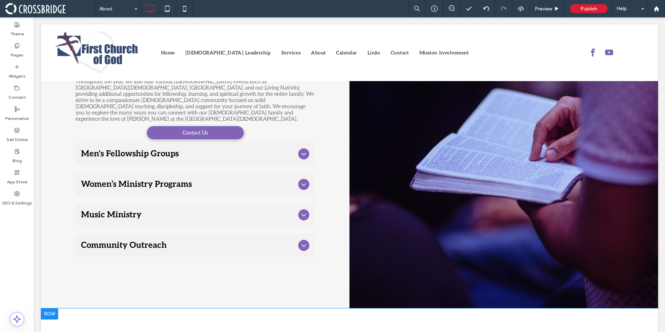
scroll to position [1124, 0]
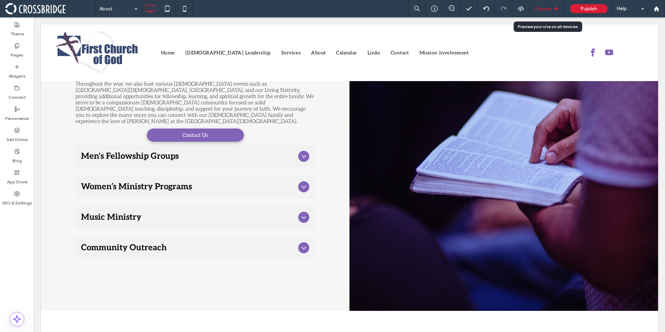
click at [554, 8] on div "Preview" at bounding box center [547, 9] width 35 height 6
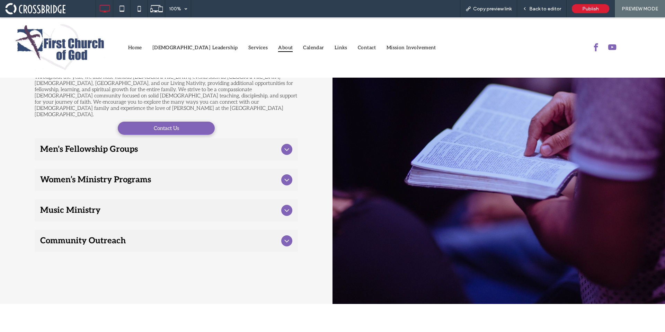
click at [289, 235] on div at bounding box center [286, 240] width 11 height 11
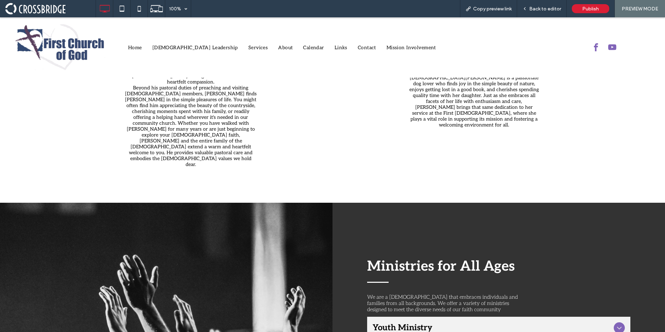
scroll to position [613, 0]
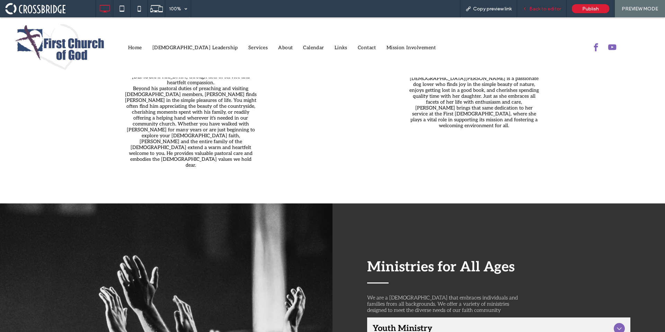
click at [549, 11] on div "Back to editor" at bounding box center [542, 8] width 50 height 17
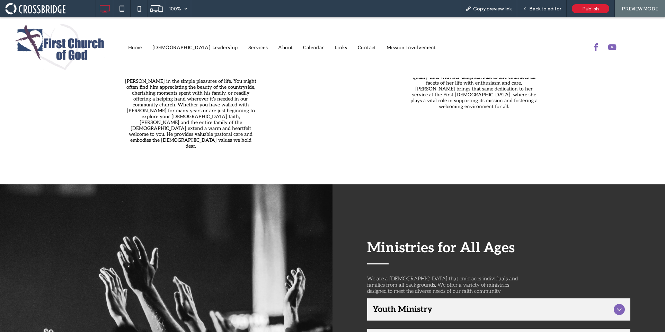
scroll to position [668, 0]
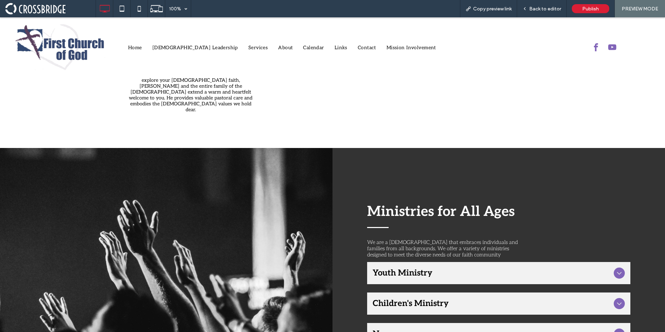
click at [174, 148] on div at bounding box center [161, 229] width 151 height 162
click at [539, 9] on span "Back to editor" at bounding box center [546, 9] width 32 height 6
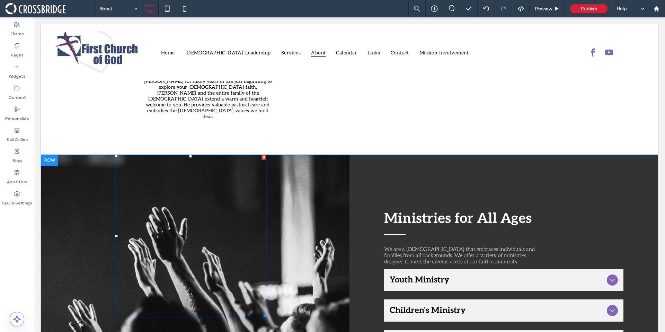
click at [264, 155] on div at bounding box center [190, 236] width 151 height 162
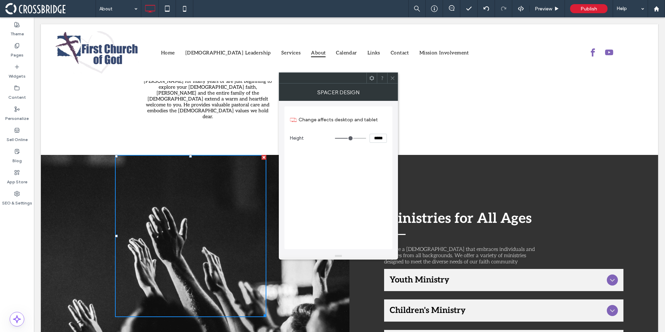
click at [395, 79] on div at bounding box center [392, 78] width 10 height 10
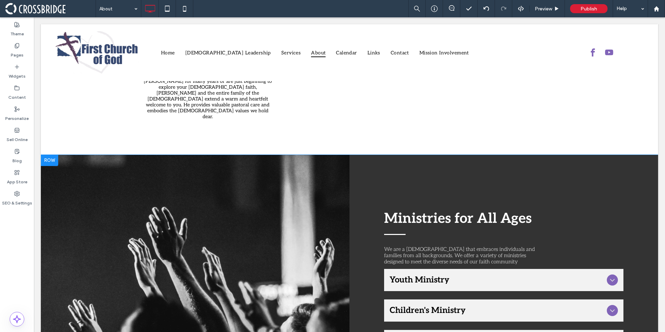
click at [335, 155] on div "Click To Paste" at bounding box center [195, 295] width 309 height 280
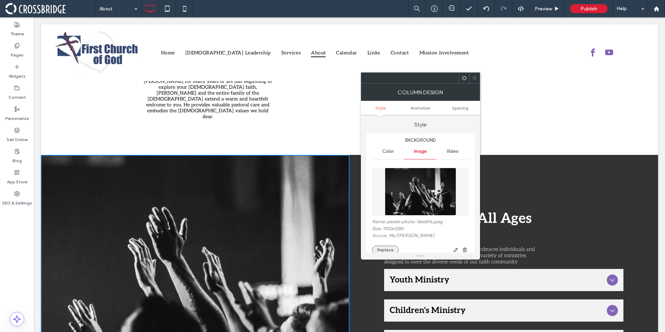
click at [378, 247] on button "Replace" at bounding box center [385, 250] width 27 height 8
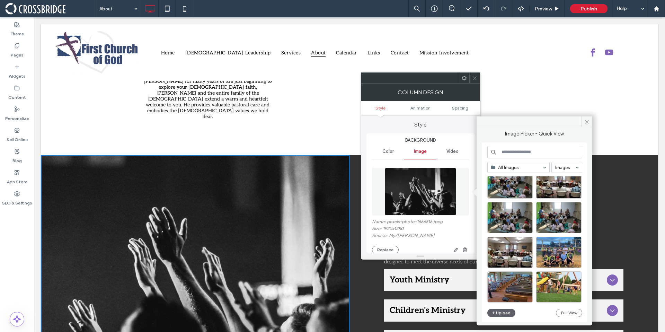
scroll to position [297, 0]
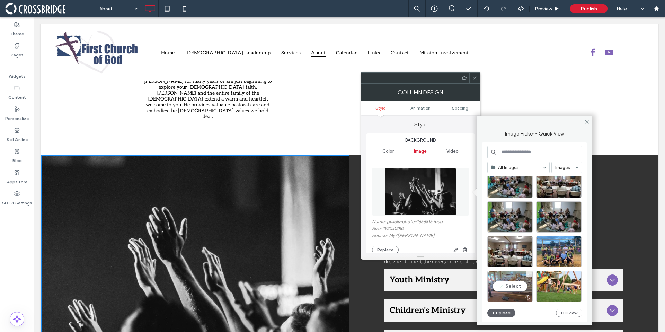
click at [507, 282] on div "Select" at bounding box center [510, 286] width 45 height 31
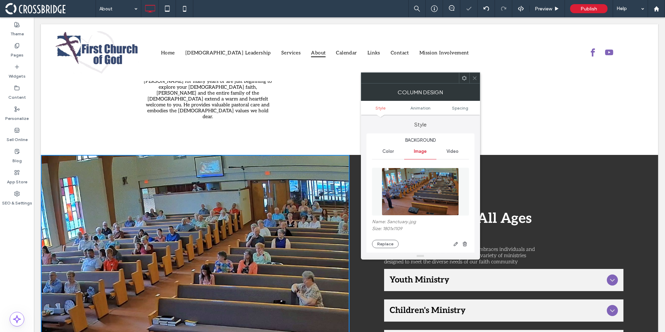
click at [474, 78] on icon at bounding box center [474, 78] width 5 height 5
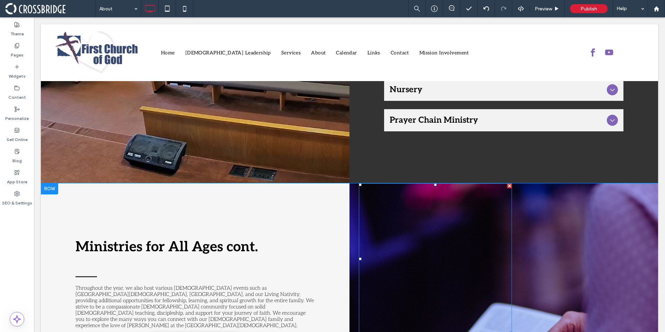
scroll to position [958, 0]
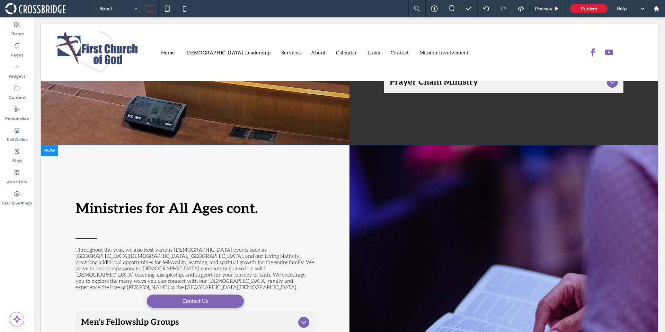
click at [567, 145] on div "Click To Paste" at bounding box center [504, 322] width 309 height 355
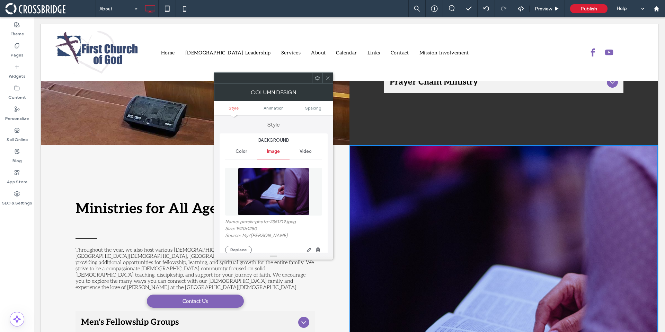
click at [244, 253] on div at bounding box center [273, 256] width 119 height 7
click at [243, 247] on button "Replace" at bounding box center [238, 250] width 27 height 8
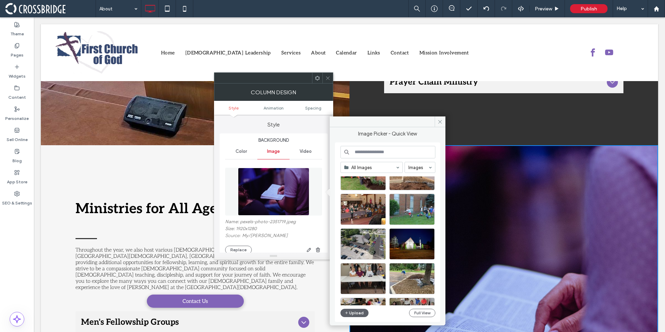
scroll to position [144, 0]
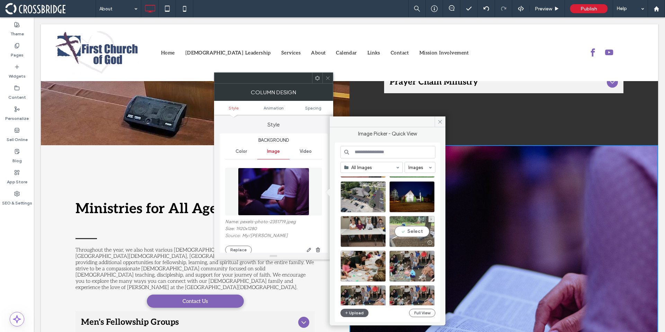
click at [414, 237] on div "Select" at bounding box center [412, 231] width 45 height 31
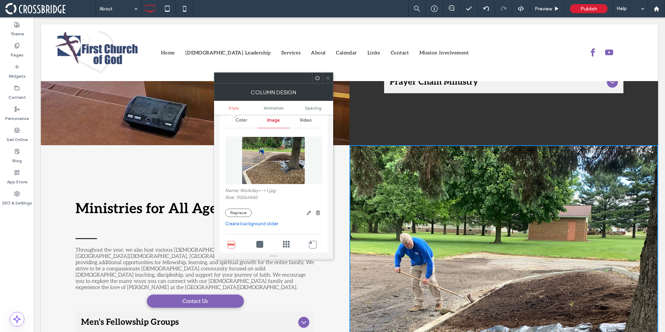
scroll to position [32, 0]
click at [265, 223] on link "Create background slider" at bounding box center [273, 223] width 97 height 7
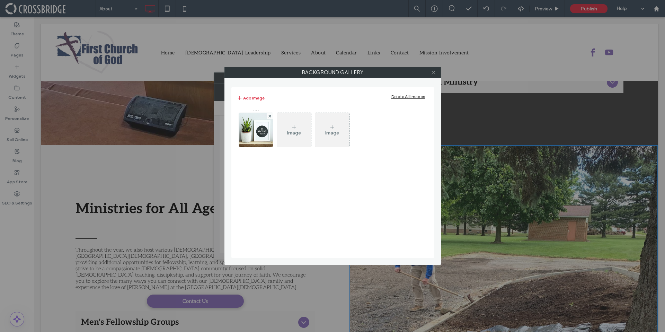
click at [433, 74] on icon at bounding box center [433, 72] width 5 height 5
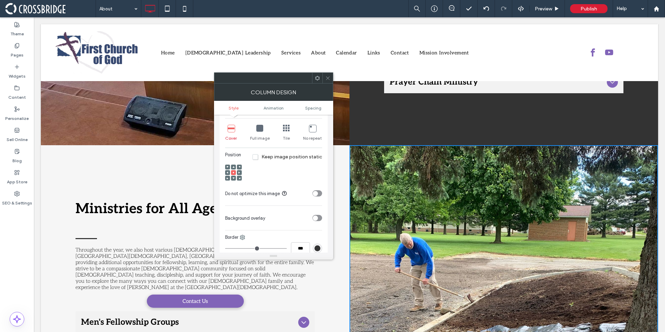
scroll to position [148, 0]
click at [327, 81] on span at bounding box center [327, 78] width 5 height 10
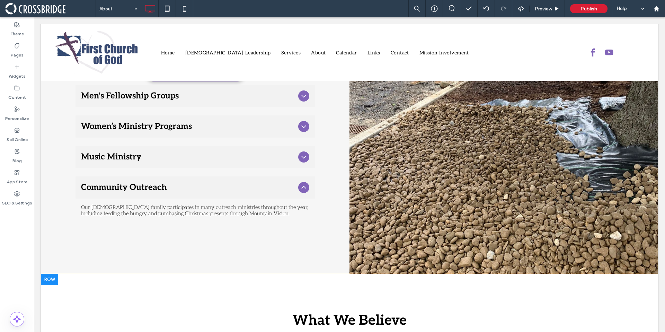
scroll to position [1225, 0]
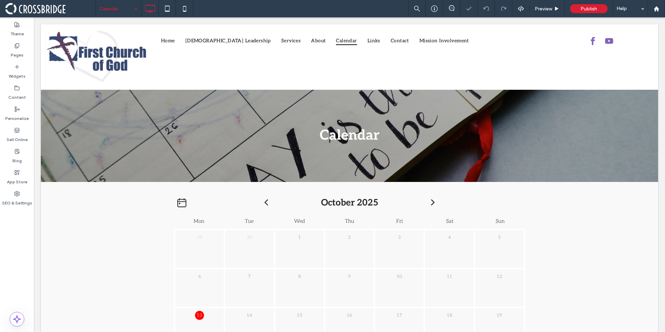
click at [114, 14] on input at bounding box center [116, 8] width 35 height 17
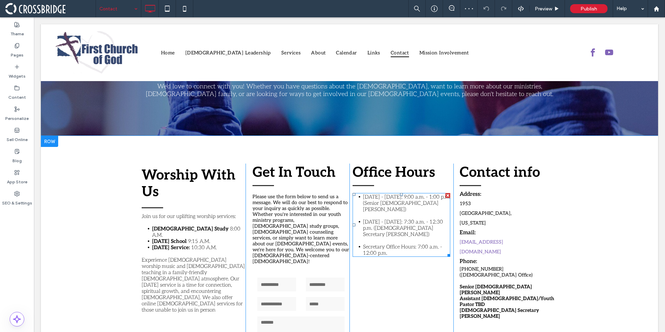
scroll to position [113, 0]
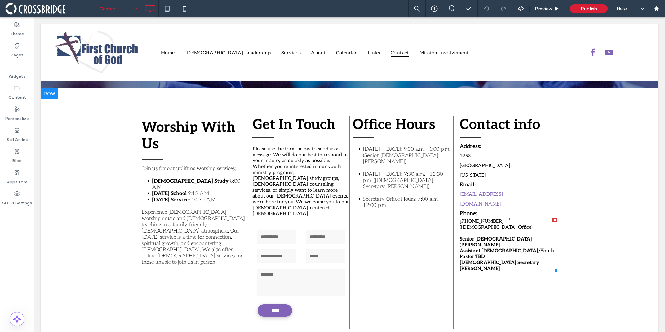
click at [487, 218] on span "330-262-3691 (Church Office)" at bounding box center [496, 224] width 73 height 12
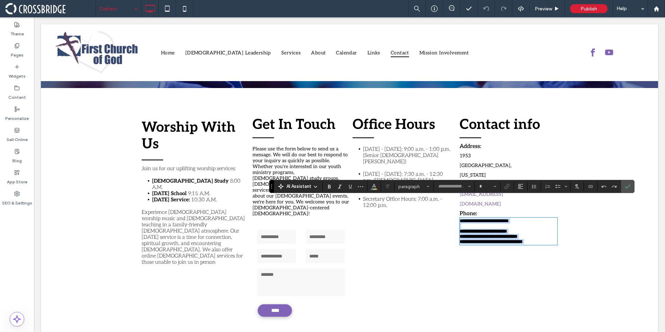
type input "****"
type input "**"
click at [475, 218] on span "**********" at bounding box center [484, 220] width 49 height 5
drag, startPoint x: 458, startPoint y: 201, endPoint x: 489, endPoint y: 202, distance: 30.8
click at [489, 218] on span "**********" at bounding box center [484, 220] width 49 height 5
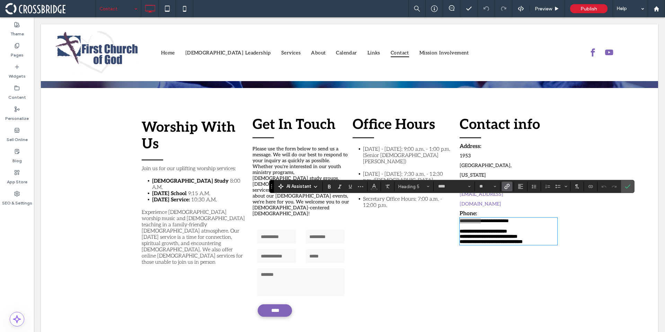
click at [507, 187] on icon "Link" at bounding box center [508, 187] width 6 height 6
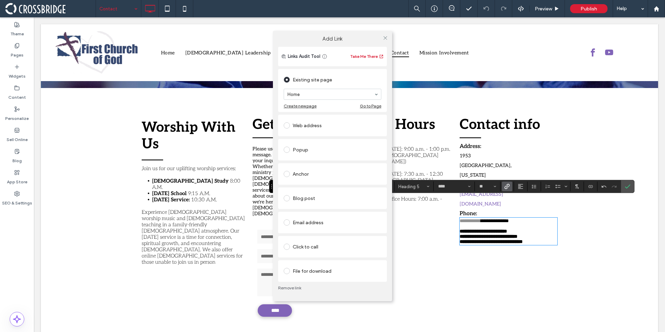
click at [309, 243] on div "Click to call" at bounding box center [333, 246] width 98 height 11
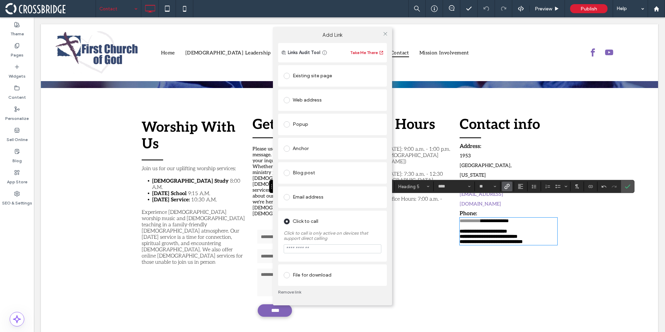
click at [312, 250] on input "tel" at bounding box center [333, 248] width 98 height 9
type input "**********"
click at [345, 237] on div "**********" at bounding box center [333, 242] width 98 height 31
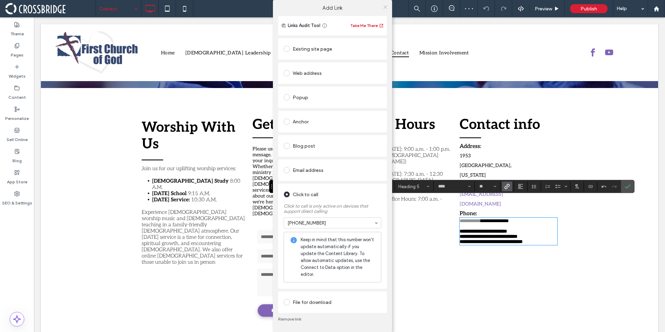
click at [384, 10] on icon at bounding box center [385, 7] width 5 height 5
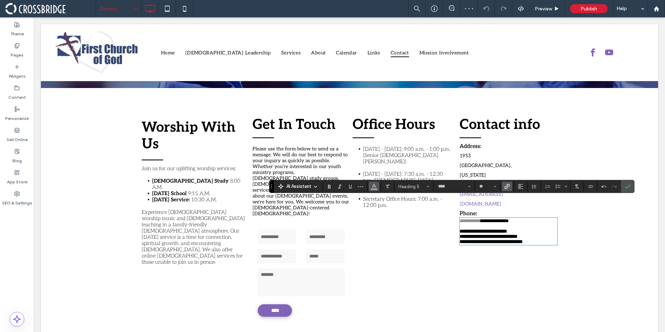
click at [375, 186] on use "Color" at bounding box center [374, 186] width 4 height 4
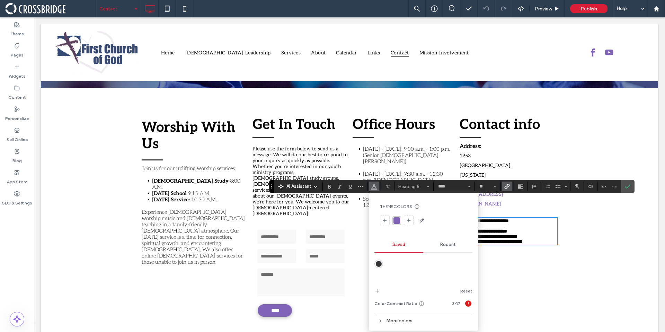
click at [394, 219] on div "rgba(129, 100, 184, 1)" at bounding box center [397, 220] width 7 height 7
drag, startPoint x: 627, startPoint y: 183, endPoint x: 541, endPoint y: 172, distance: 86.3
click at [627, 184] on icon "Confirm" at bounding box center [628, 187] width 6 height 6
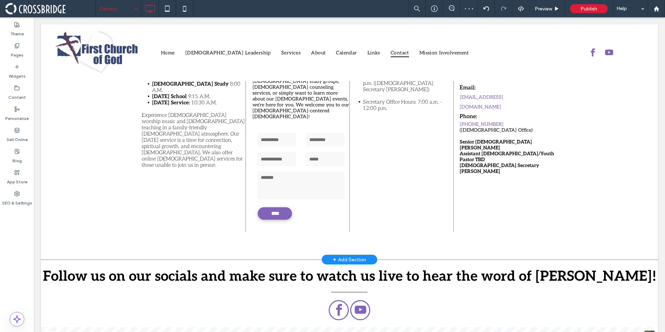
scroll to position [181, 0]
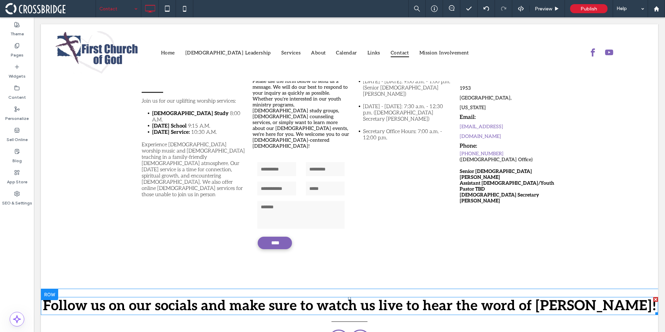
click at [580, 298] on span "Follow us on our socials and make sure to watch us live to hear the word of Jes…" at bounding box center [350, 306] width 614 height 17
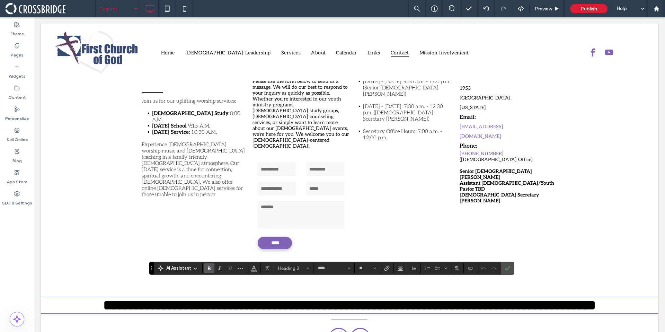
click at [596, 298] on span "**********" at bounding box center [349, 305] width 493 height 14
drag, startPoint x: 510, startPoint y: 269, endPoint x: 476, endPoint y: 252, distance: 38.1
click at [510, 269] on icon "Confirm" at bounding box center [508, 268] width 6 height 6
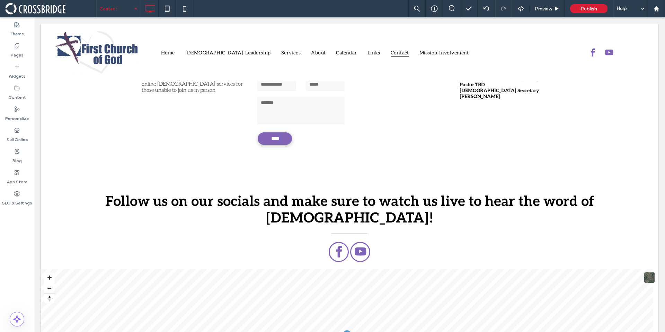
scroll to position [131, 0]
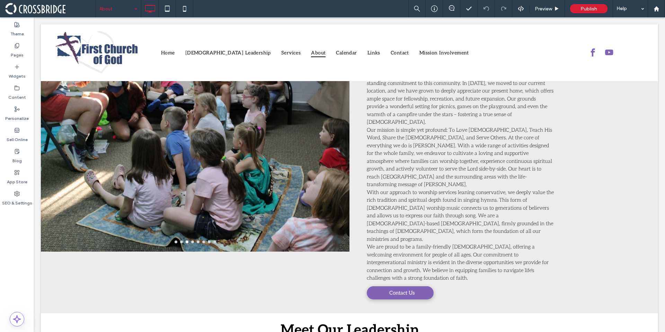
scroll to position [33, 0]
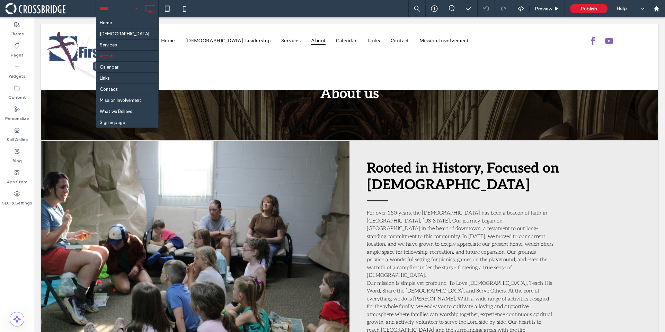
click at [112, 9] on input at bounding box center [116, 8] width 35 height 17
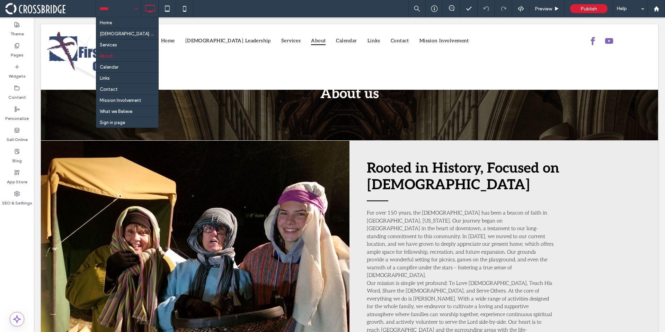
click at [134, 7] on div "Home Church Leadership Services About Calendar Links Contact Mission Involvemen…" at bounding box center [118, 8] width 45 height 17
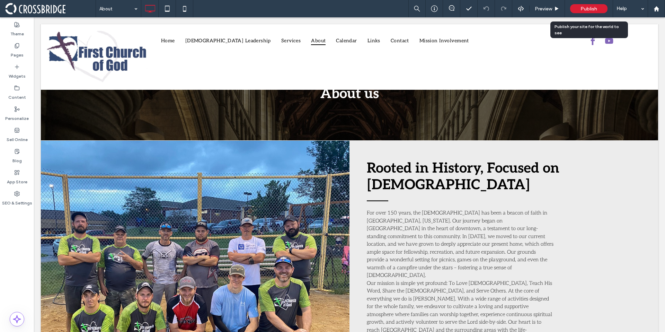
click at [593, 11] on span "Publish" at bounding box center [589, 9] width 17 height 6
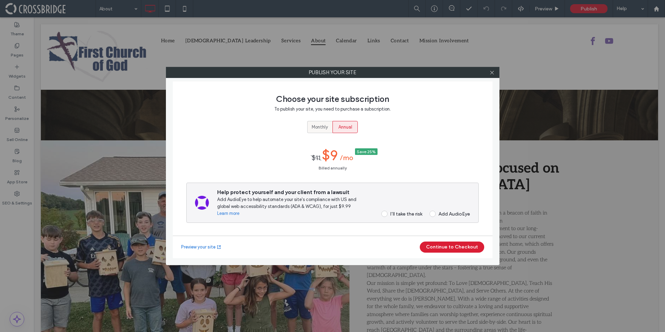
click at [319, 129] on span "Monthly" at bounding box center [320, 127] width 16 height 7
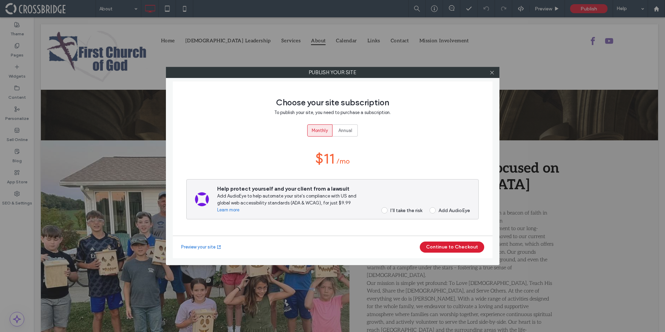
click at [382, 212] on span at bounding box center [385, 210] width 6 height 6
click at [437, 247] on button "Continue to Checkout" at bounding box center [452, 247] width 64 height 11
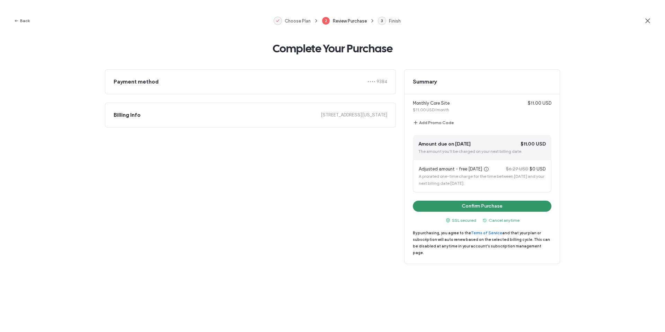
click at [432, 210] on button "Confirm Purchase" at bounding box center [482, 206] width 139 height 11
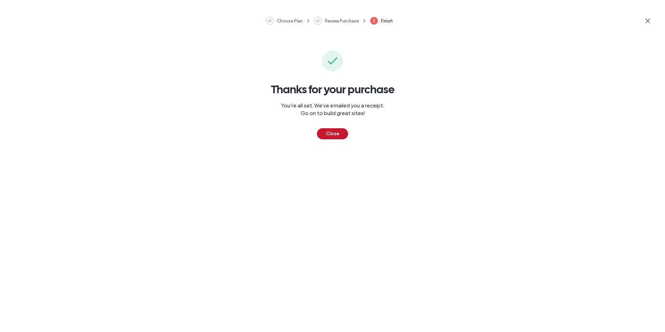
click at [330, 136] on button "Close" at bounding box center [332, 133] width 31 height 11
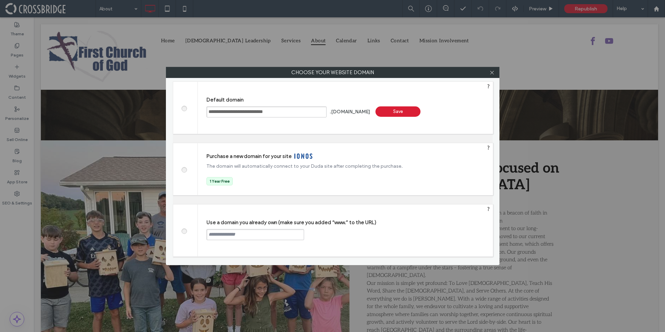
click at [405, 111] on div "Save" at bounding box center [398, 111] width 45 height 10
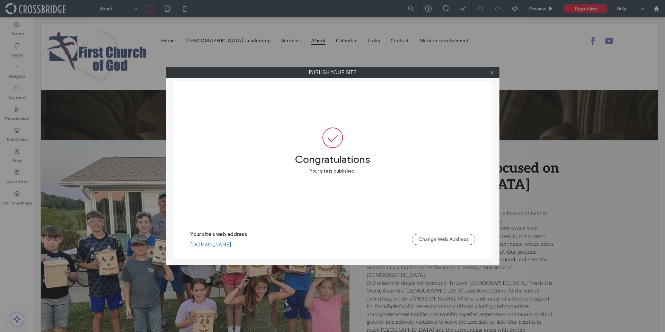
click at [231, 243] on link "[DOMAIN_NAME]" at bounding box center [210, 245] width 41 height 6
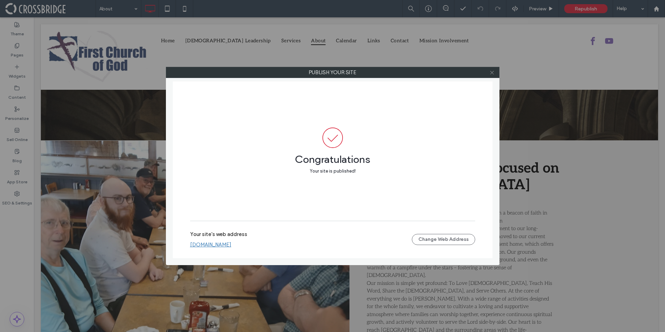
click at [492, 73] on icon at bounding box center [492, 72] width 5 height 5
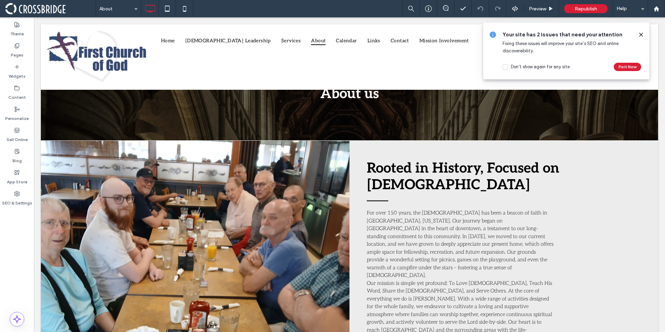
click at [43, 3] on span at bounding box center [50, 9] width 90 height 14
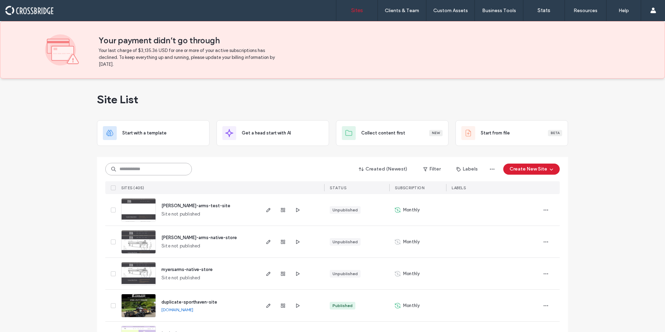
click at [142, 167] on input at bounding box center [148, 169] width 87 height 12
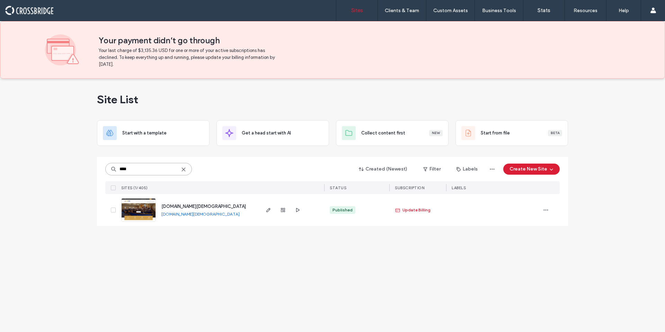
type input "****"
click at [186, 204] on span "[DOMAIN_NAME][DEMOGRAPHIC_DATA]" at bounding box center [203, 206] width 85 height 5
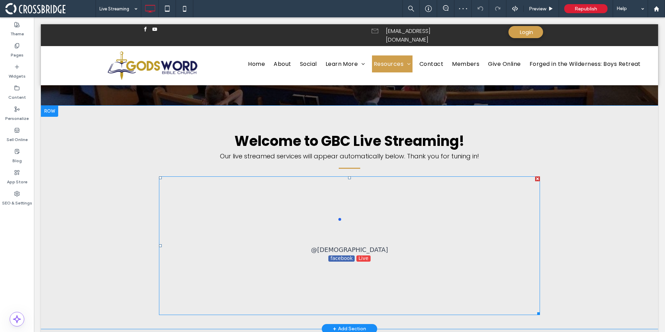
scroll to position [95, 0]
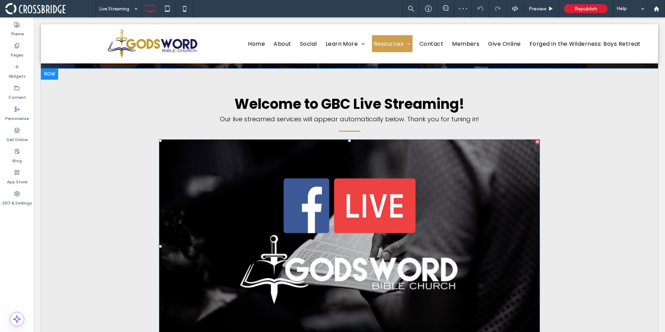
click at [225, 184] on span at bounding box center [349, 246] width 381 height 215
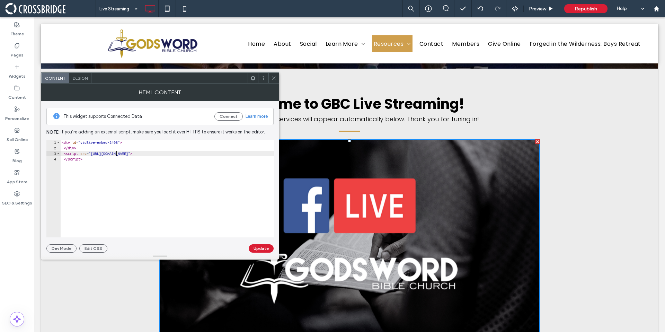
type textarea "**********"
drag, startPoint x: 117, startPoint y: 154, endPoint x: 151, endPoint y: 154, distance: 34.7
click at [151, 154] on div "< div id = "vidlive-embed-2408" > </ div > < script src = "[URL][DOMAIN_NAME]" …" at bounding box center [167, 194] width 214 height 109
click at [274, 77] on icon at bounding box center [273, 78] width 5 height 5
